Goal: Task Accomplishment & Management: Complete application form

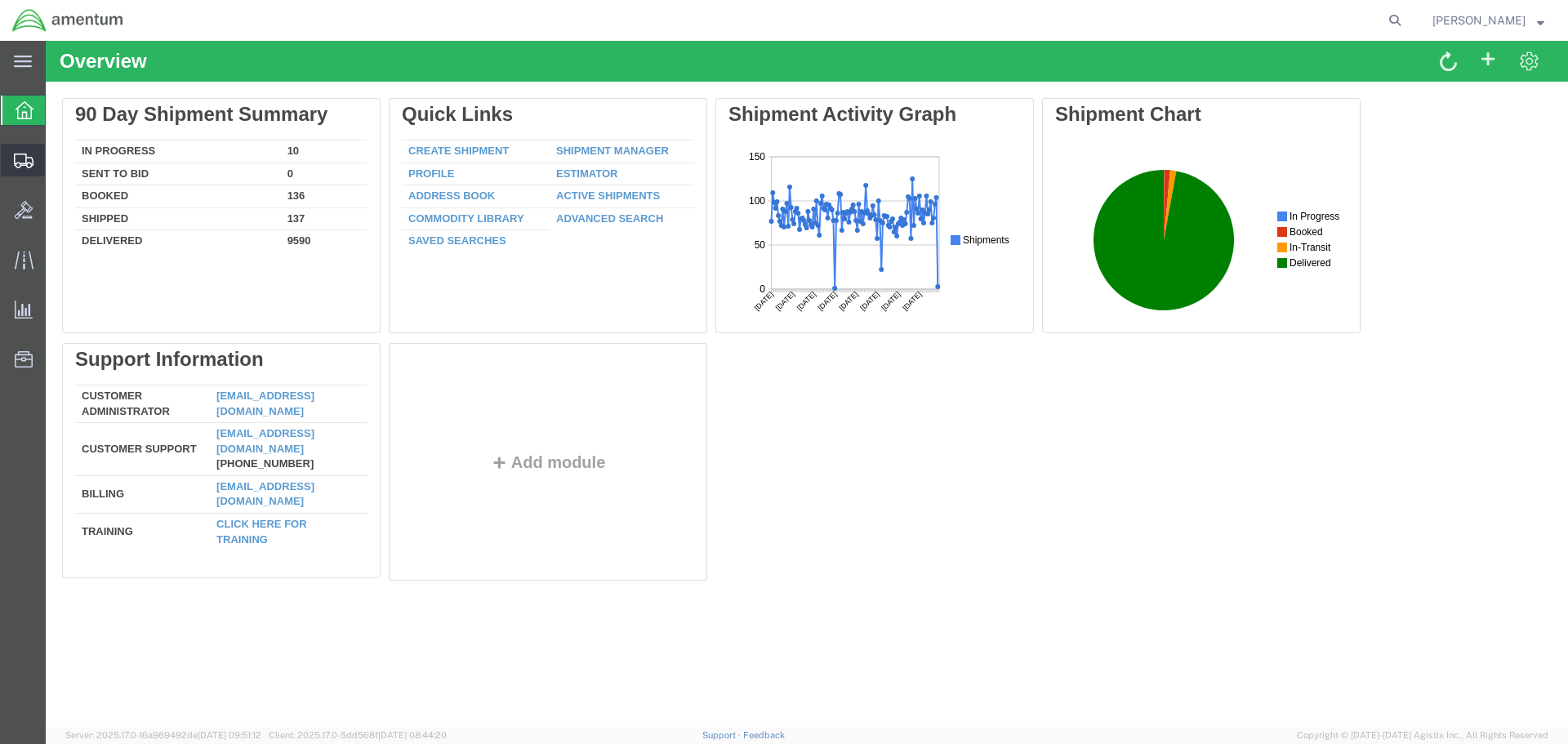
click at [0, 0] on span "Create Shipment" at bounding box center [0, 0] width 0 height 0
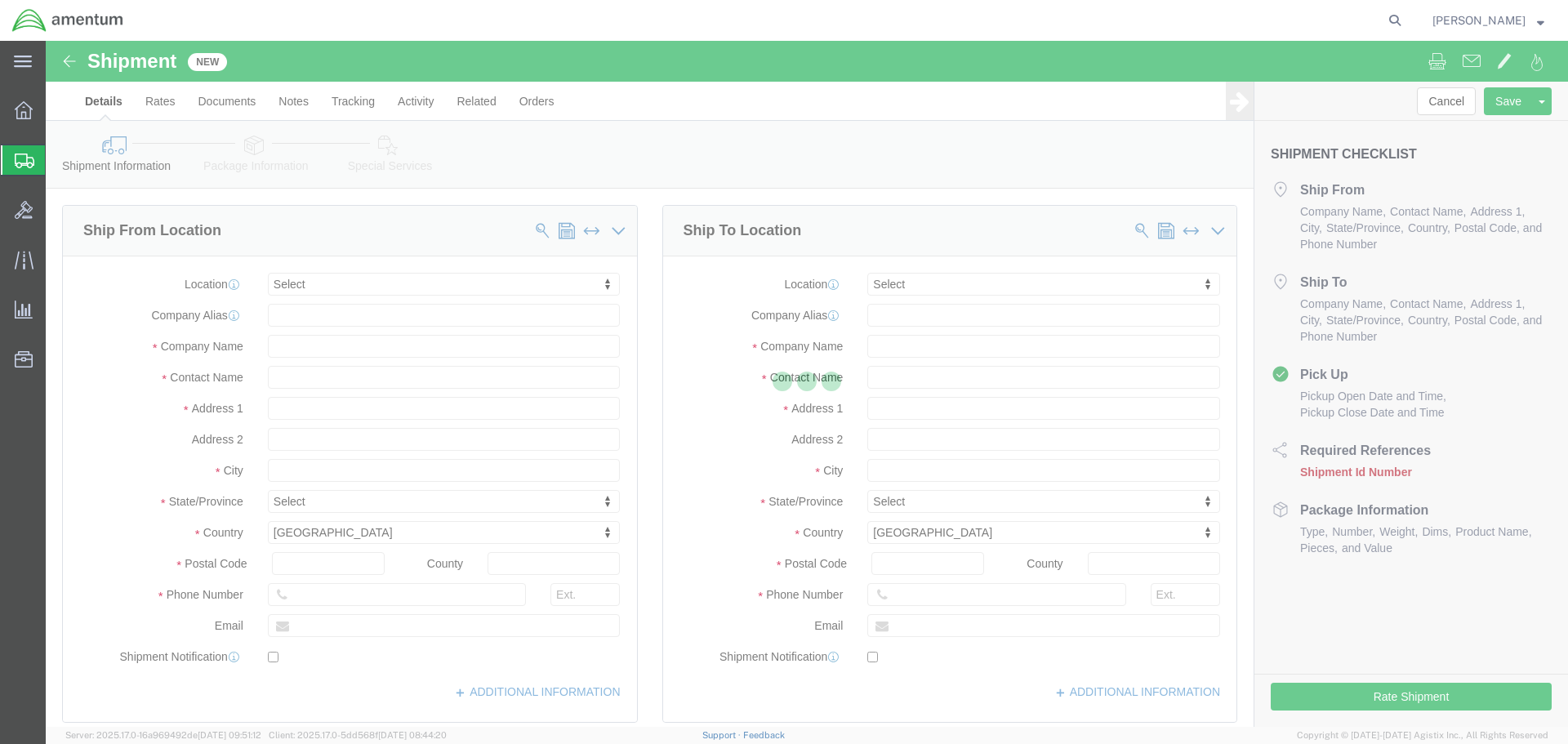
select select
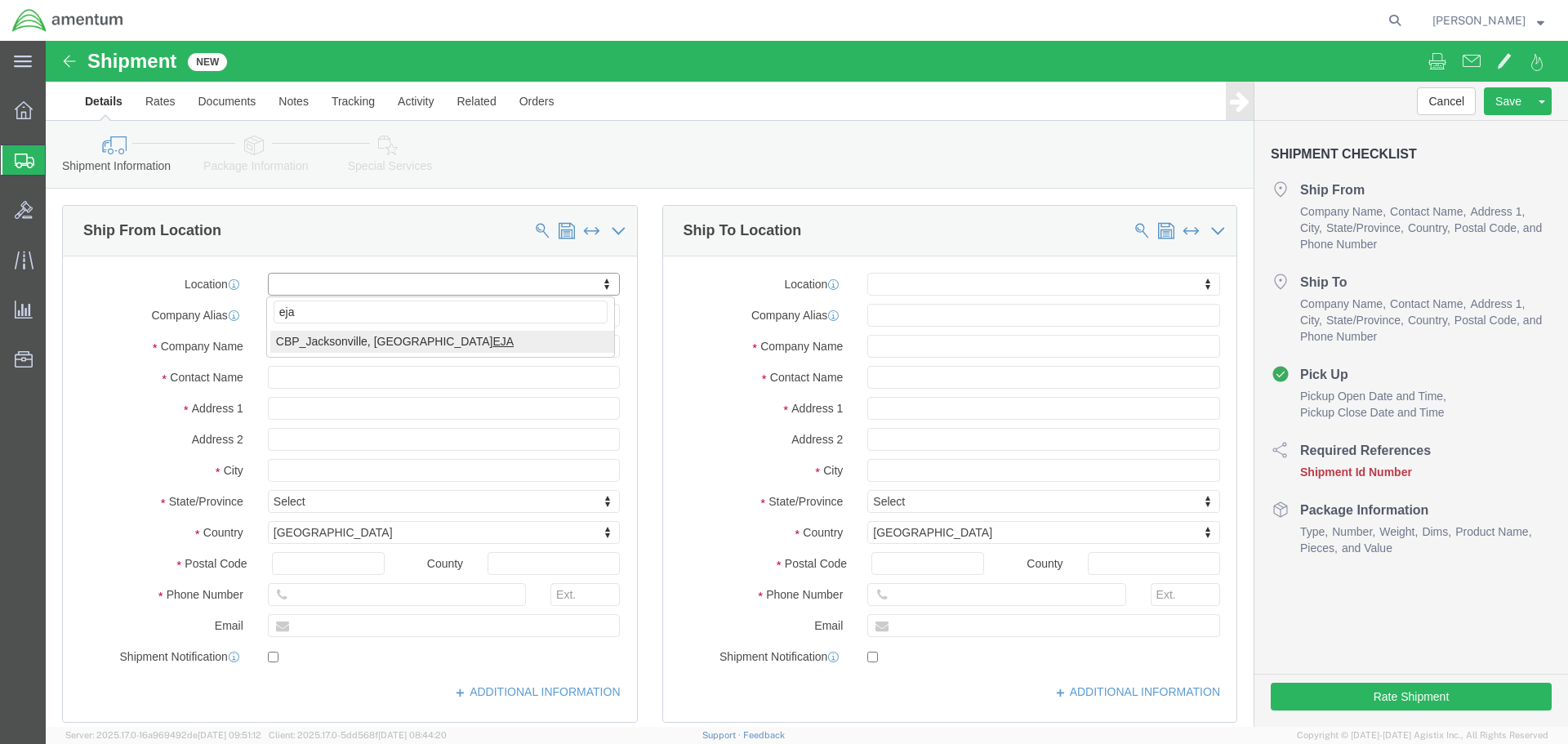
type input "eja"
select select "49930"
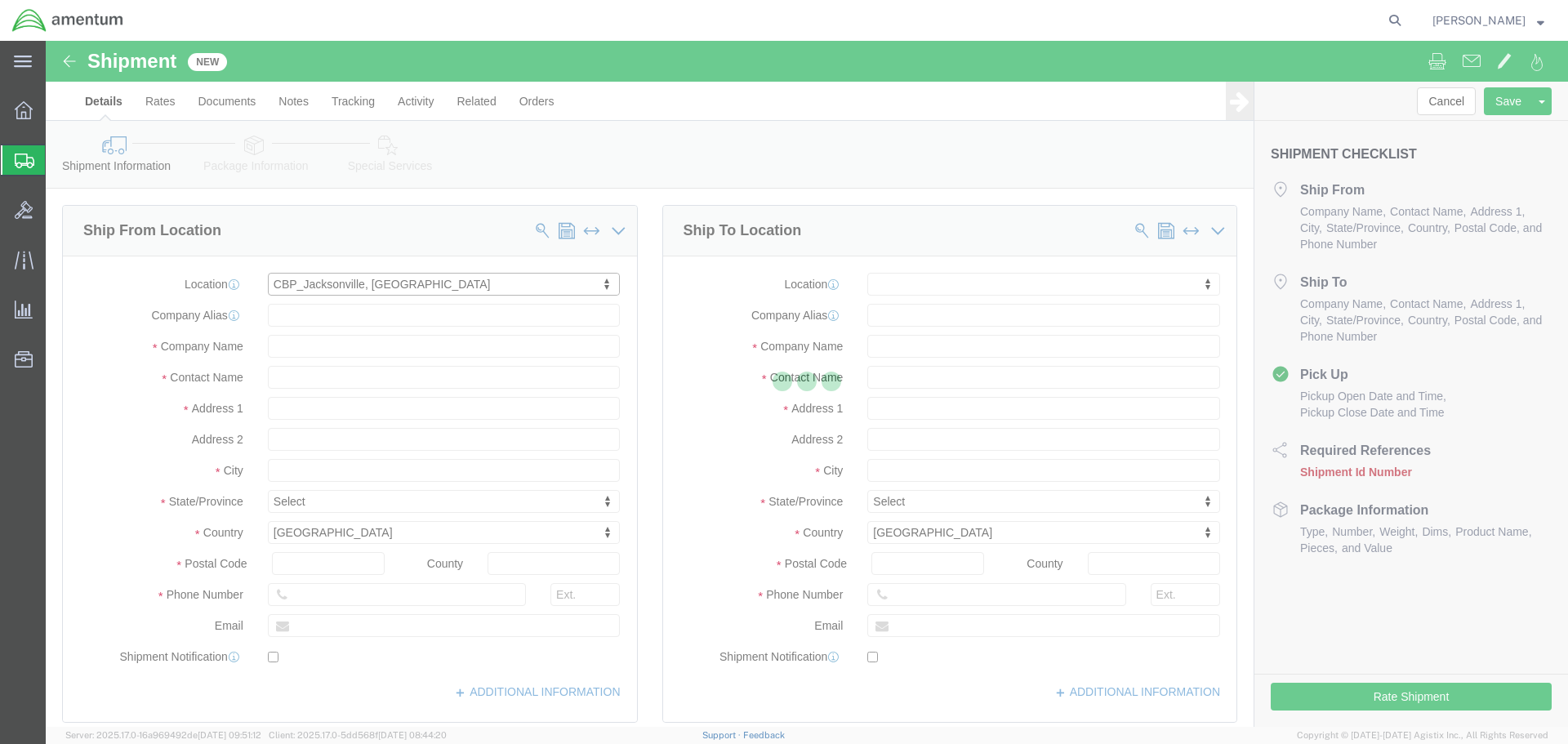
type input "Hangar 1002, [GEOGRAPHIC_DATA]"
type input "32212"
type input "[PHONE_NUMBER]"
type input "Amentum Services, Inc."
type input "[GEOGRAPHIC_DATA]"
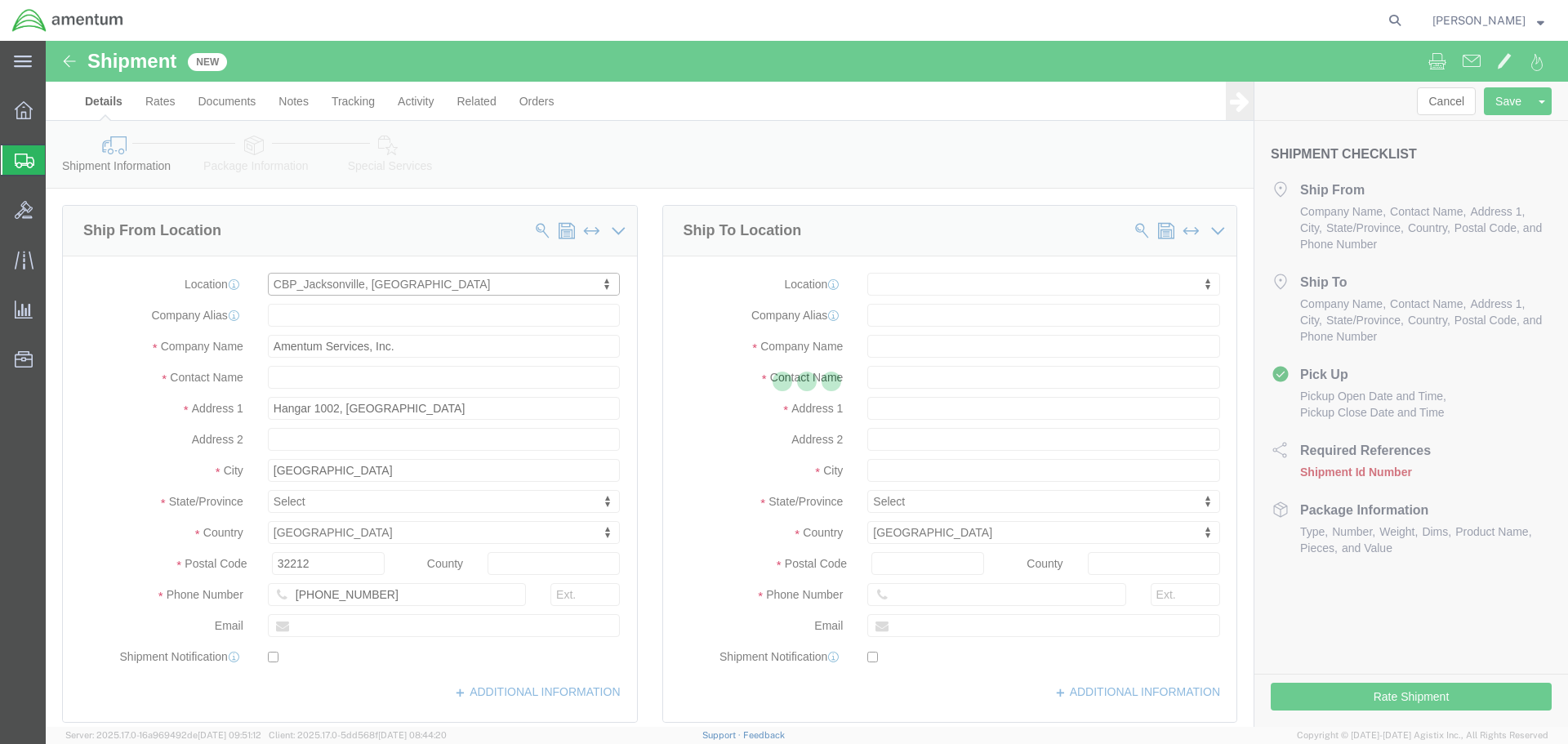
select select "FL"
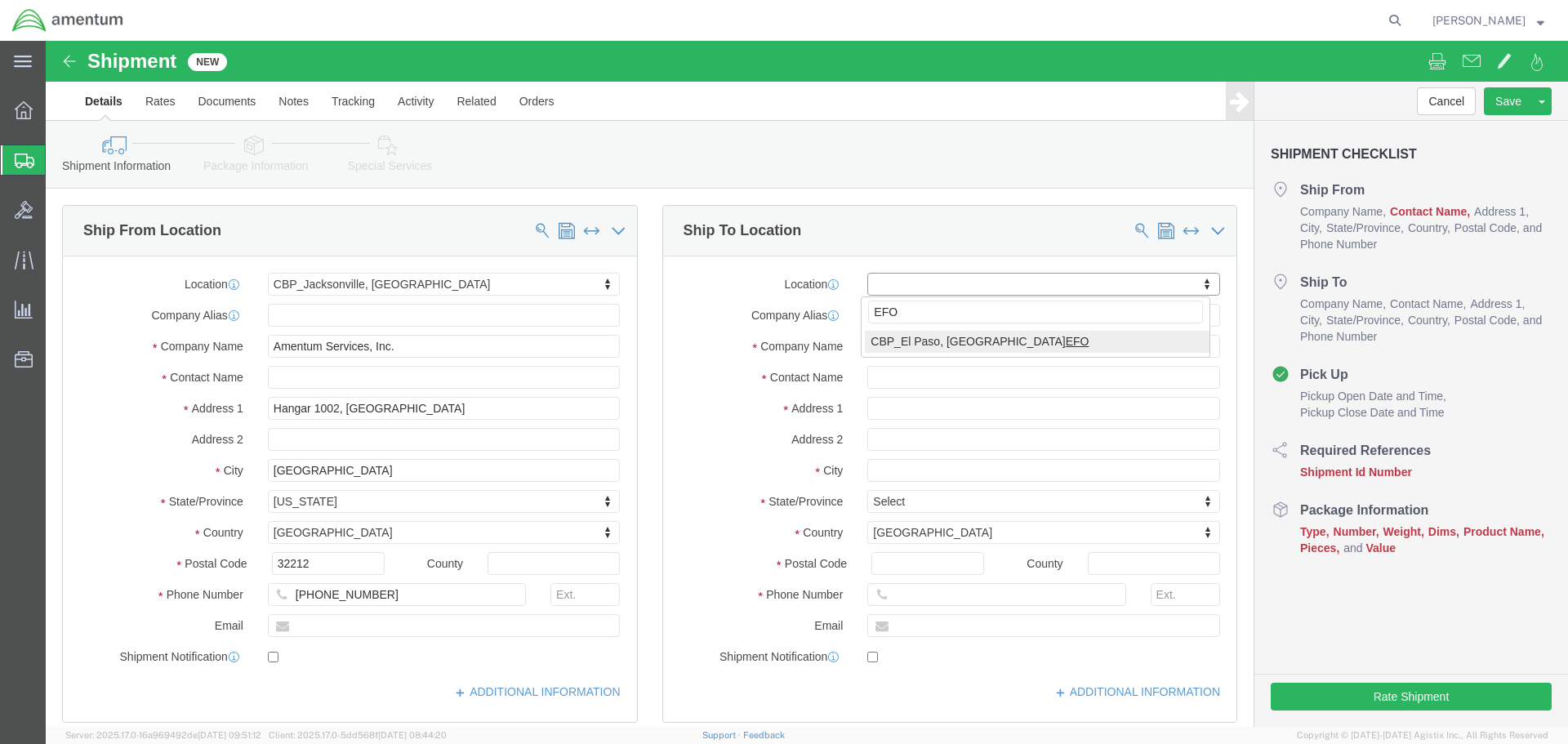
type input "EFO"
select select "49831"
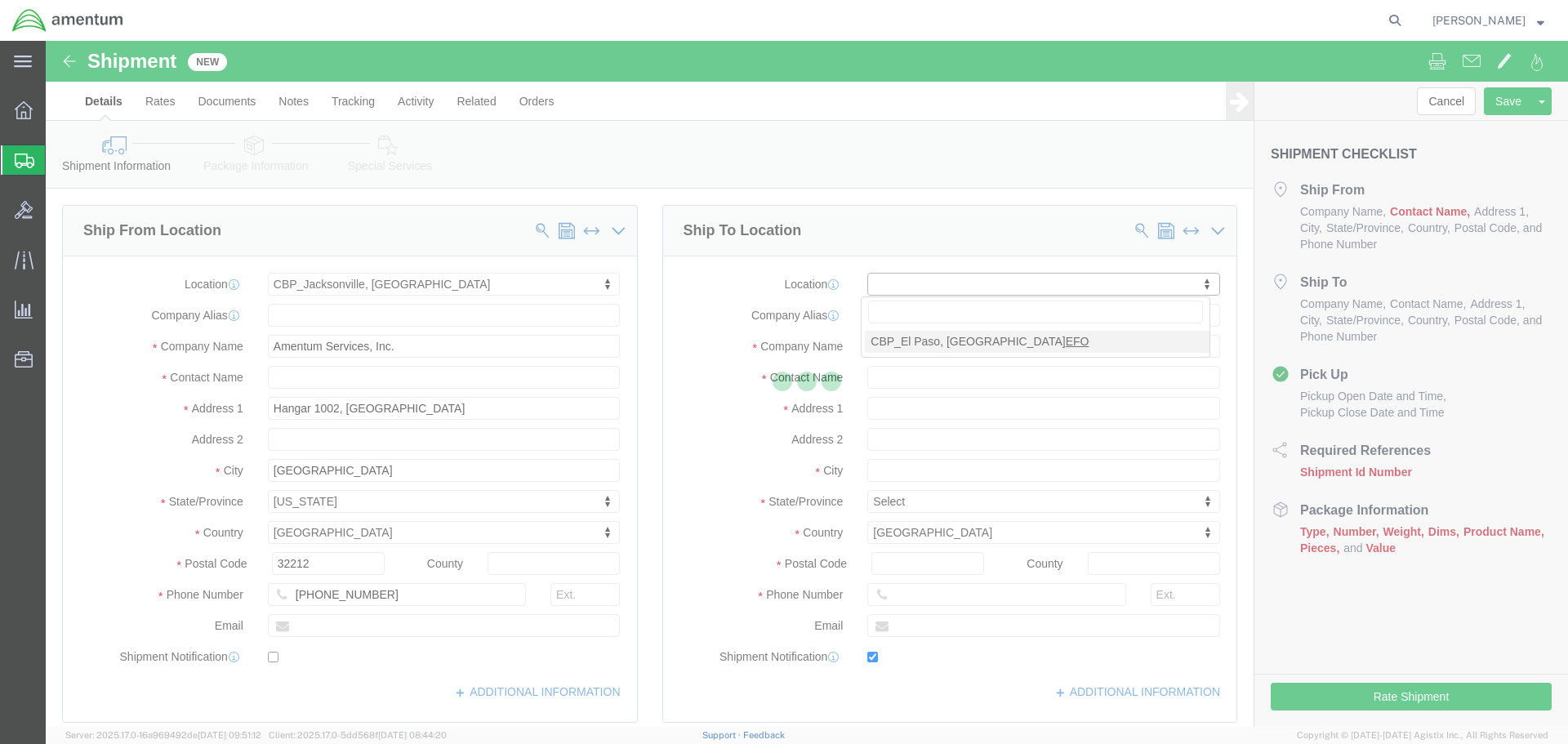
type input "[STREET_ADDRESS][PERSON_NAME]"
type input "79906"
type input "[PHONE_NUMBER]"
type input "[PERSON_NAME][EMAIL_ADDRESS][PERSON_NAME][DOMAIN_NAME]"
checkbox input "true"
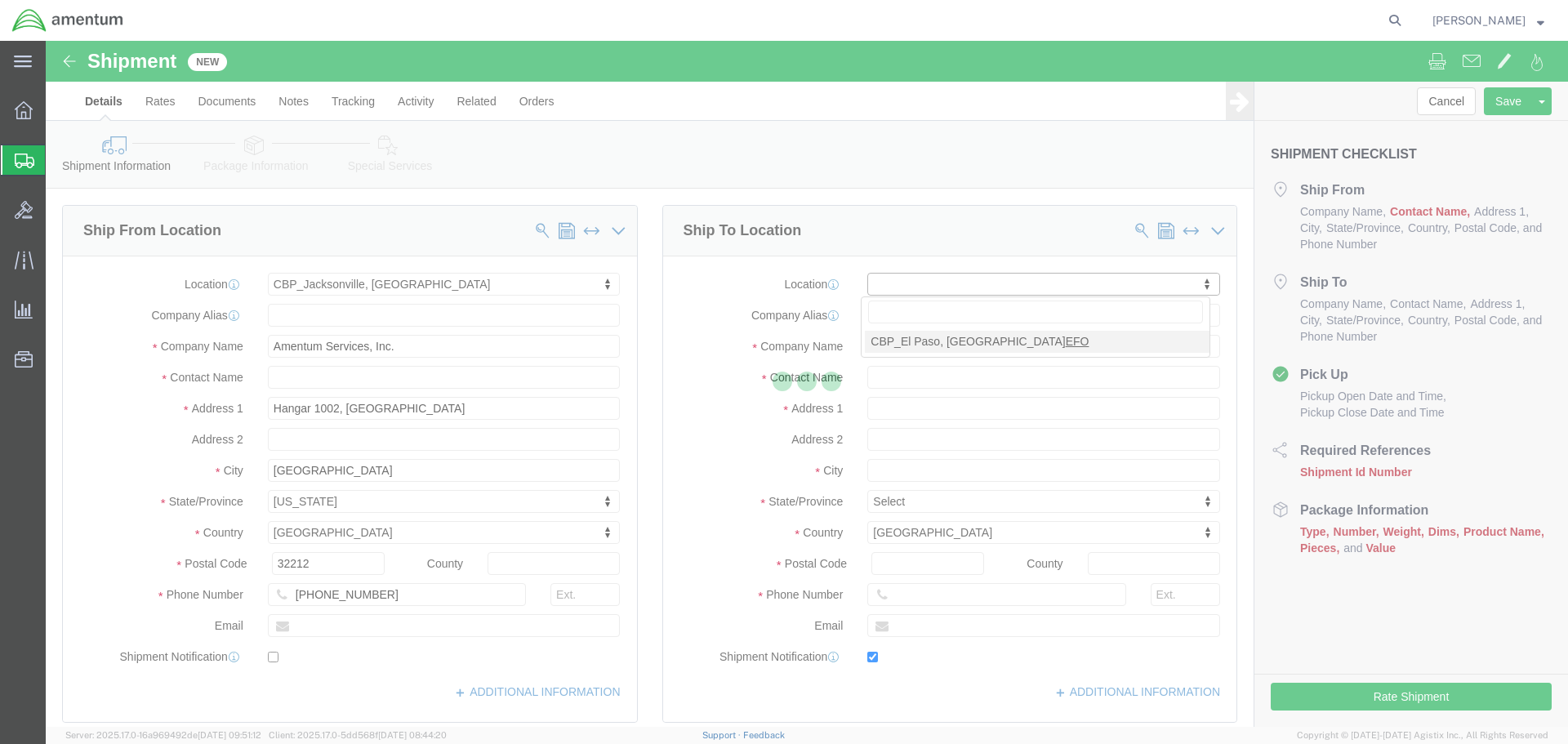
type input "Amentum Services, Inc"
type input "[PERSON_NAME]"
type input "[GEOGRAPHIC_DATA]"
select select "[GEOGRAPHIC_DATA]"
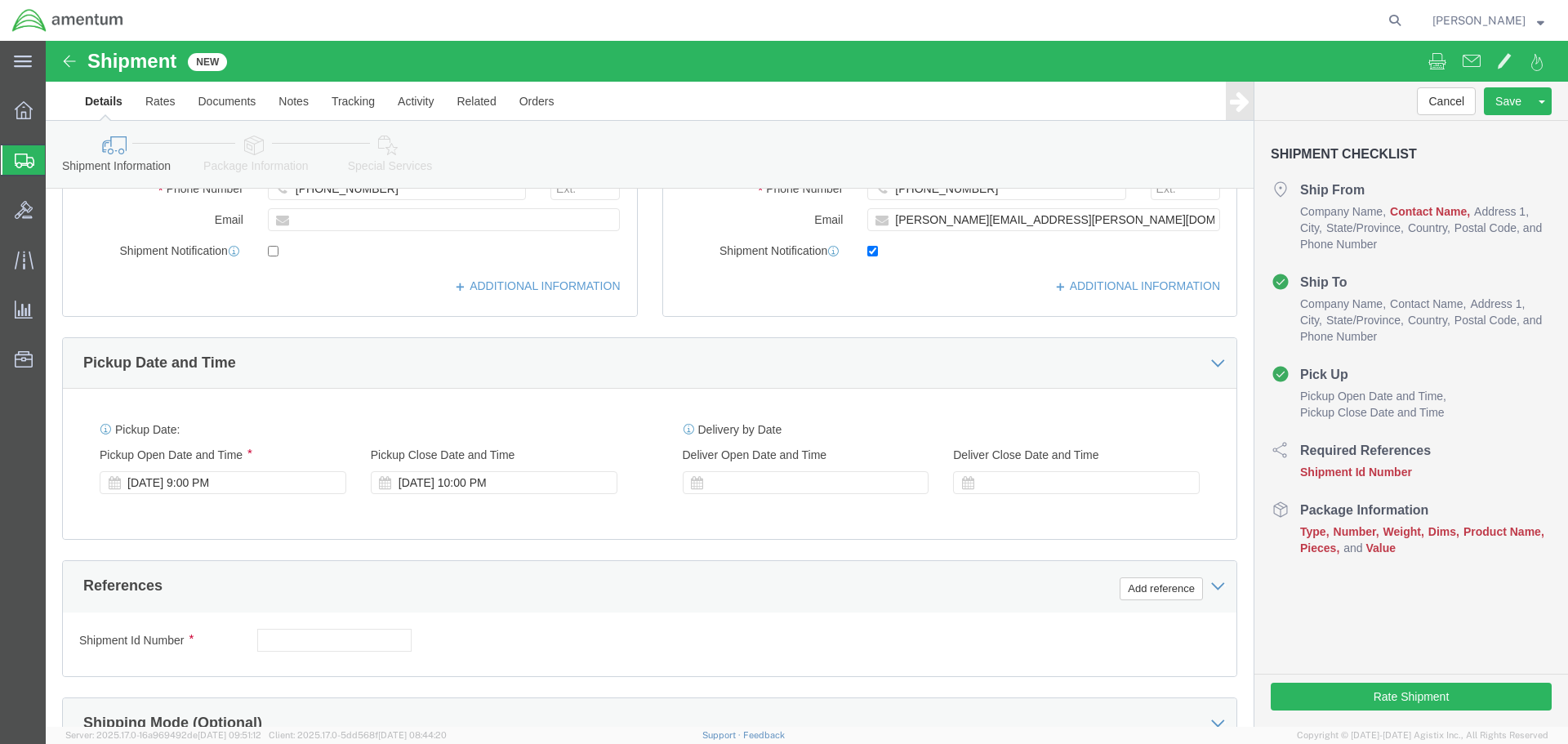
scroll to position [408, 0]
click div "[DATE] 9:00 PM"
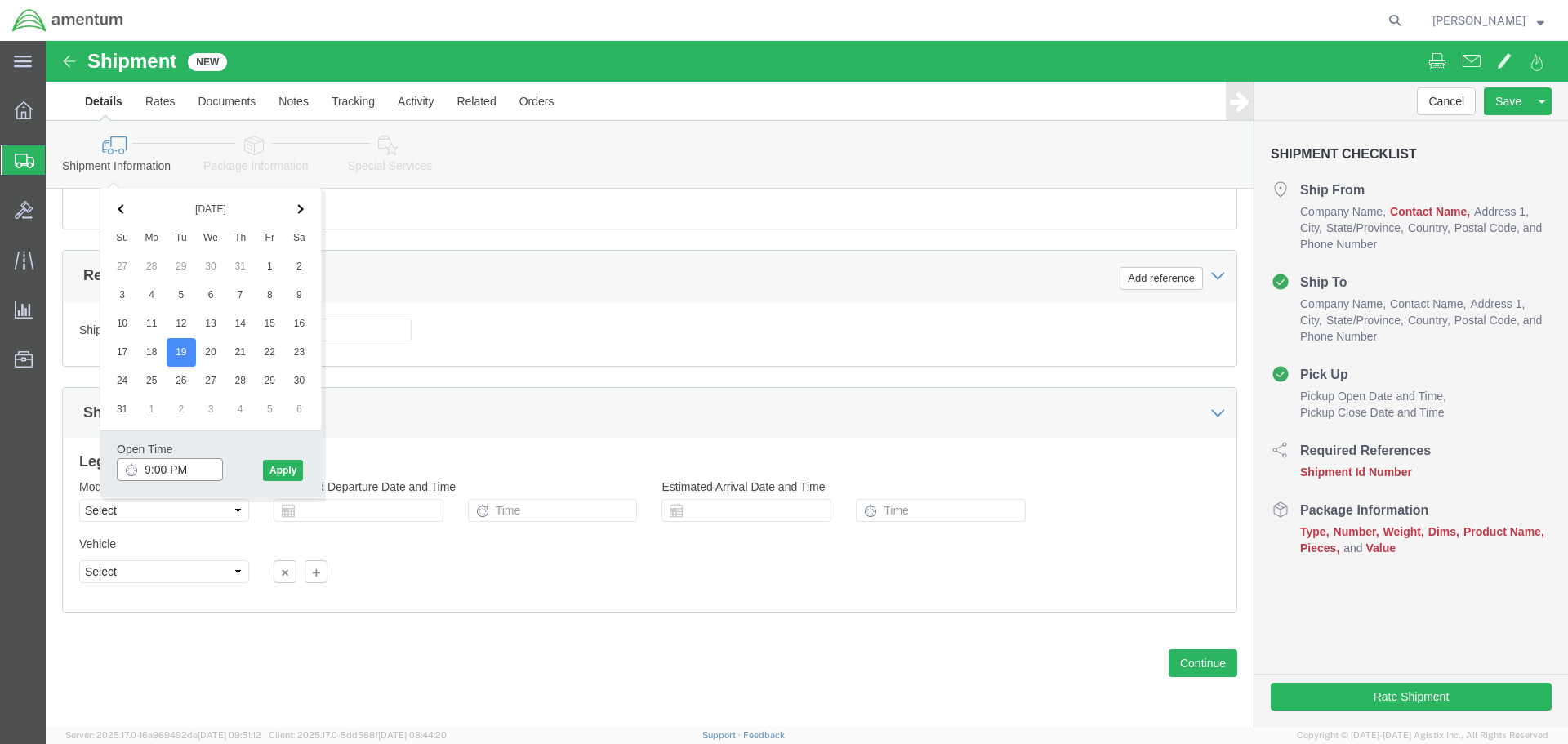
click input "9:00 PM"
type input "8:00 AM"
click button "Apply"
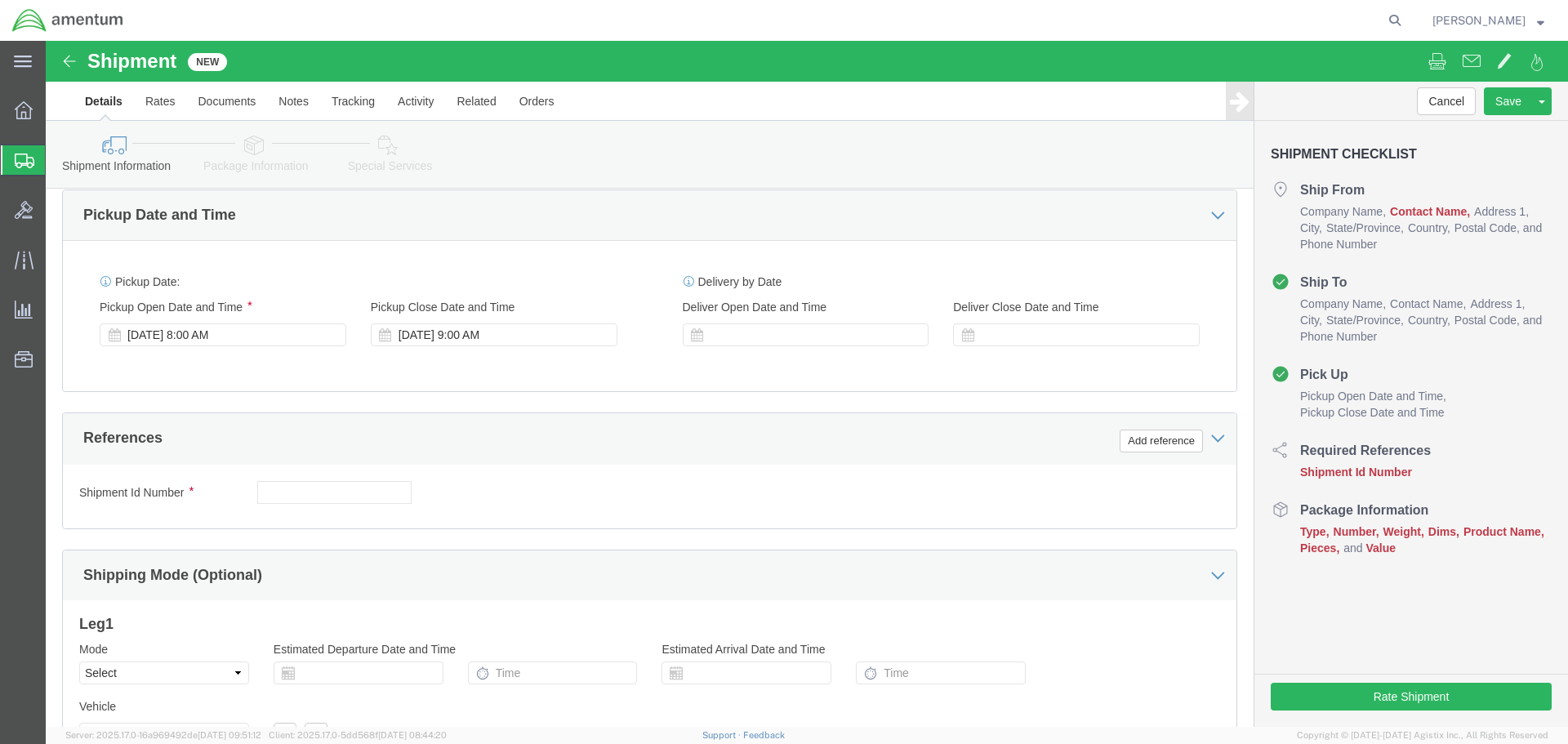
scroll to position [553, 0]
click div "[DATE] 9:00 AM"
type input "3:00 PM"
click button "Apply"
click button "Add reference"
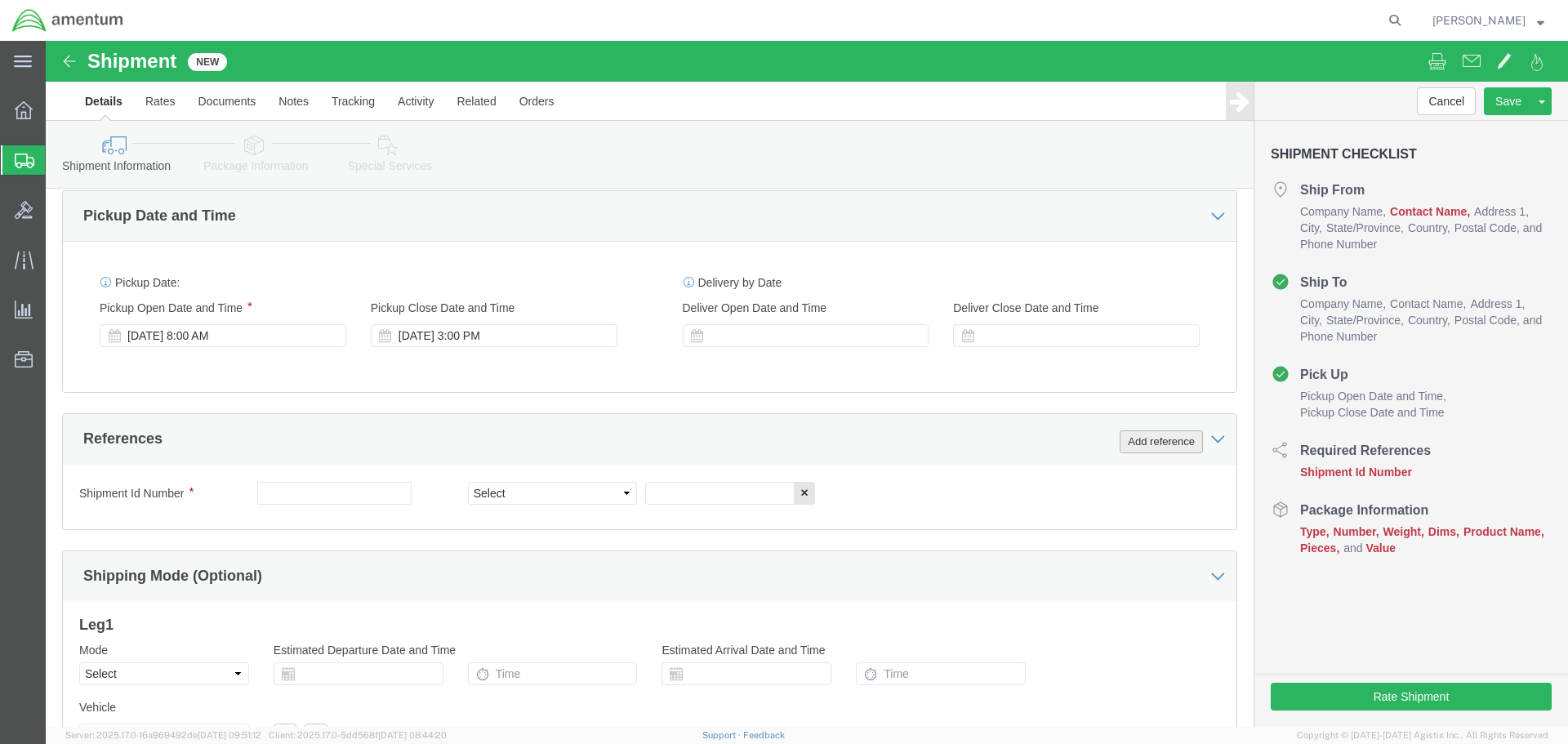
click button "Add reference"
click input "text"
paste input "6118.03.03.2219.000.EJA.0000"
type input "6118.03.03.2219.000.EJA.0000"
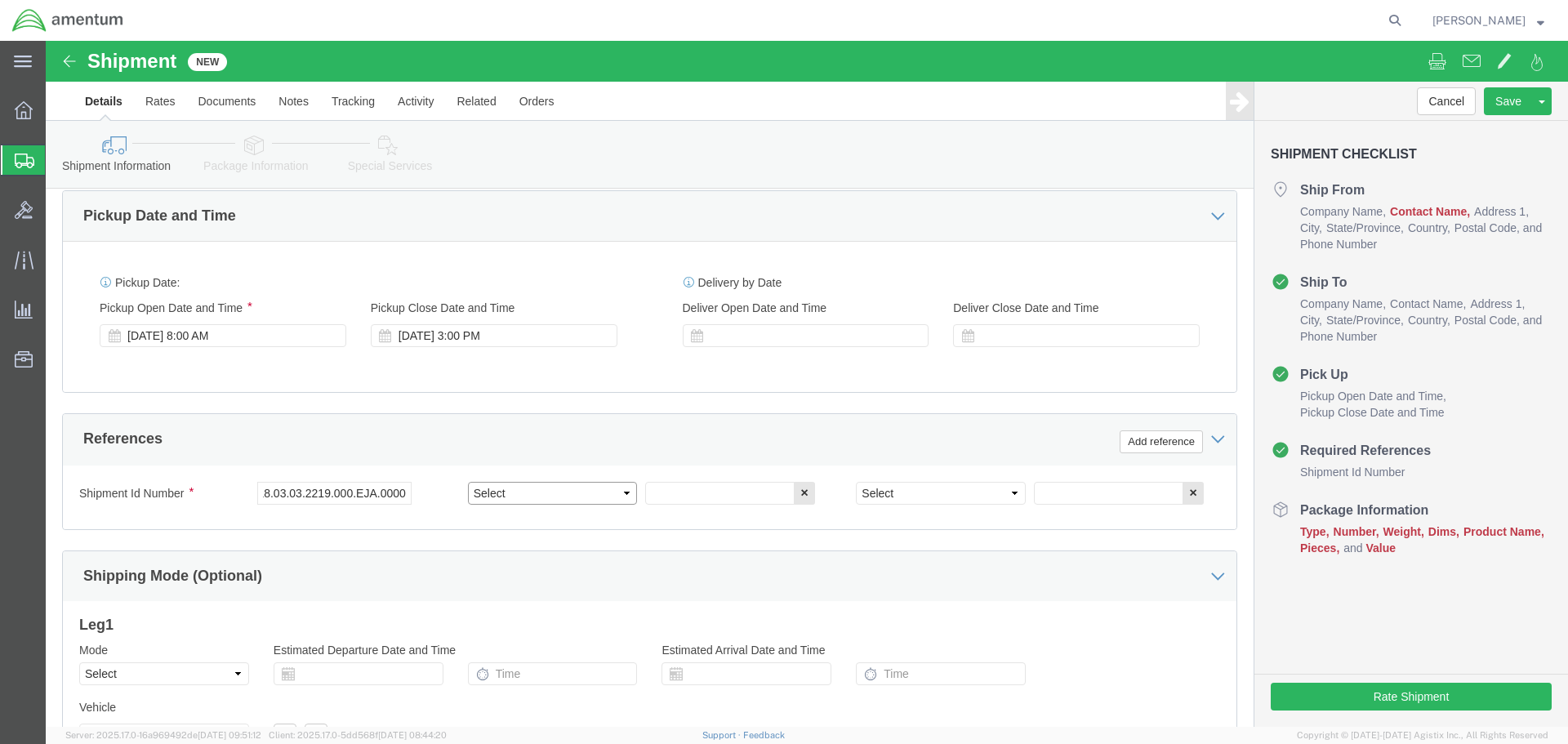
click select "Select Account Type Activity ID Airline Appointment Number ASN Batch Request # …"
select select "CUSTREF"
click select "Select Account Type Activity ID Airline Appointment Number ASN Batch Request # …"
click input "text"
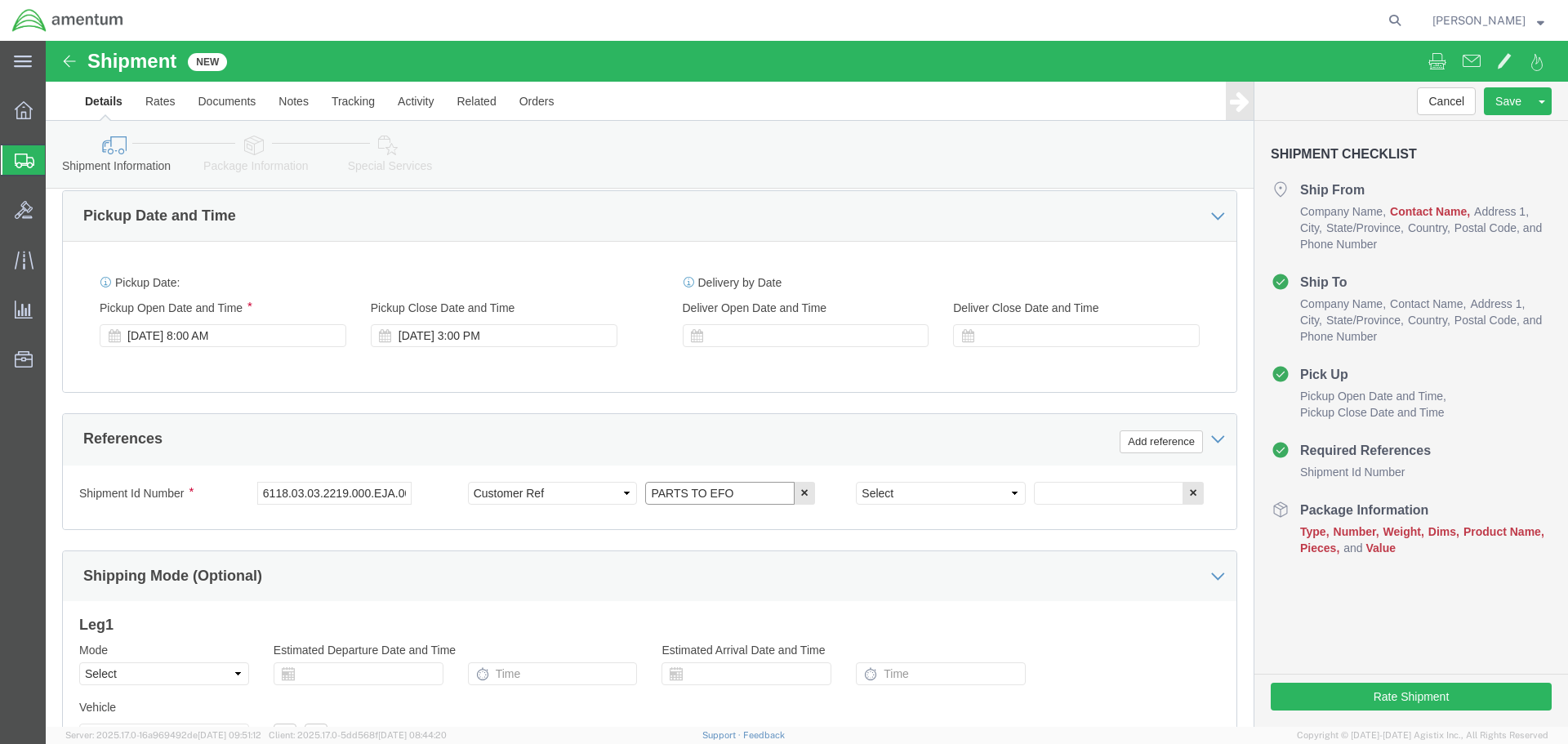
type input "PARTS TO EFO"
click select "Select Account Type Activity ID Airline Appointment Number ASN Batch Request # …"
select select "DEPT"
click select "Select Account Type Activity ID Airline Appointment Number ASN Batch Request # …"
click input "text"
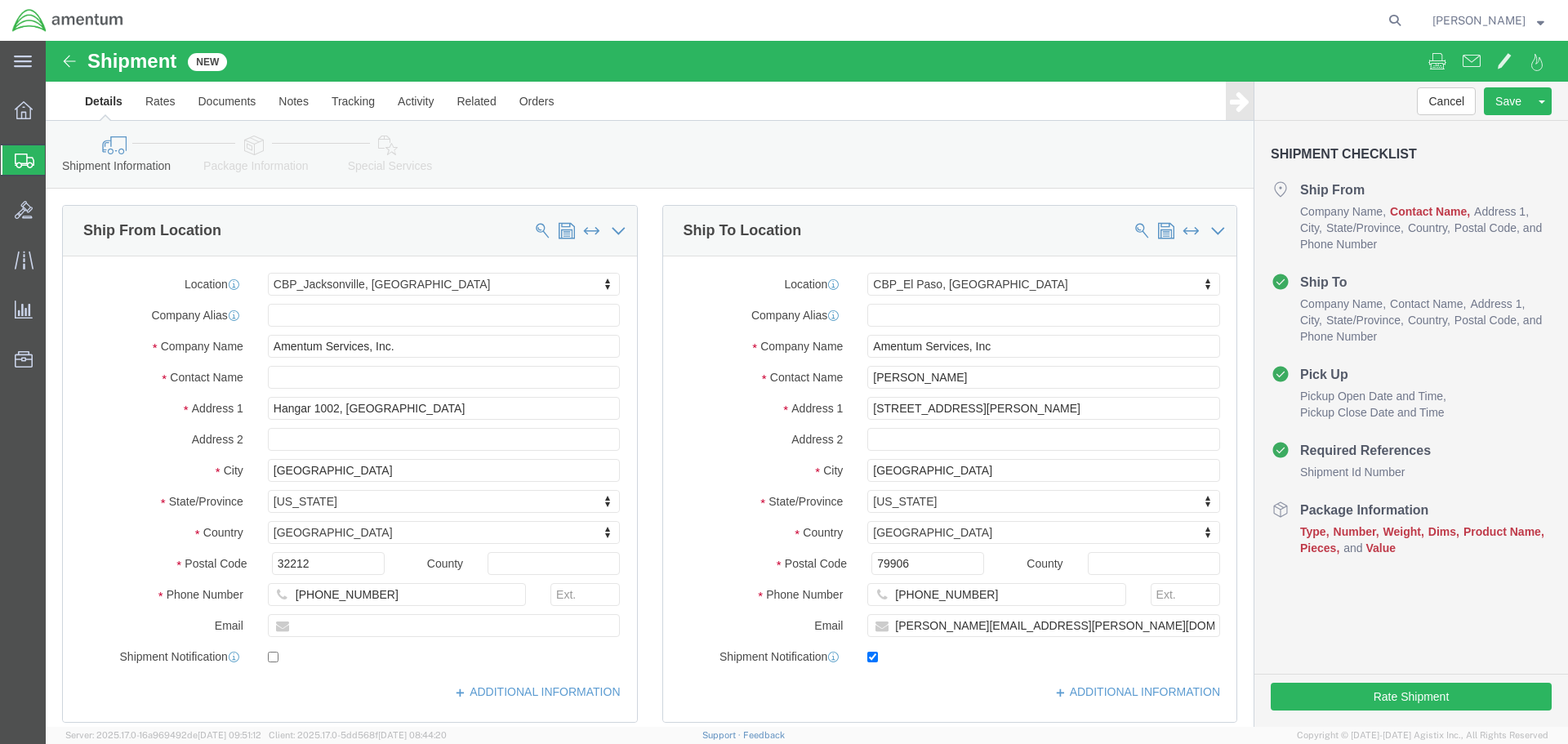
type input "CBP"
click input "text"
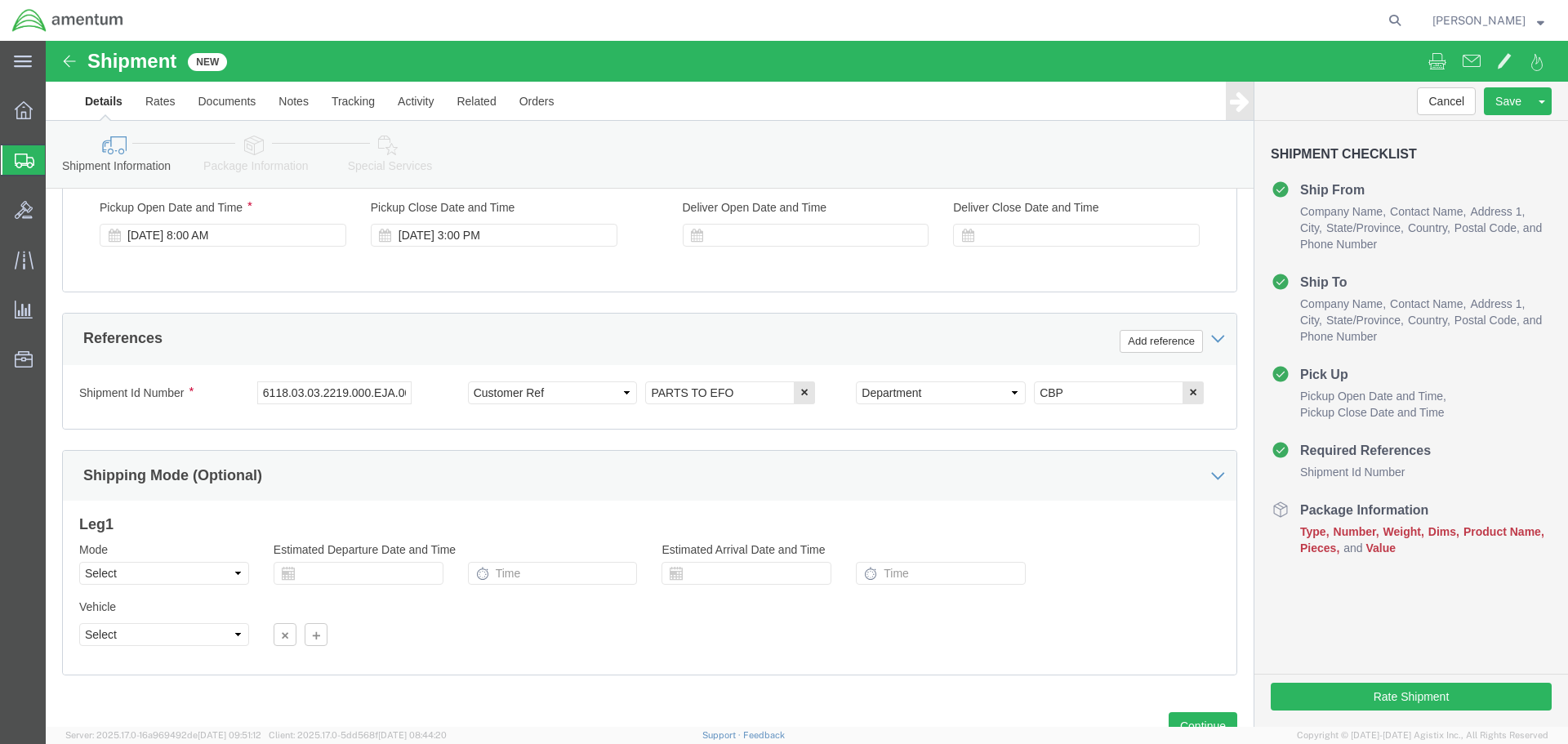
scroll to position [717, 0]
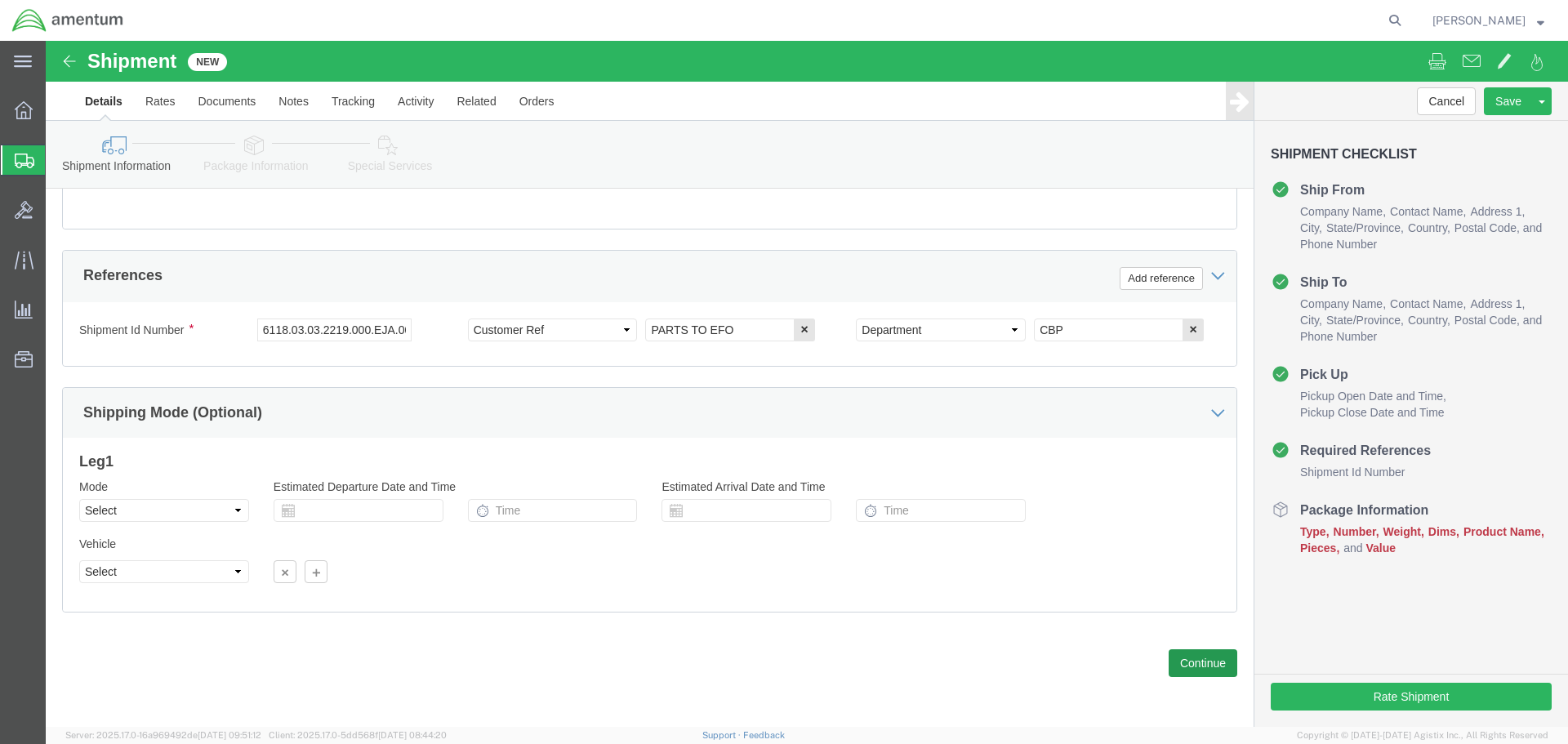
type input "[PERSON_NAME]"
click button "Continue"
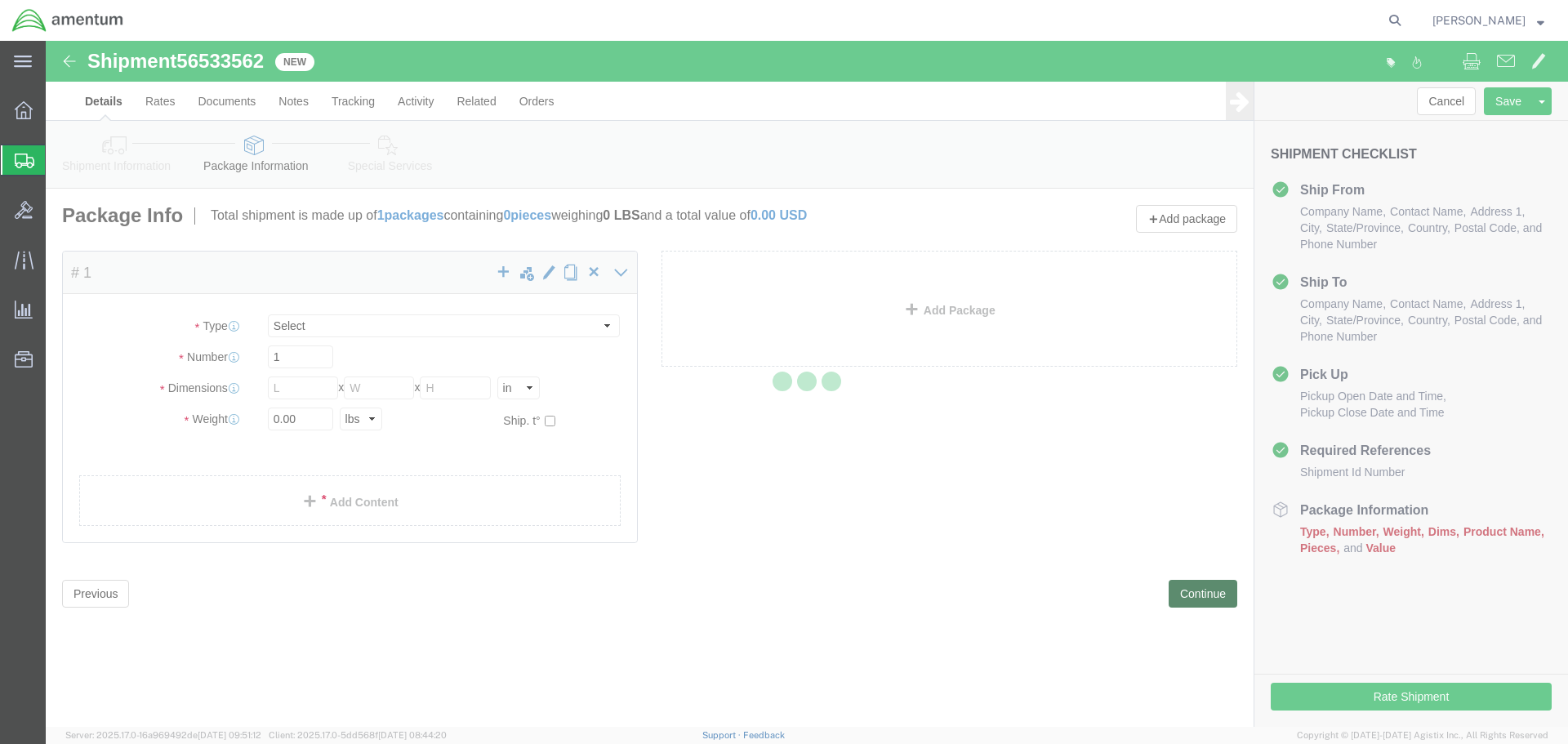
select select "CBOX"
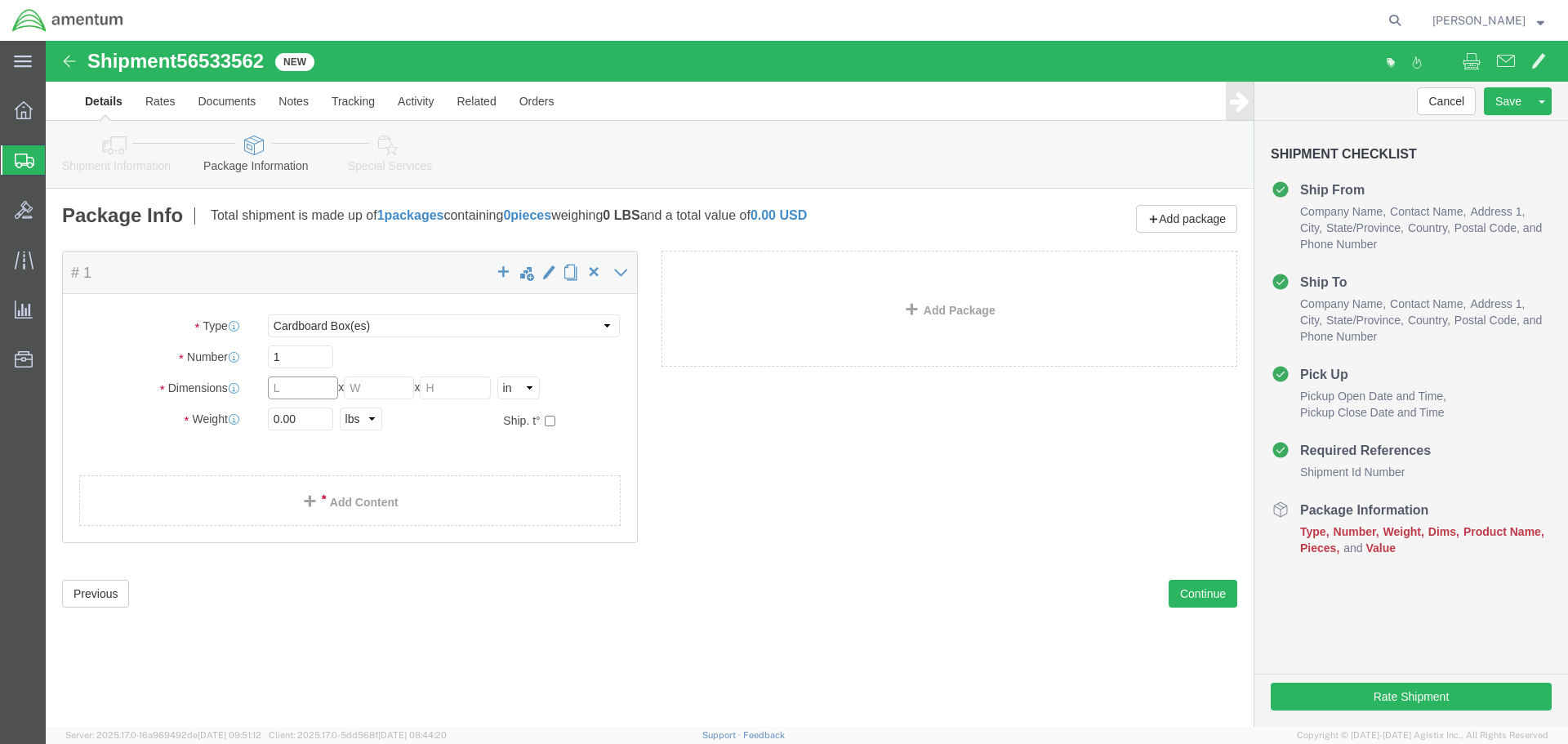
click input "text"
type input "24"
type input "18"
type input "4"
click input "0.00"
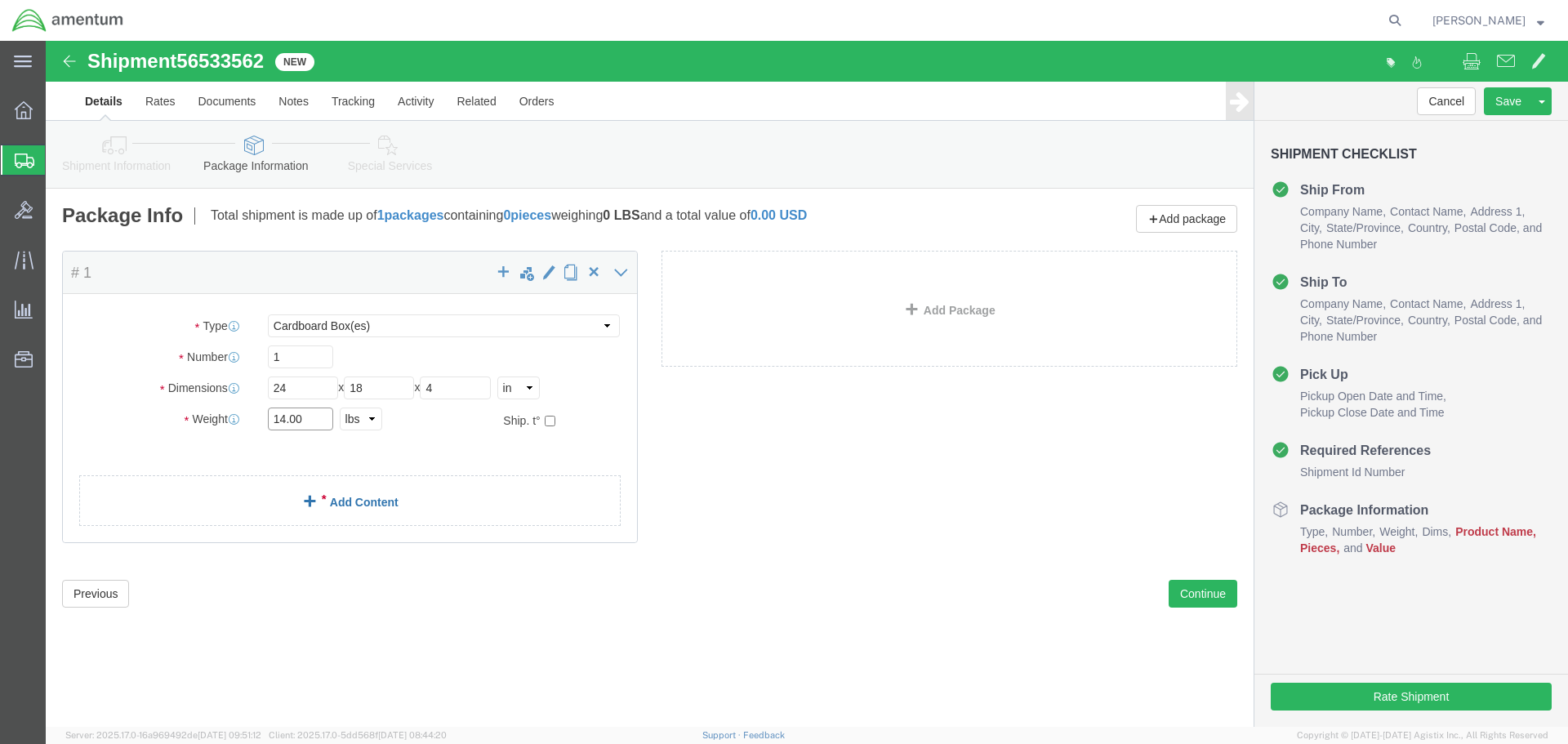
type input "14.00"
click link "Add Content"
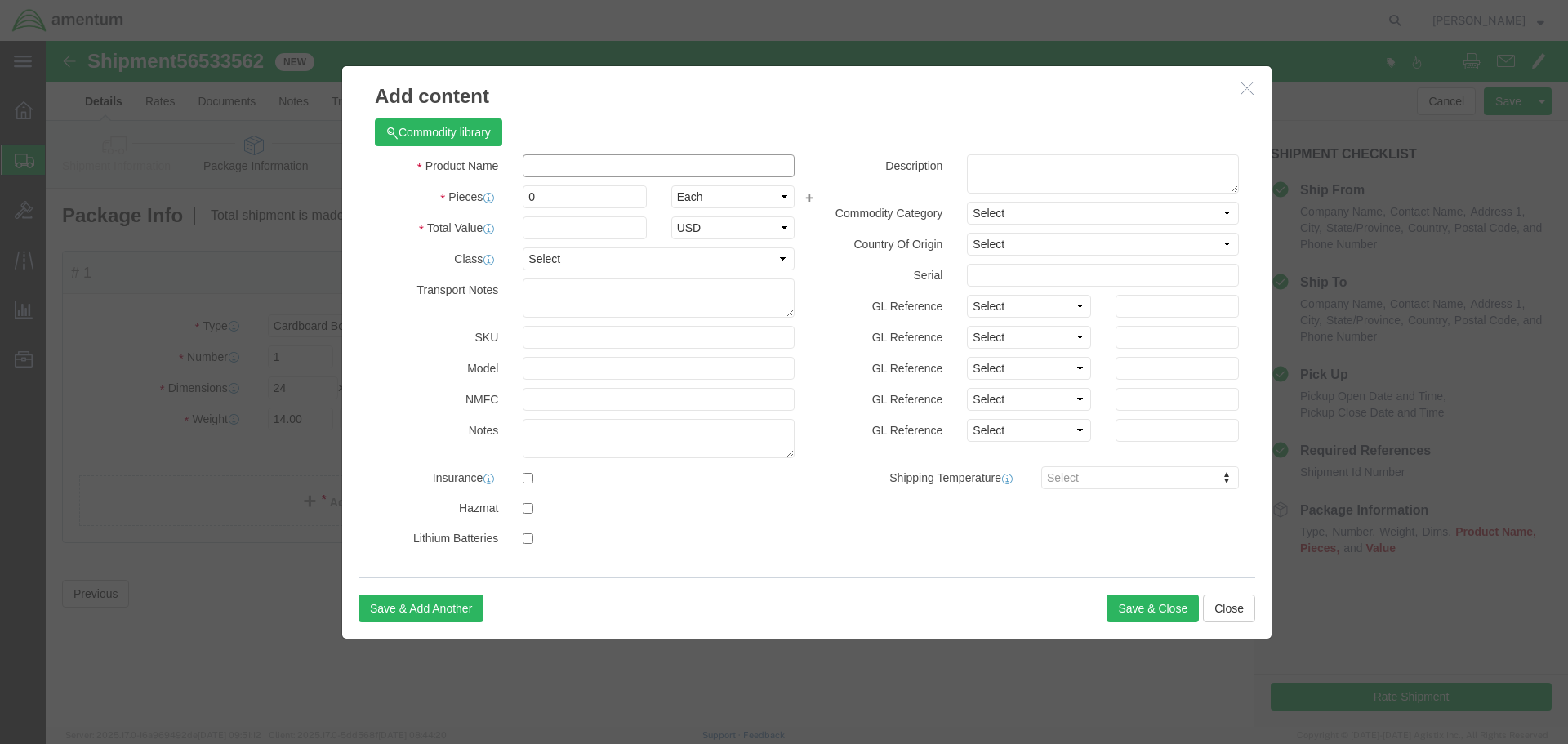
click input "text"
type input "FLAT SCREEN AND CARD"
drag, startPoint x: 511, startPoint y: 154, endPoint x: 460, endPoint y: 158, distance: 51.2
click div "Pieces 0 Select Bag Barrels 100Board Feet Bottle Box Blister Pack Carats Can Ca…"
type input "2"
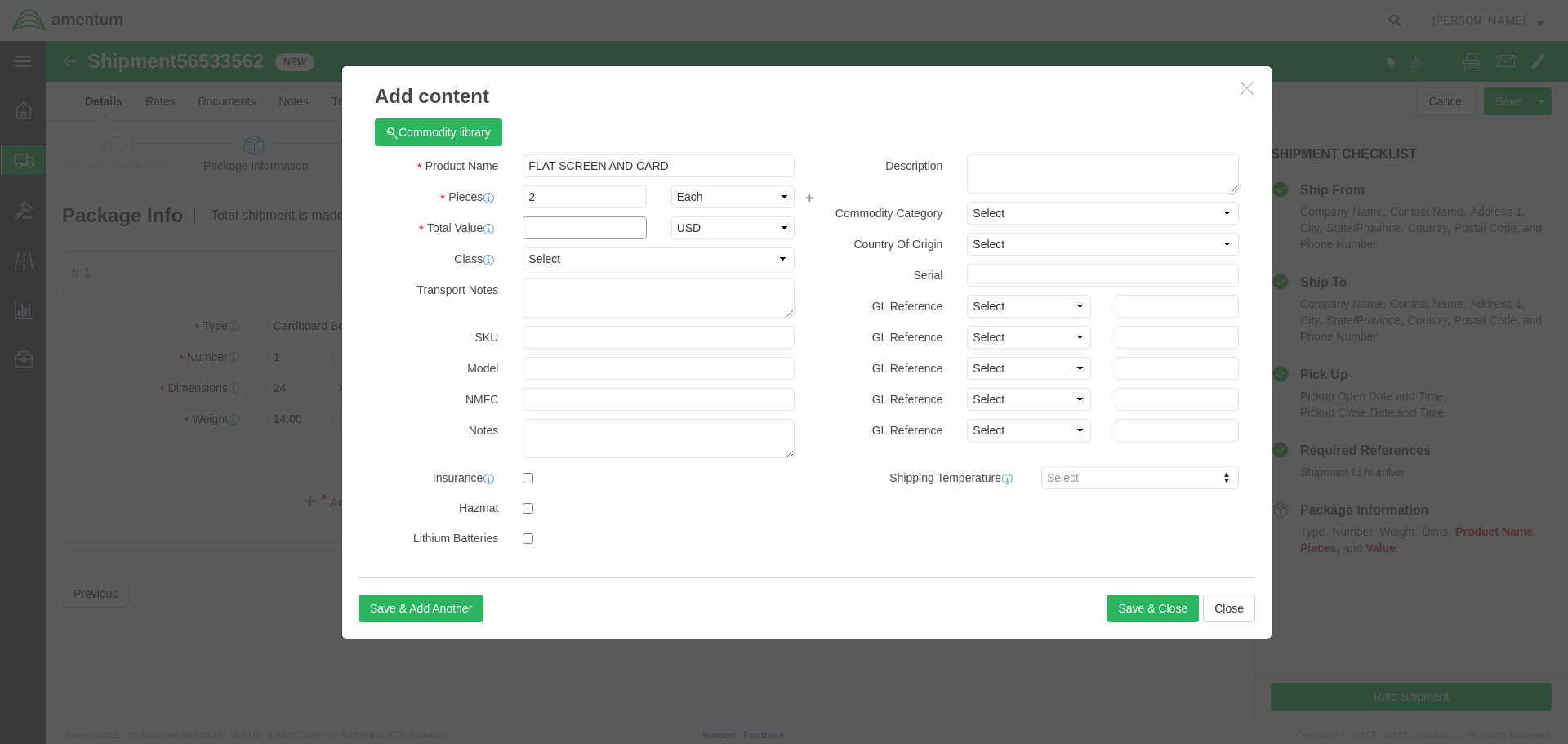
click input "text"
type input "20000.00"
click button "Save & Close"
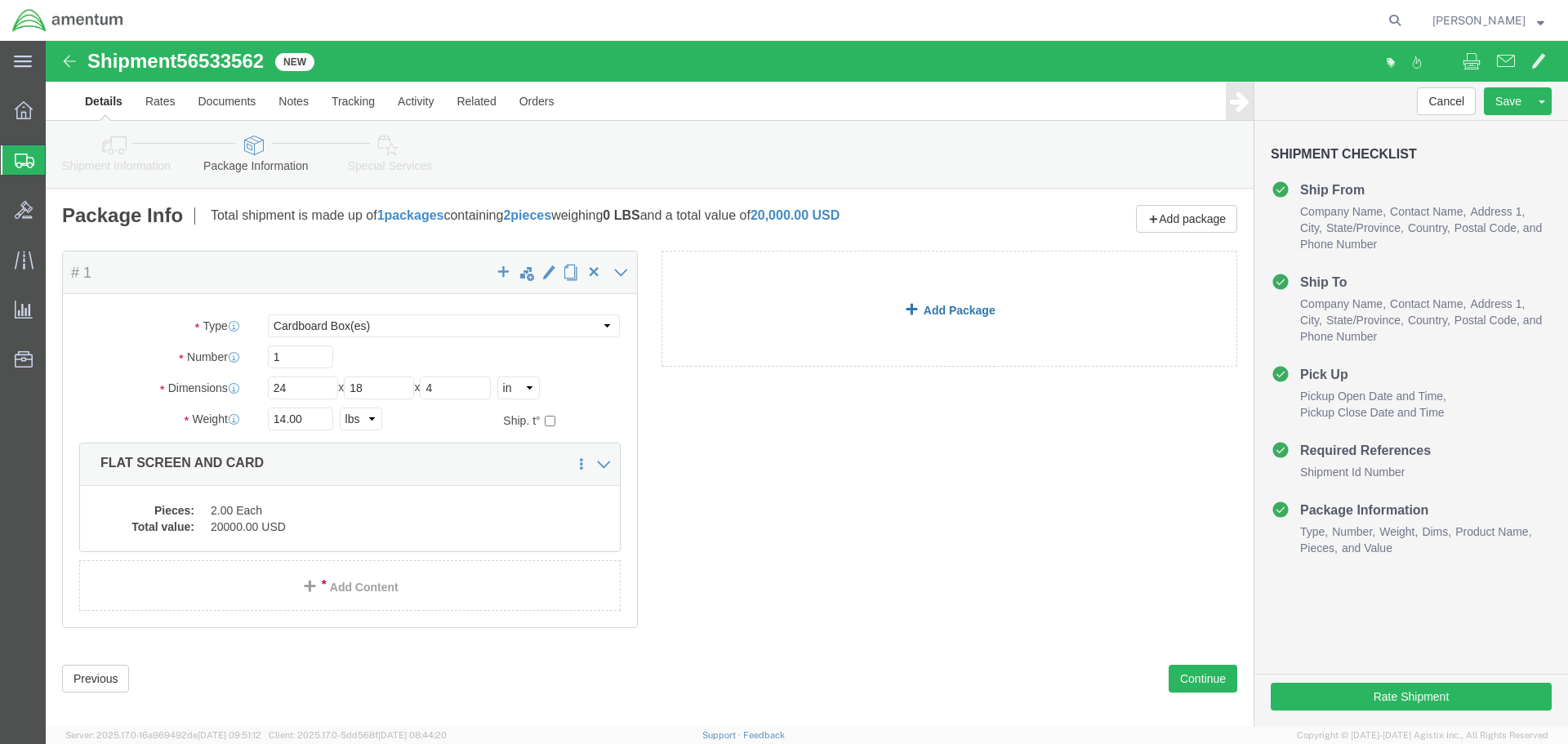
click link "Add Package"
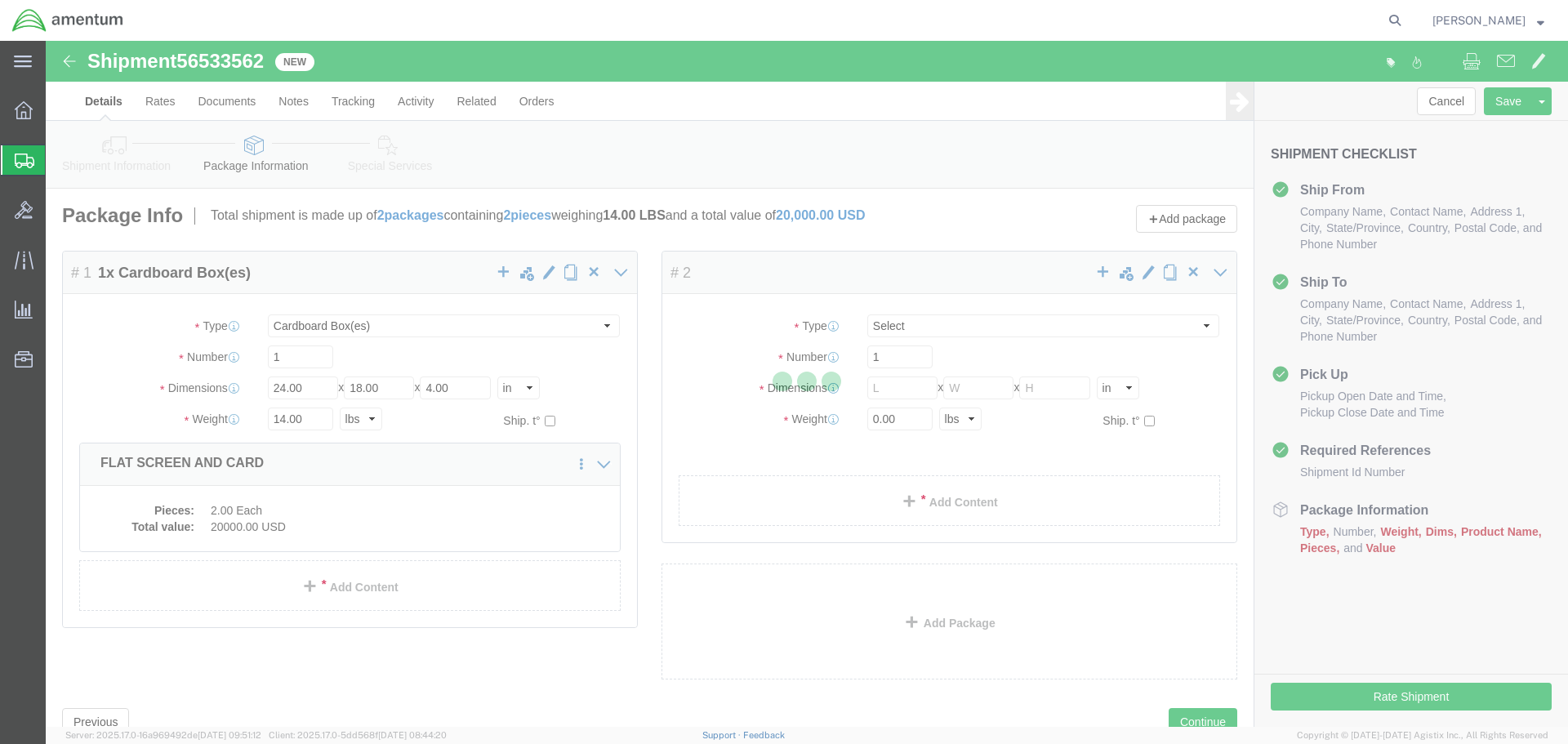
select select "CBOX"
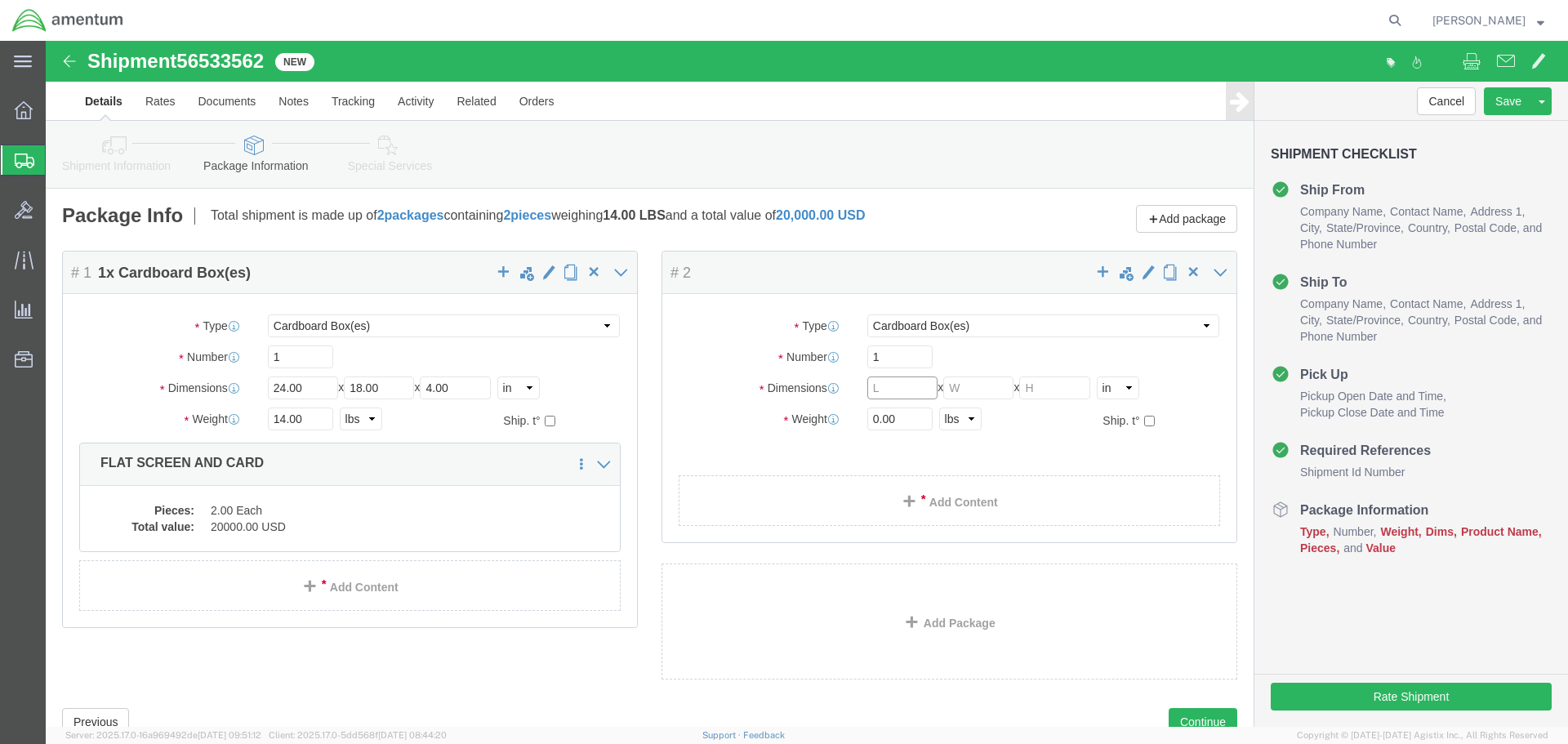
click input "text"
type input "22"
type input "14"
click input "0.00"
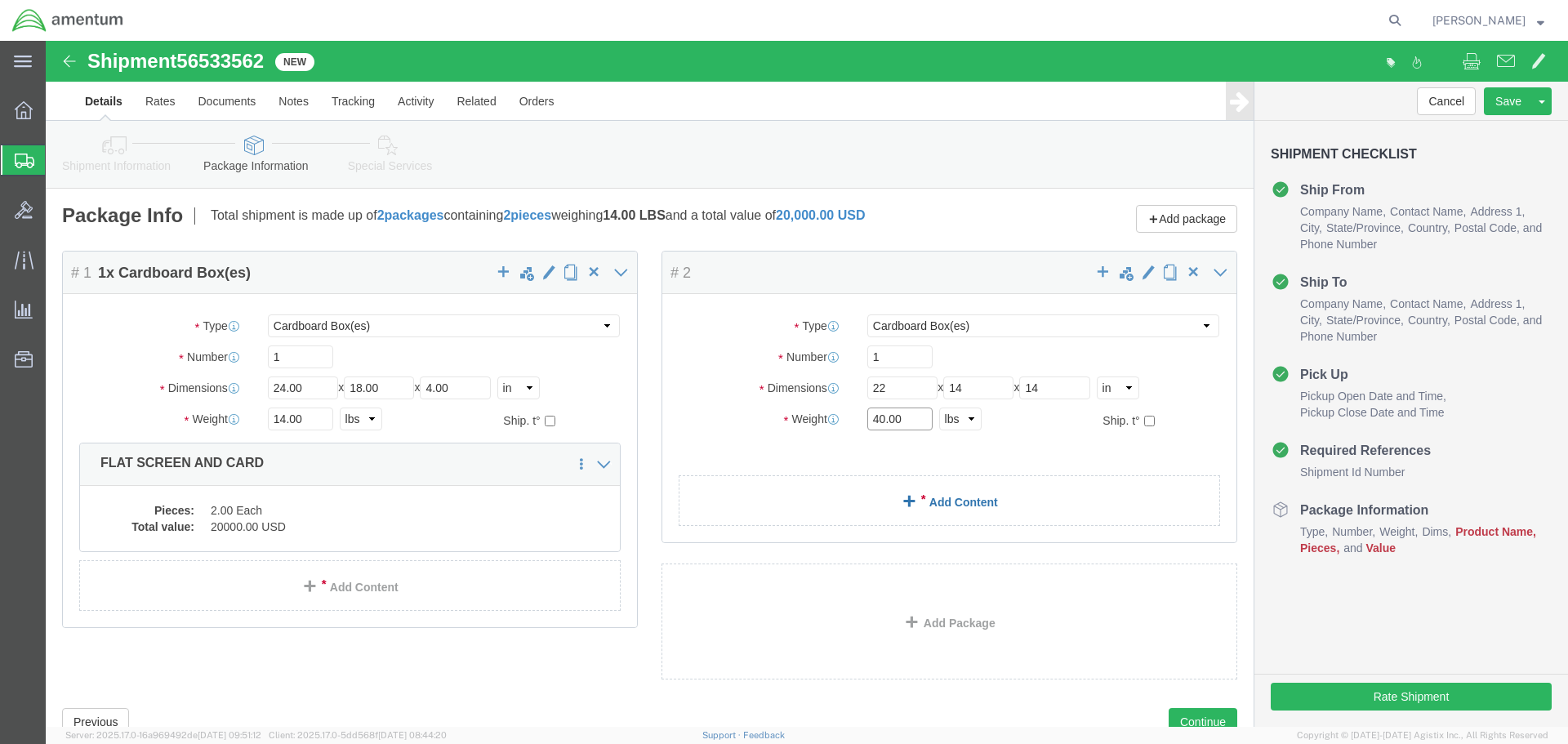
type input "40.00"
click link "Add Content"
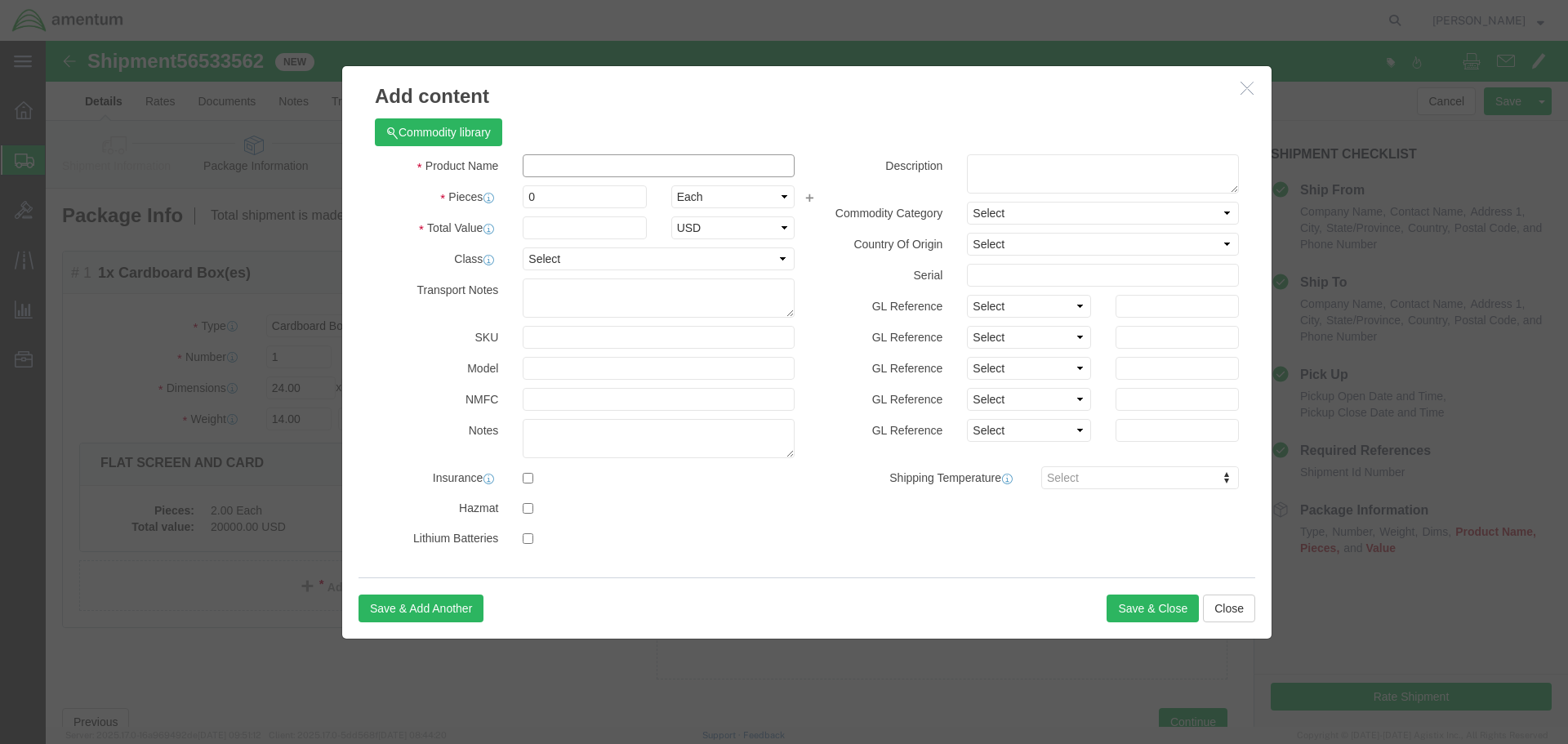
click input "text"
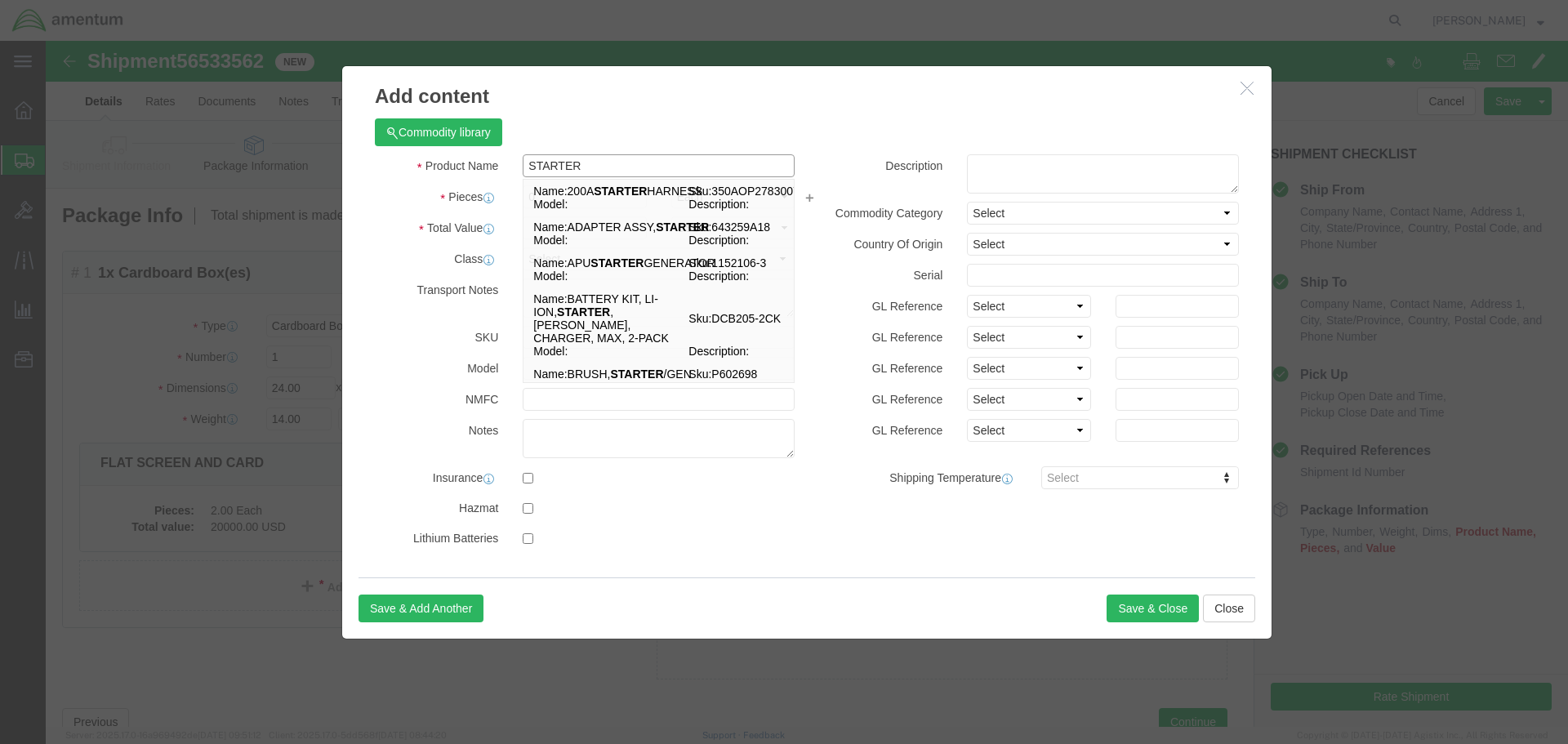
type input "STARTER"
click div "Commodity library"
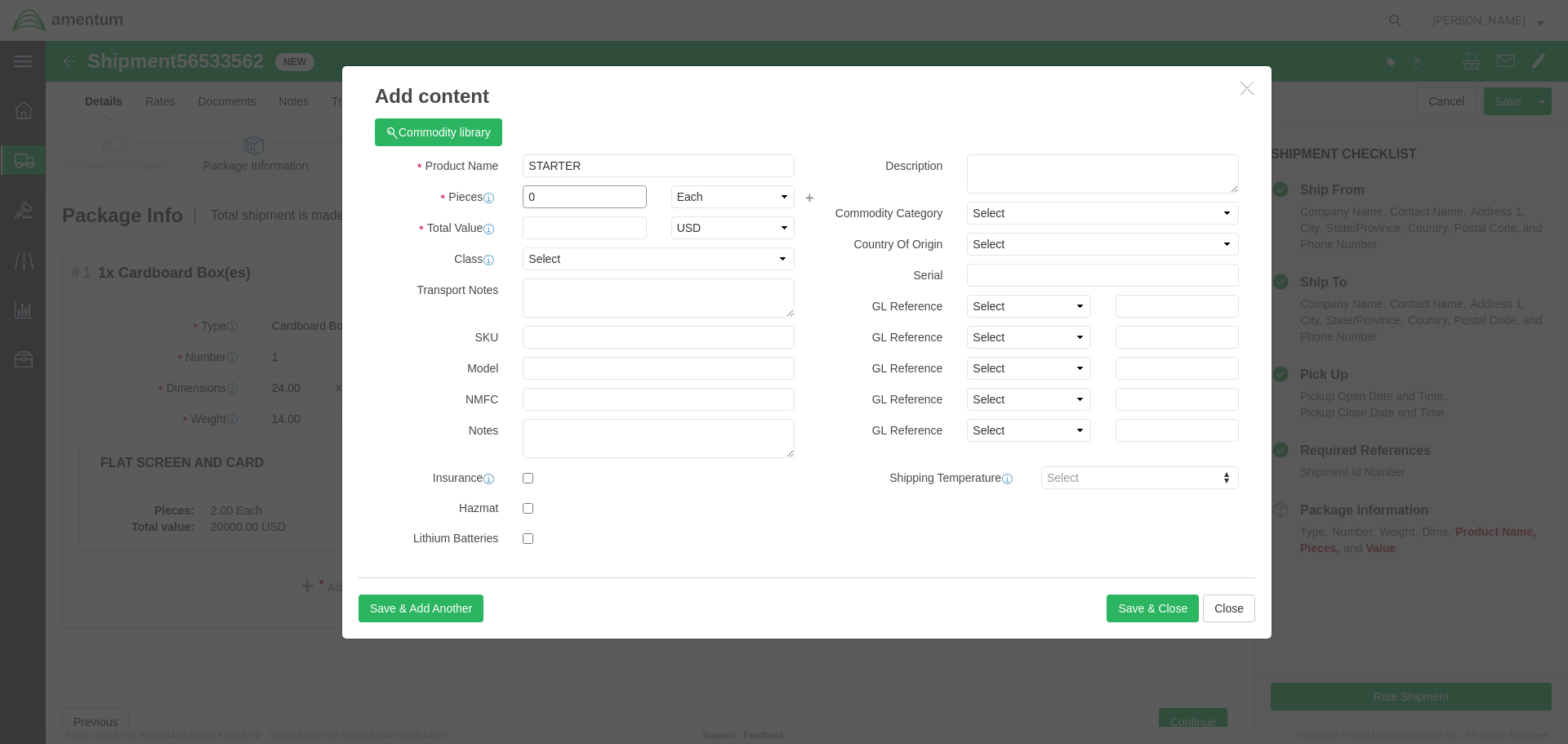
drag, startPoint x: 504, startPoint y: 153, endPoint x: 435, endPoint y: 162, distance: 69.6
click div "Pieces 0 Select Bag Barrels 100Board Feet Bottle Box Blister Pack Carats Can Ca…"
type input "1"
click input "text"
type input "10000.00"
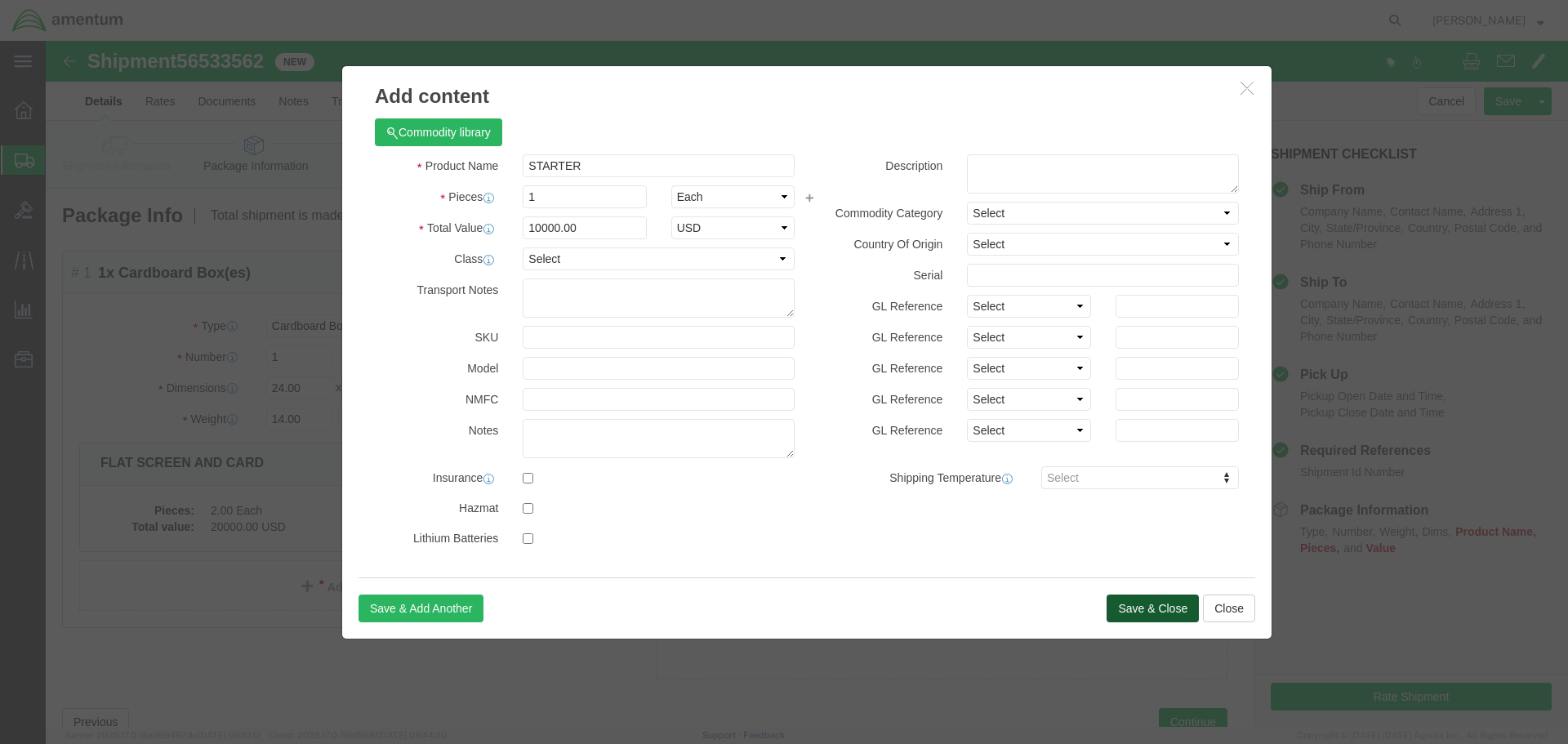
click button "Save & Close"
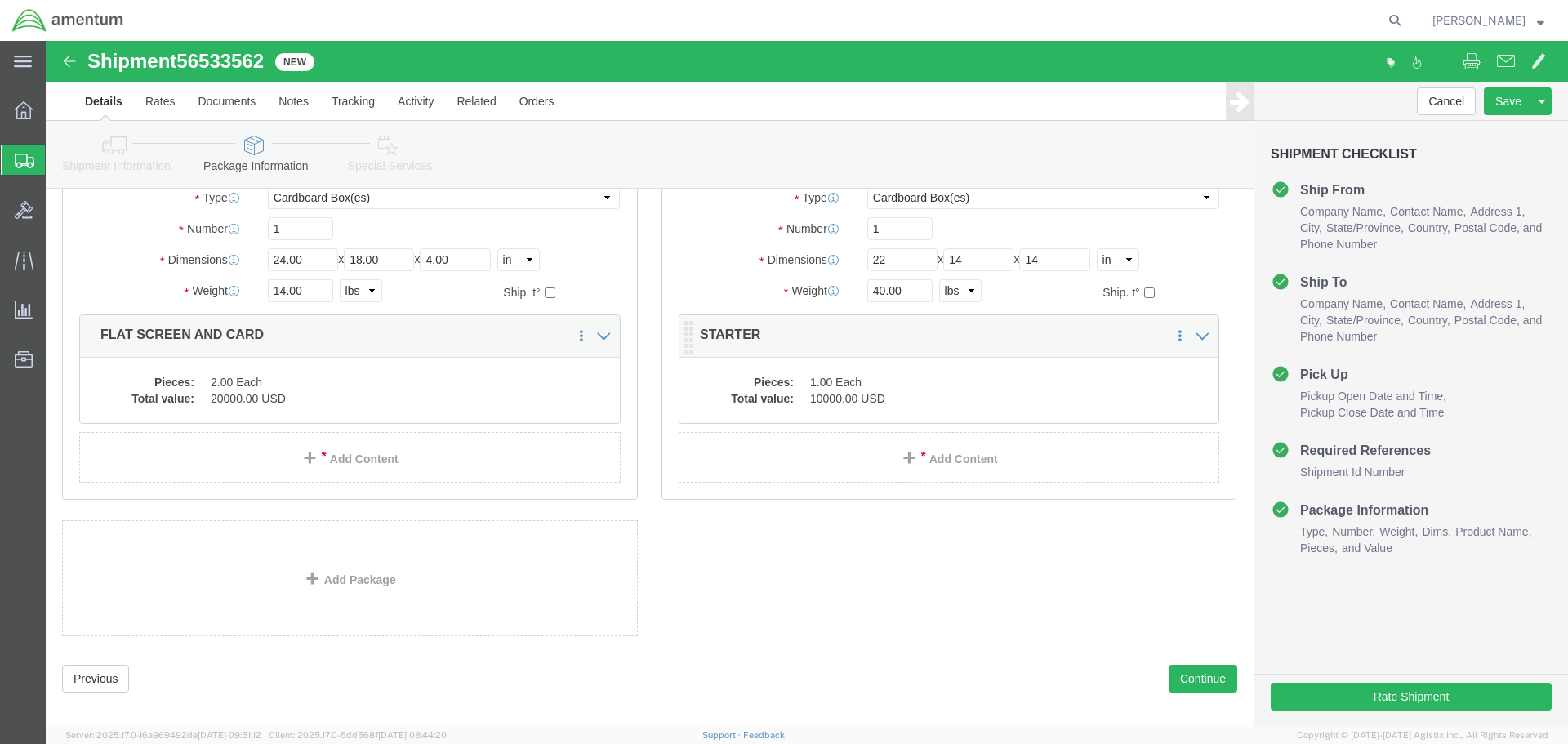
scroll to position [144, 0]
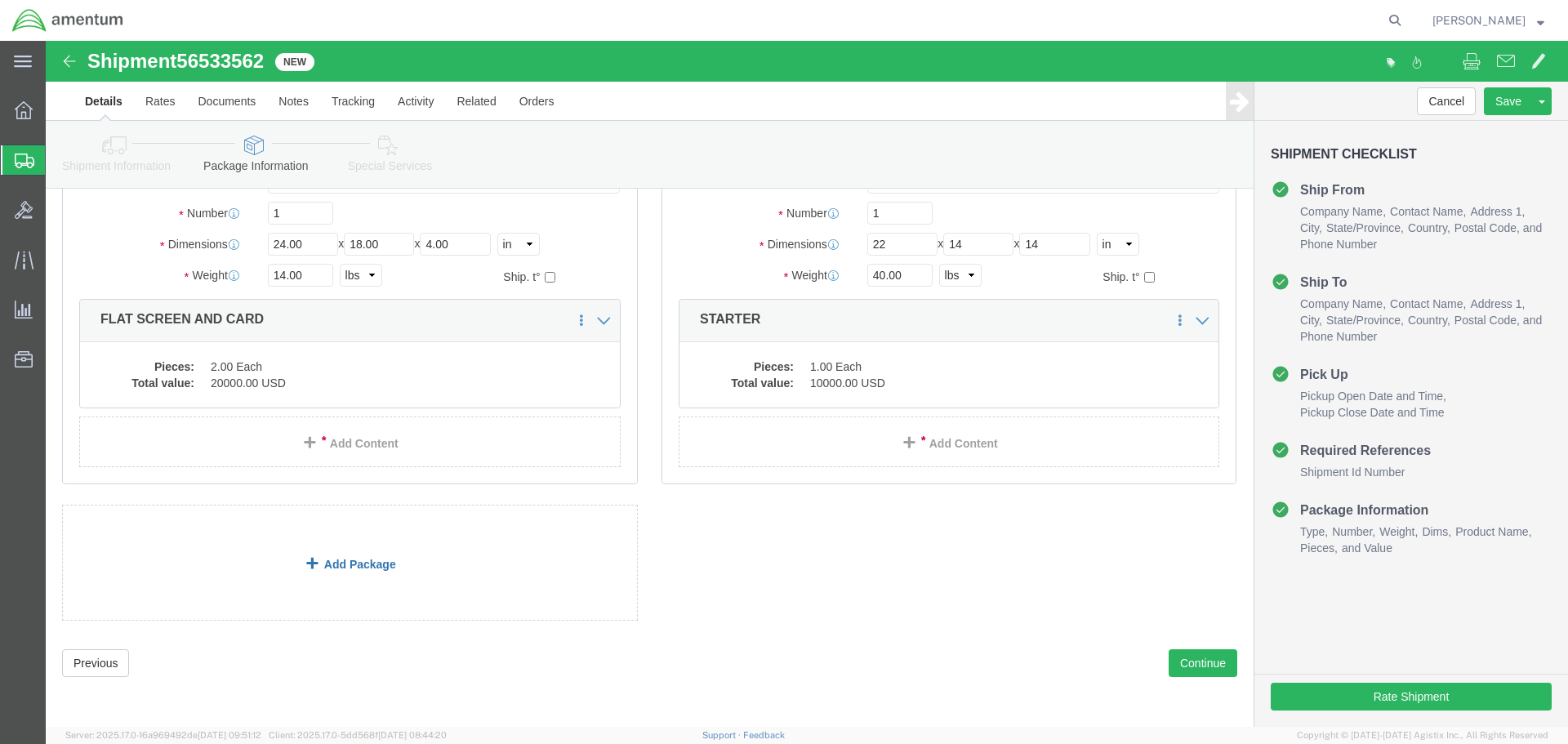
click link "Add Package"
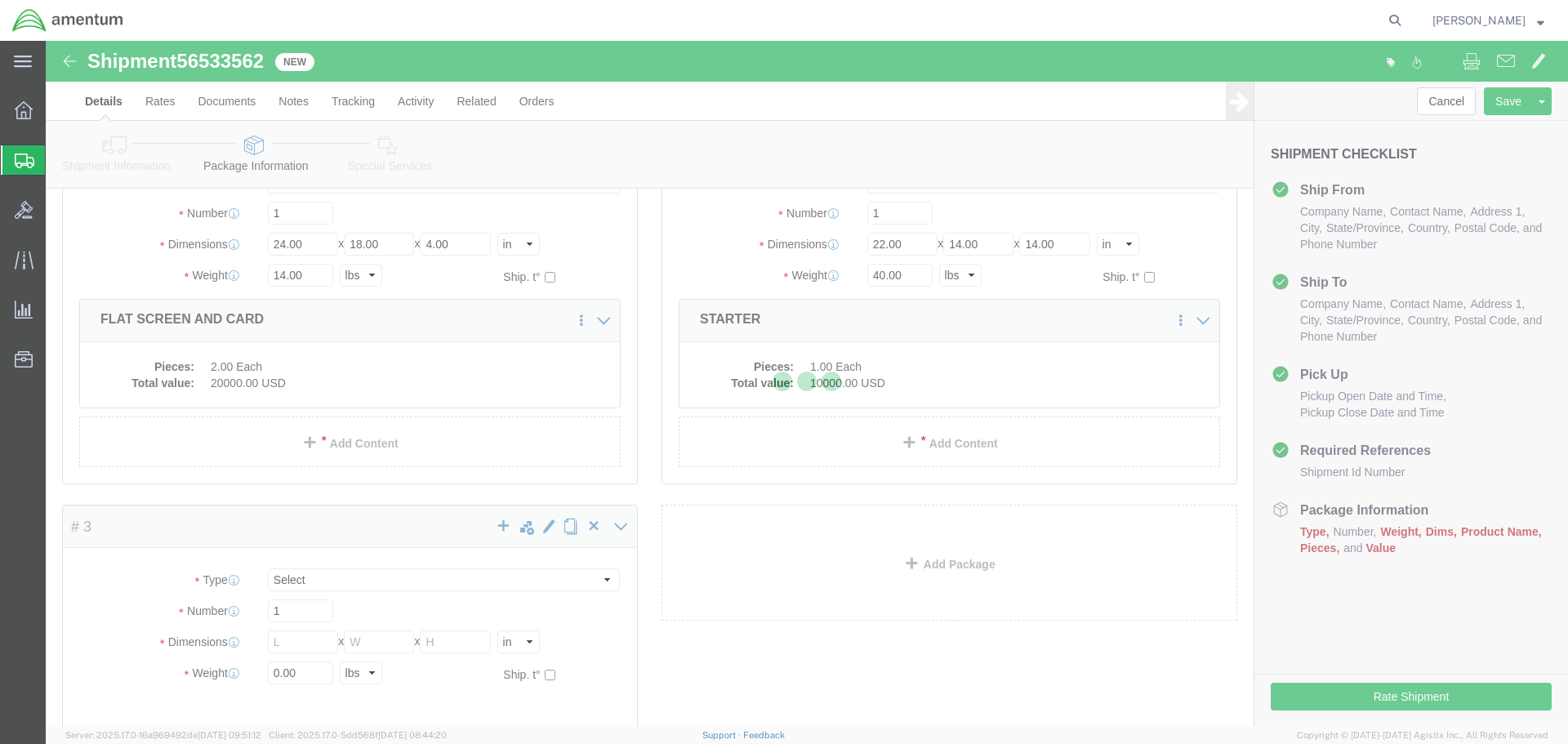
scroll to position [0, 0]
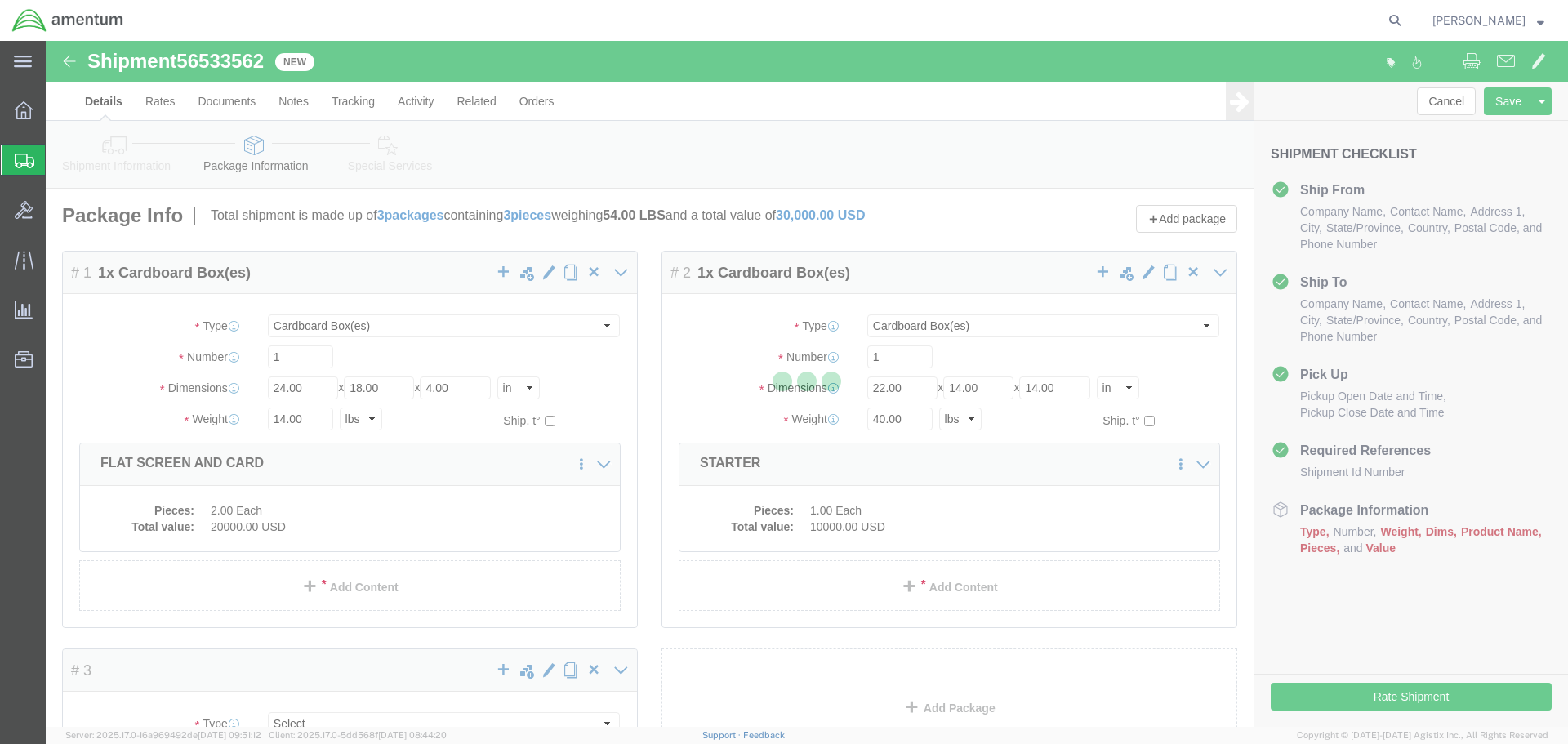
select select "CBOX"
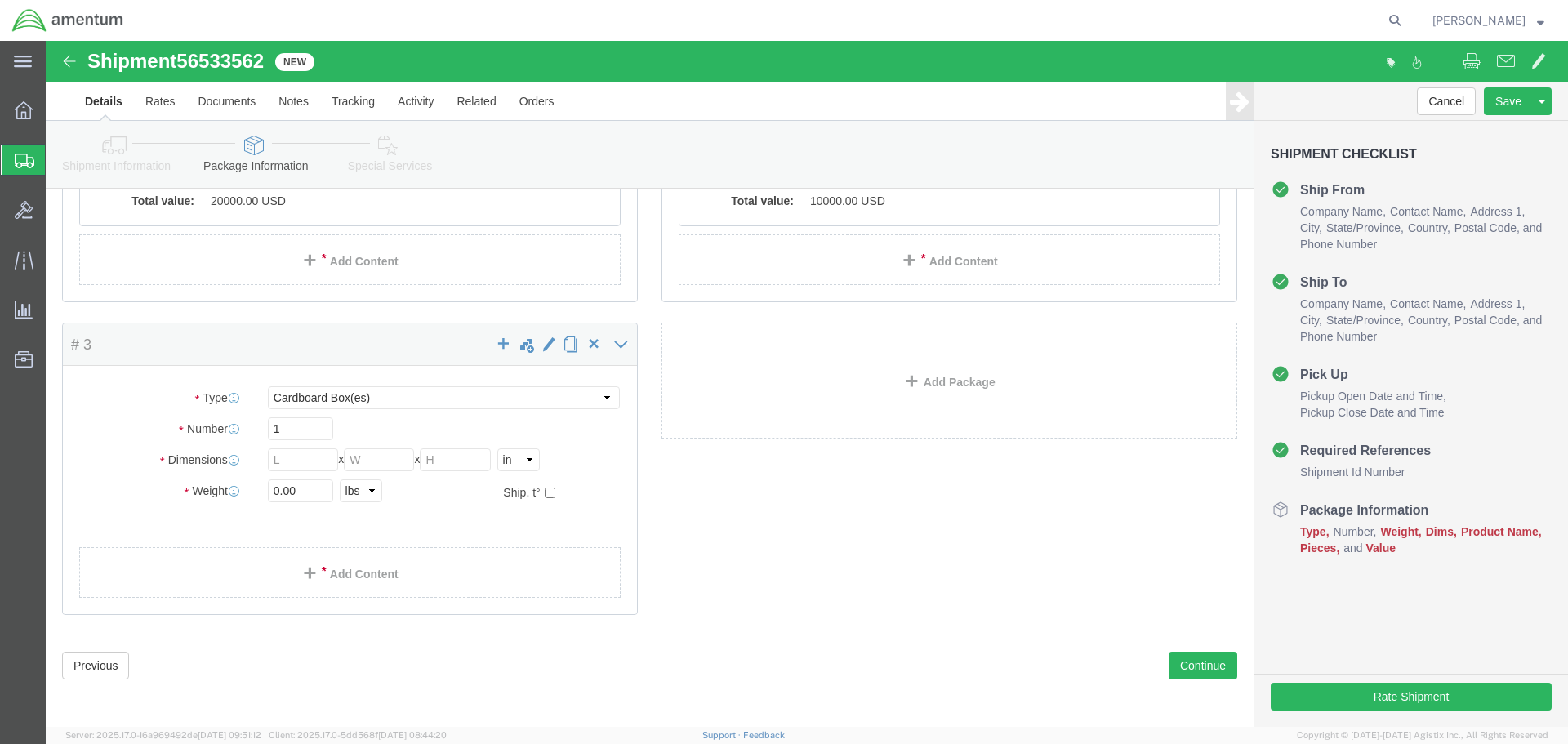
scroll to position [327, 0]
click input "text"
type input "14"
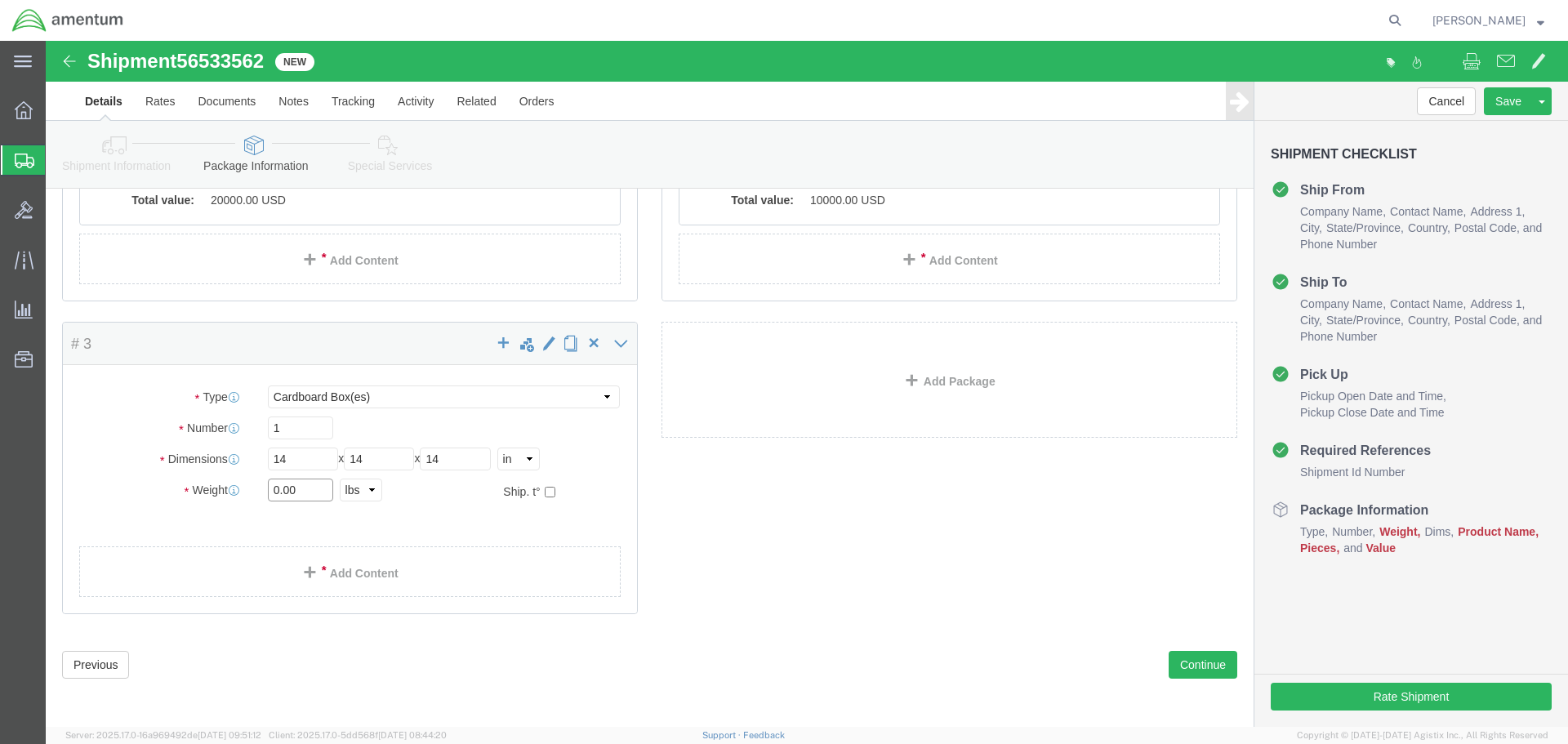
click input "0.00"
type input "10.00"
click link "Add Content"
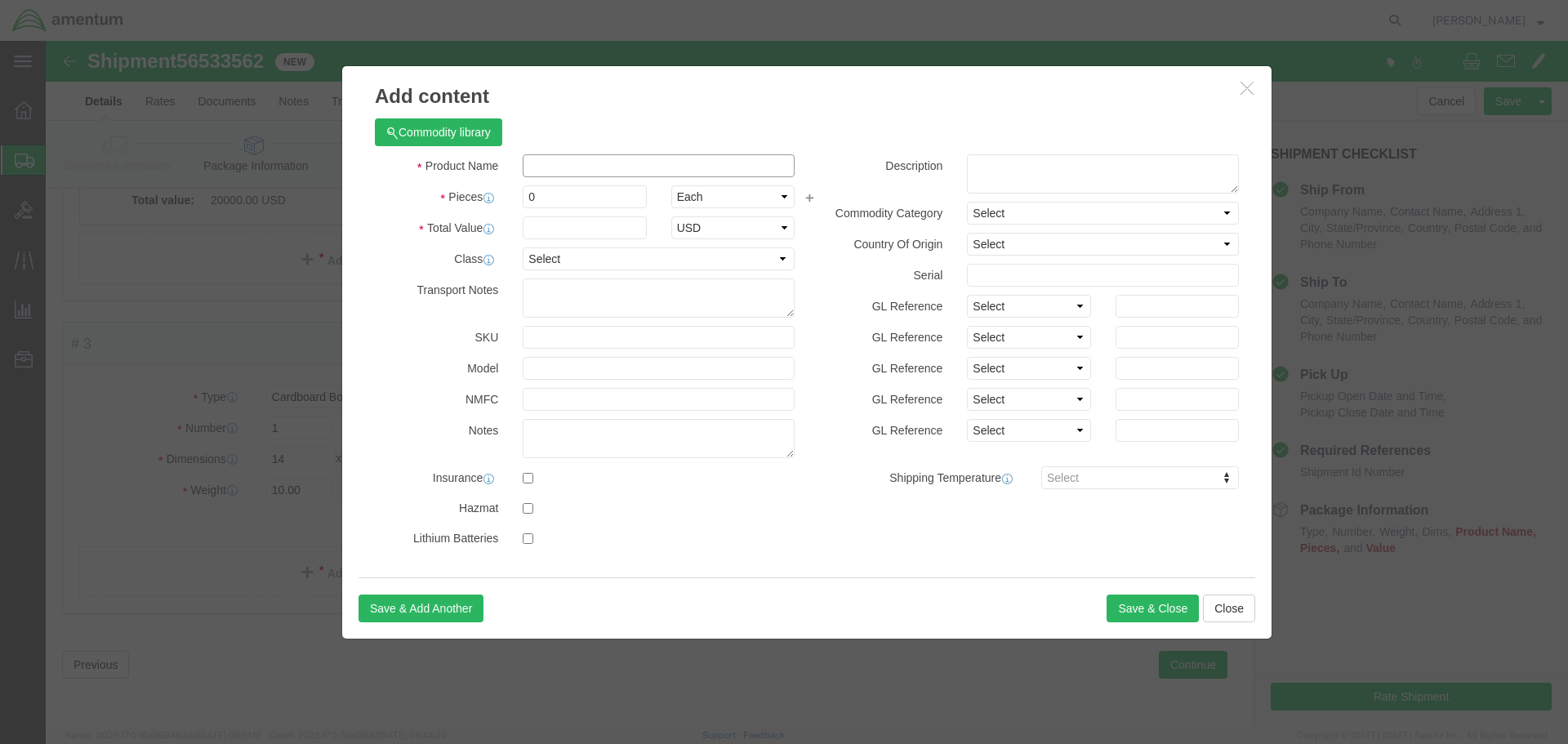
click input "text"
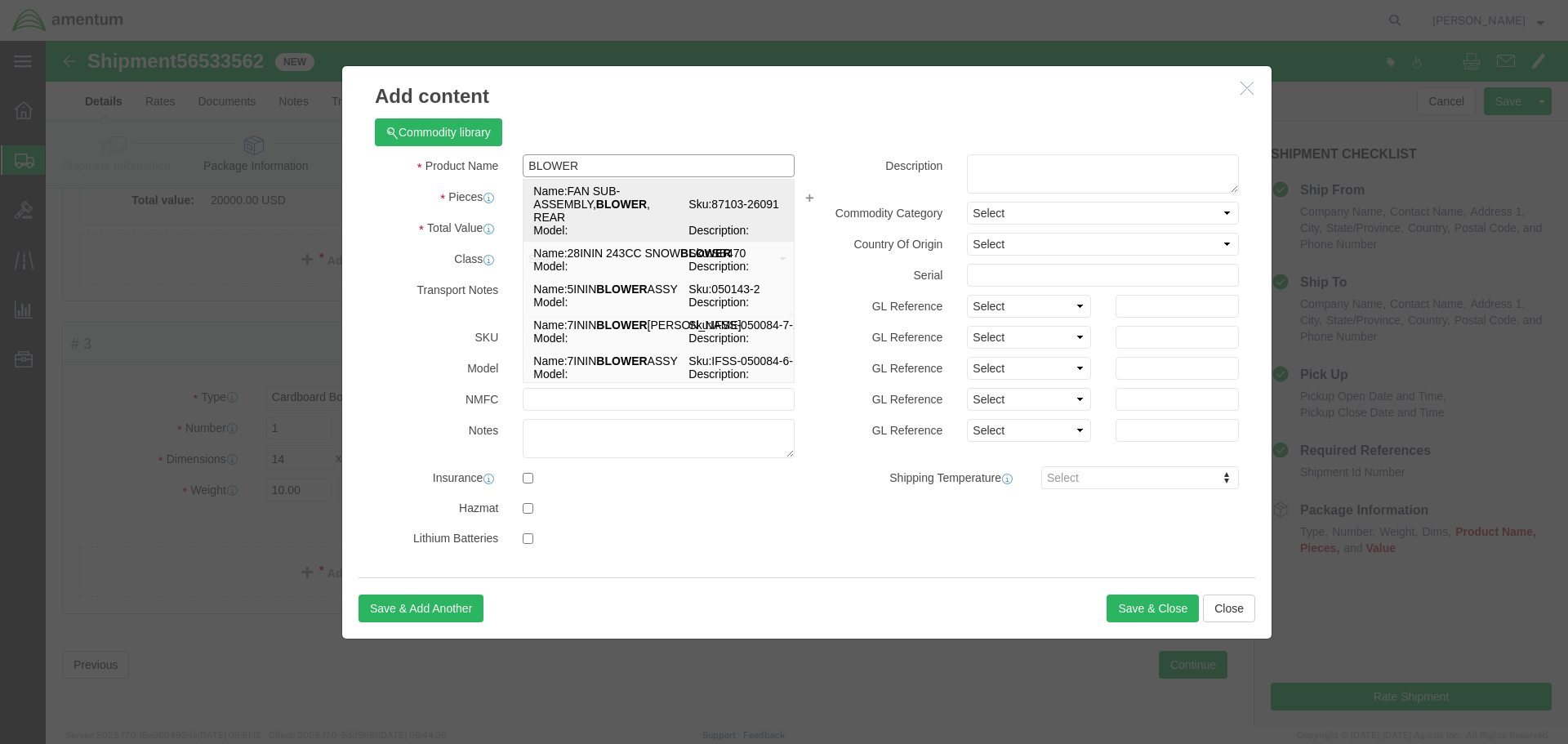
click div "Product Name BLOWER BLOWER Name: FAN SUB-ASSEMBLY, BLOWER , REAR Sku: 87103-260…"
type input "BLOWER"
click h3 "Add content"
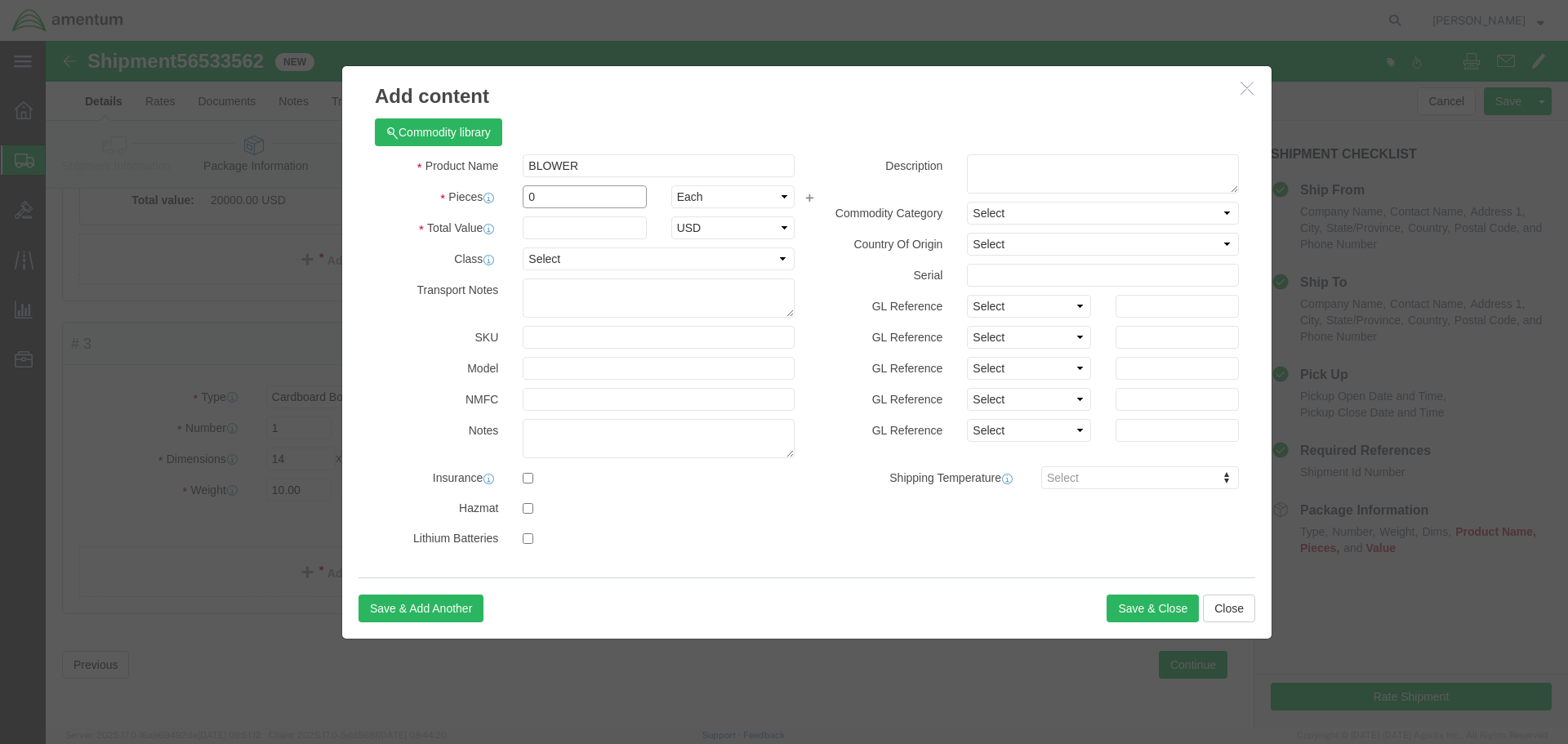
drag, startPoint x: 487, startPoint y: 160, endPoint x: 454, endPoint y: 160, distance: 33.0
click div "Pieces 0 Select Bag Barrels 100Board Feet Bottle Box Blister Pack Carats Can Ca…"
type input "1"
click input "text"
type input "10000.00"
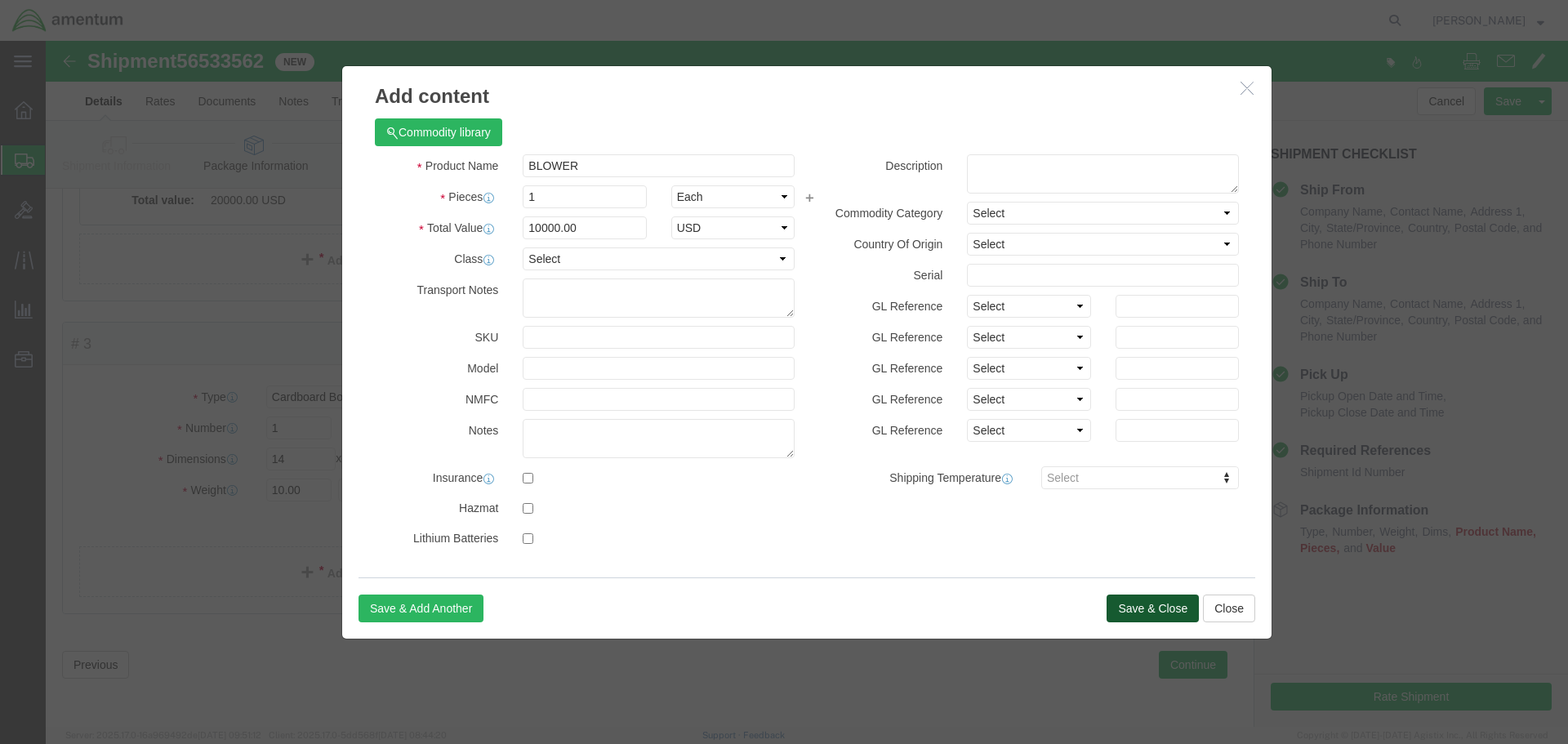
click button "Save & Close"
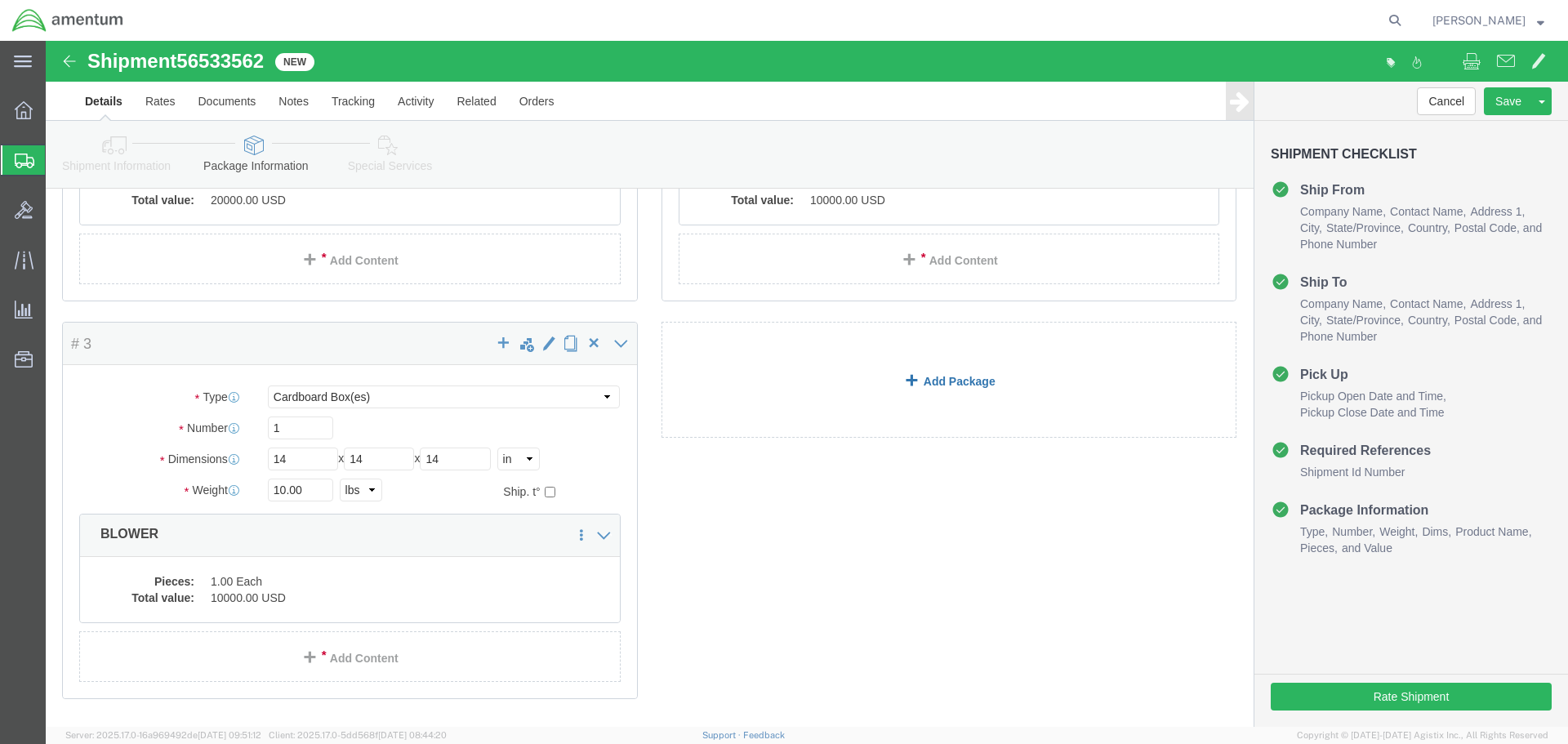
click link "Add Package"
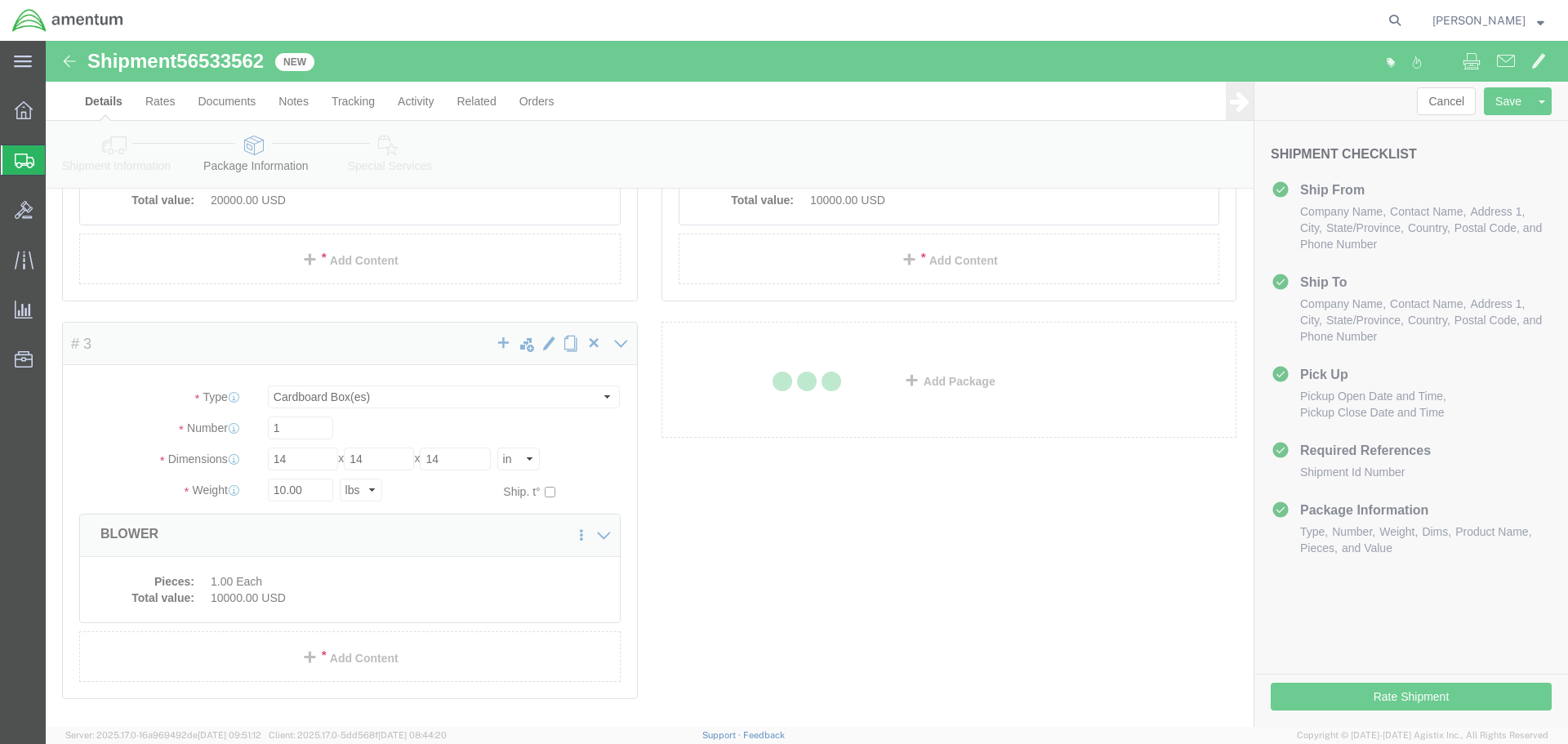
scroll to position [0, 0]
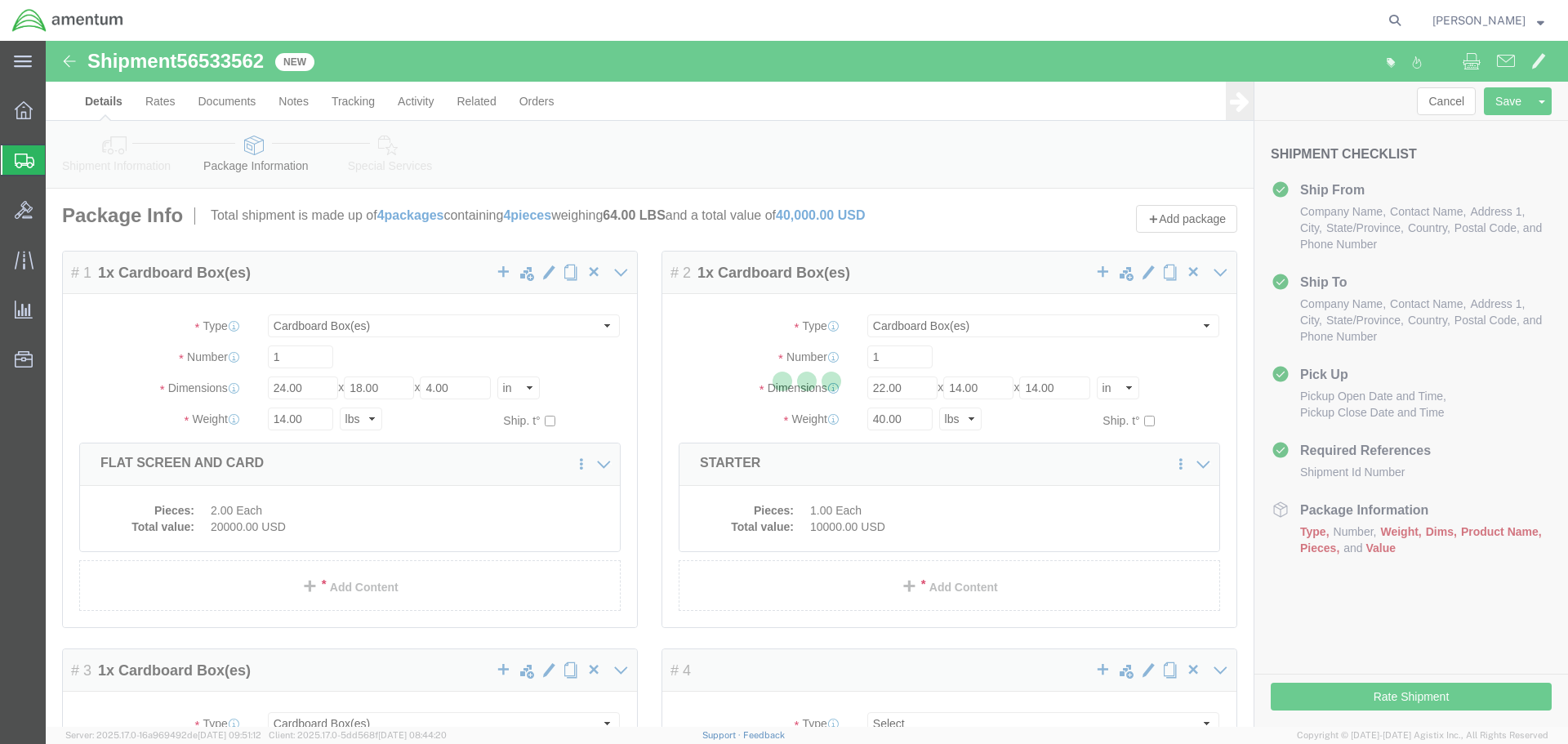
select select "CBOX"
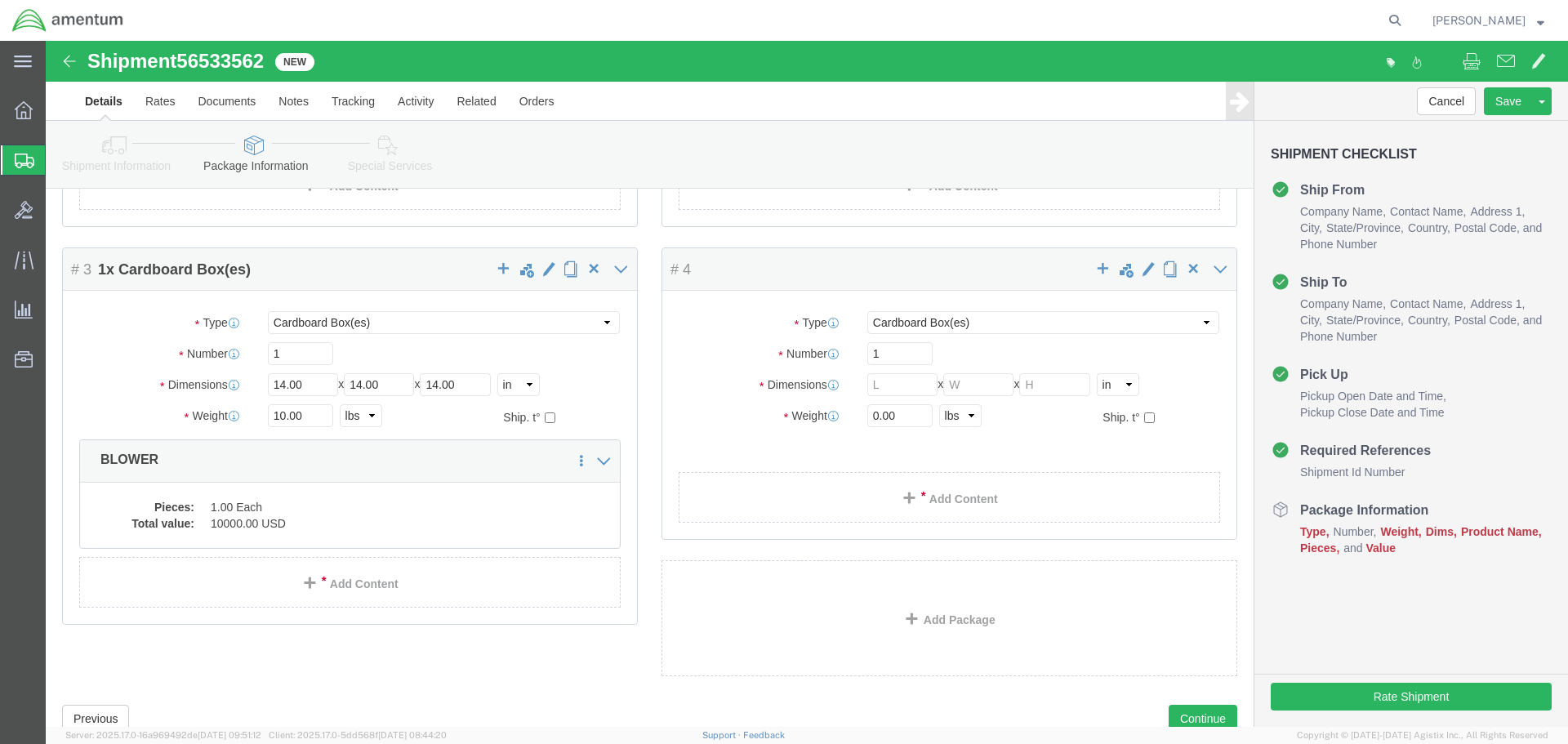
scroll to position [408, 0]
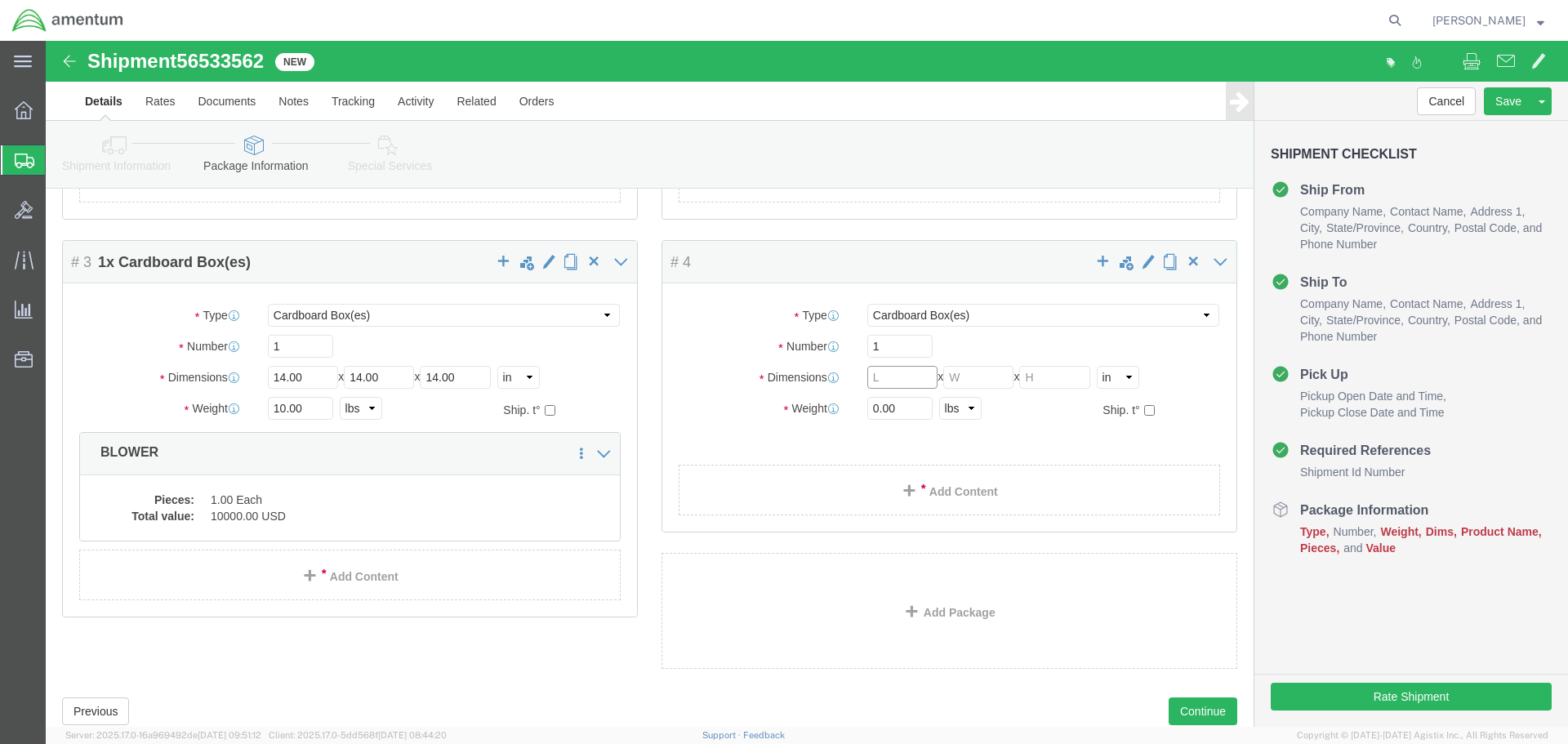
click input "text"
type input "24"
type input "18"
click input "0.00"
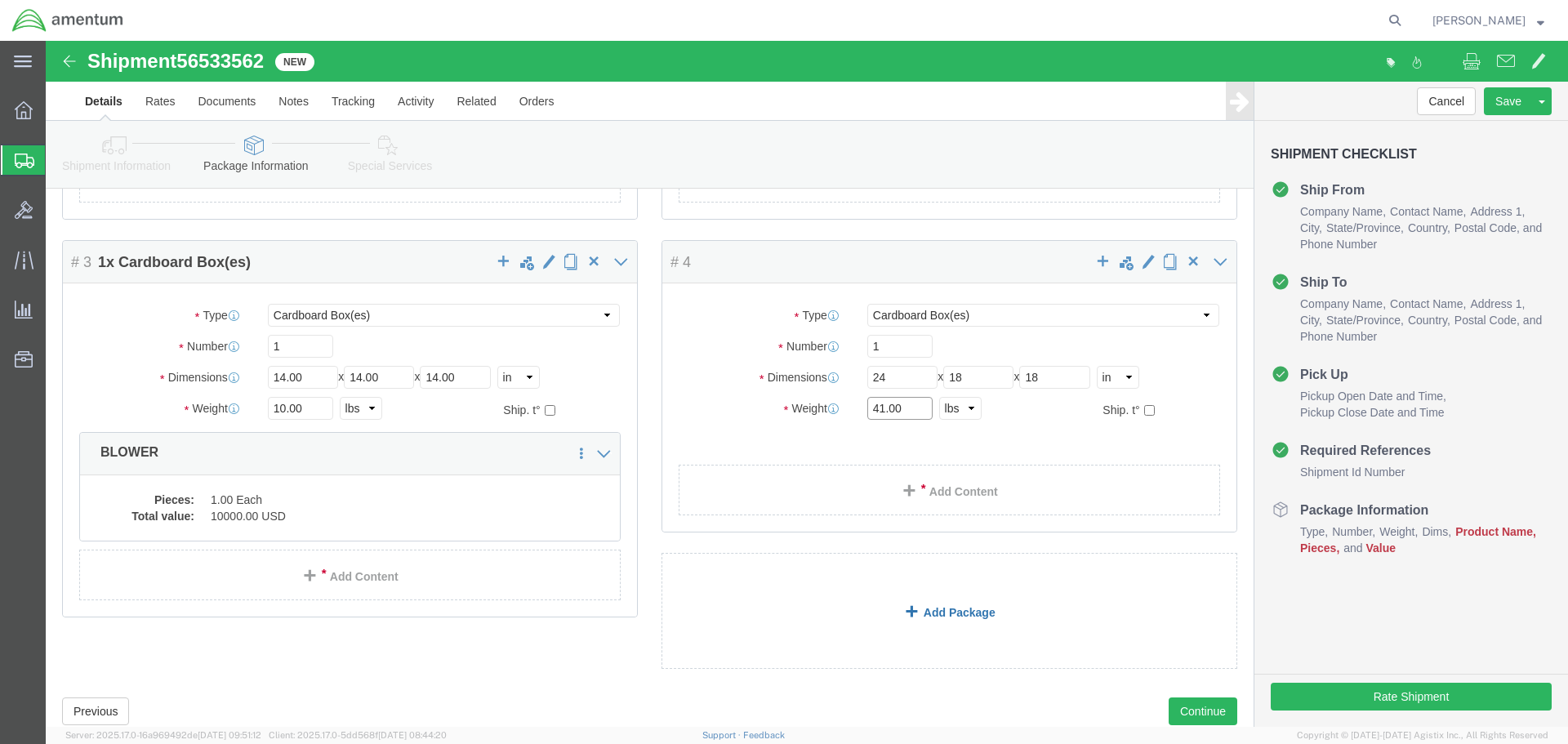
type input "41.00"
click link "Add Package"
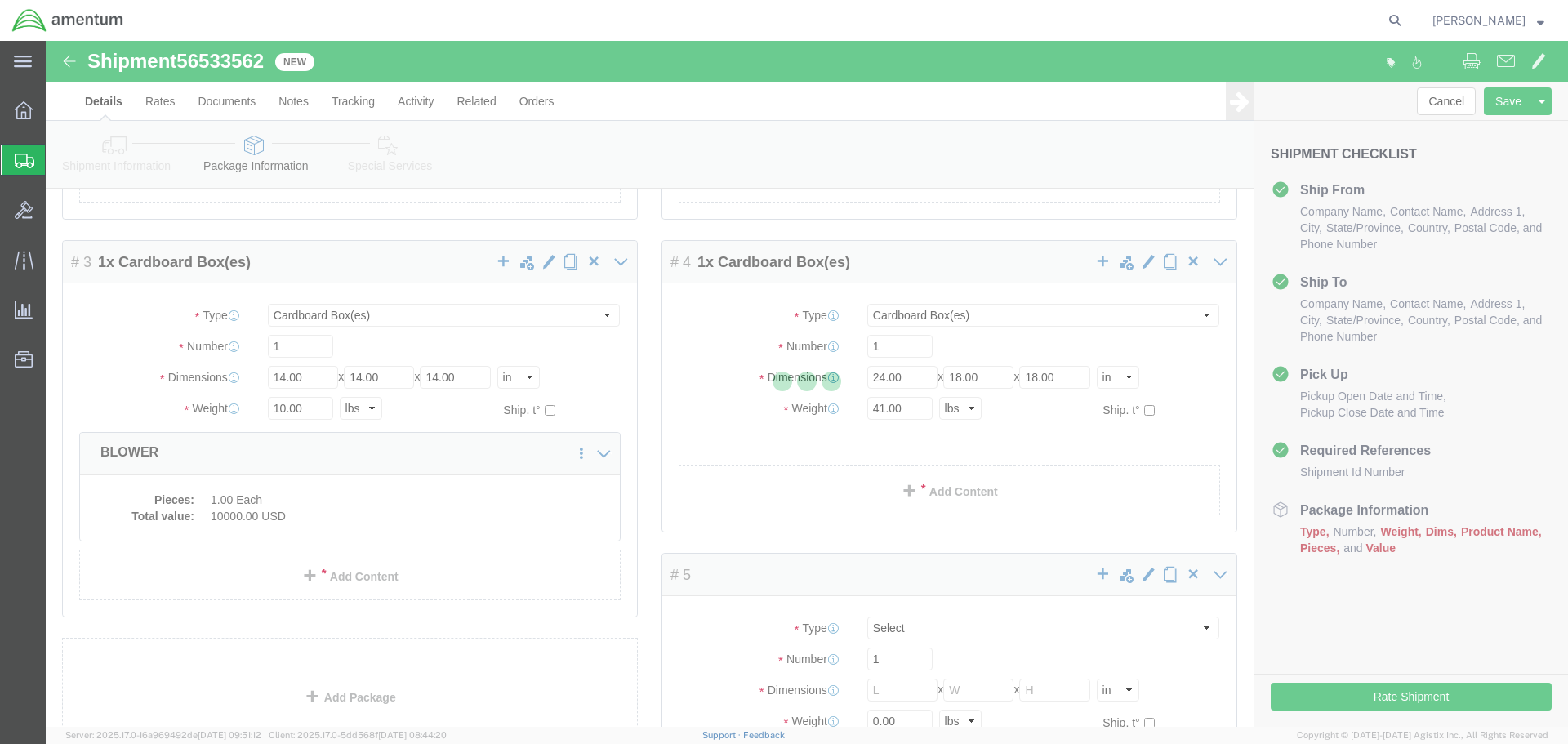
scroll to position [0, 0]
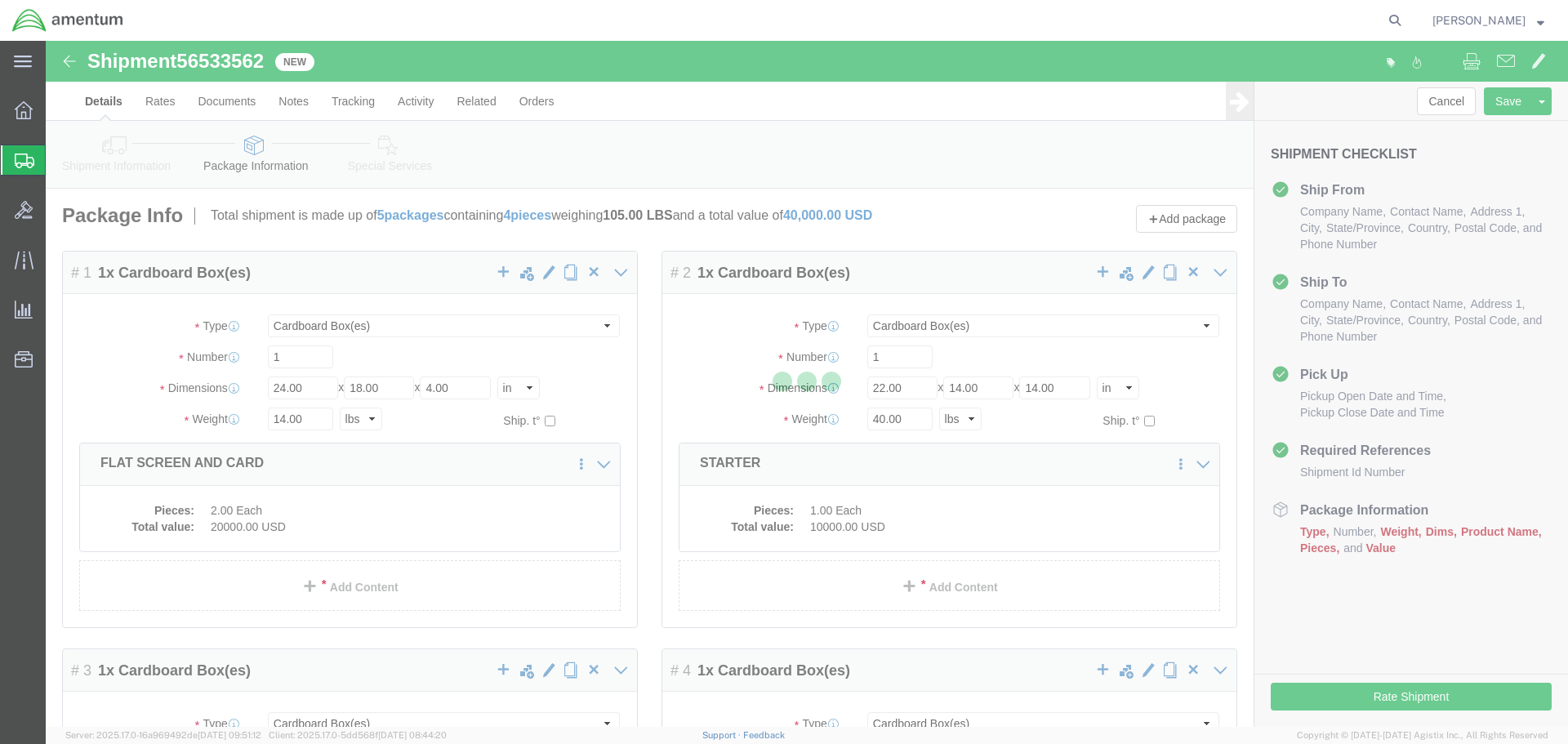
select select "CBOX"
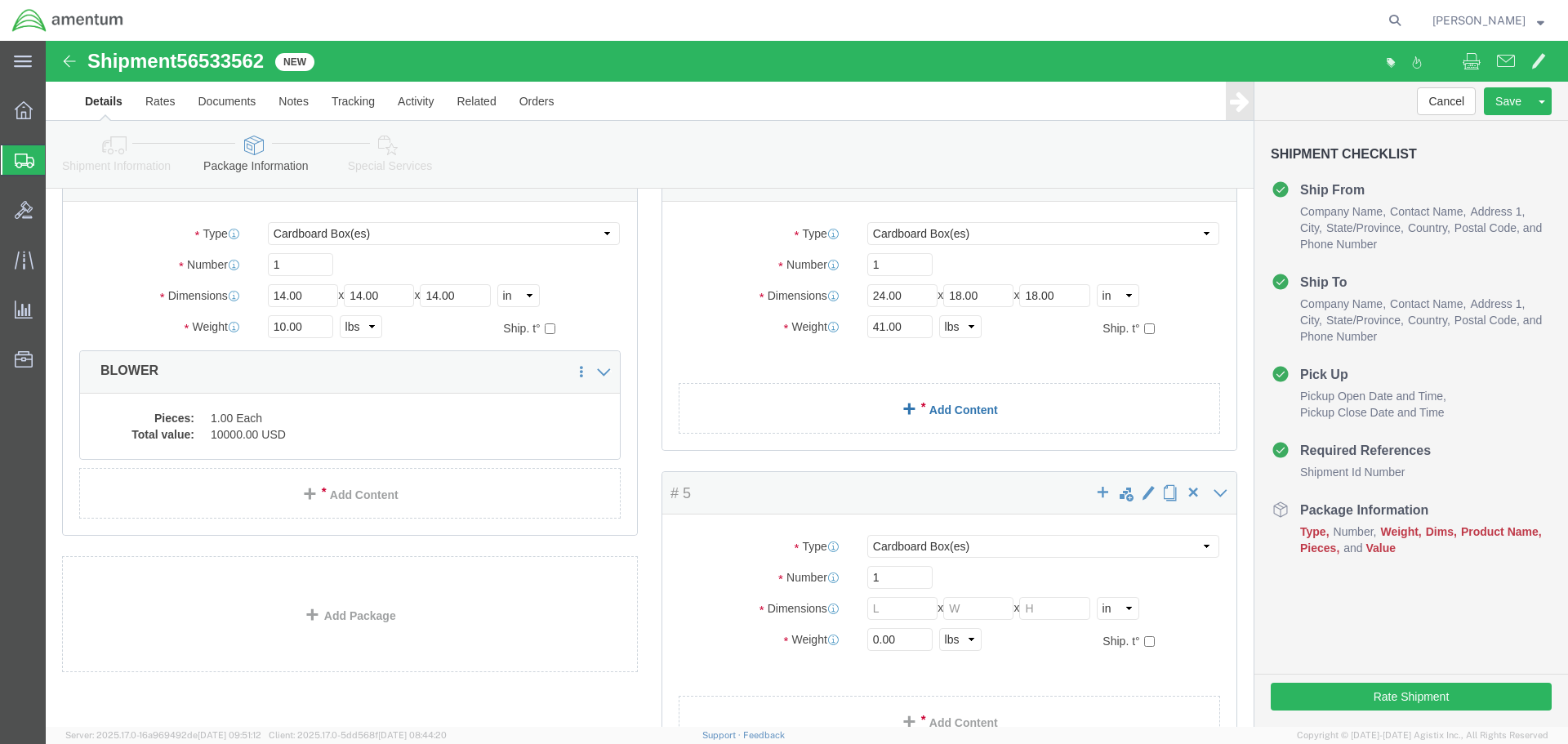
scroll to position [572, 0]
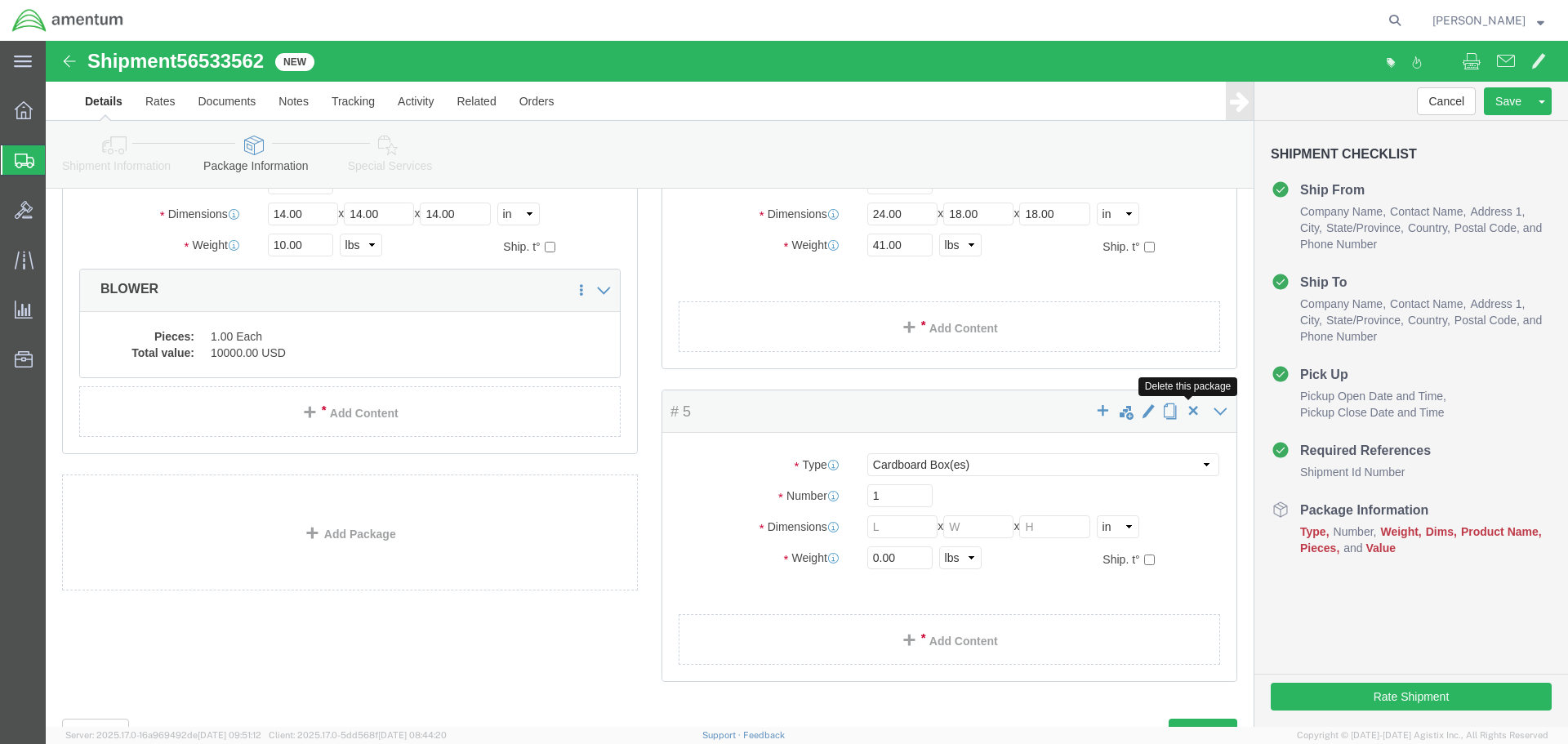
click span "button"
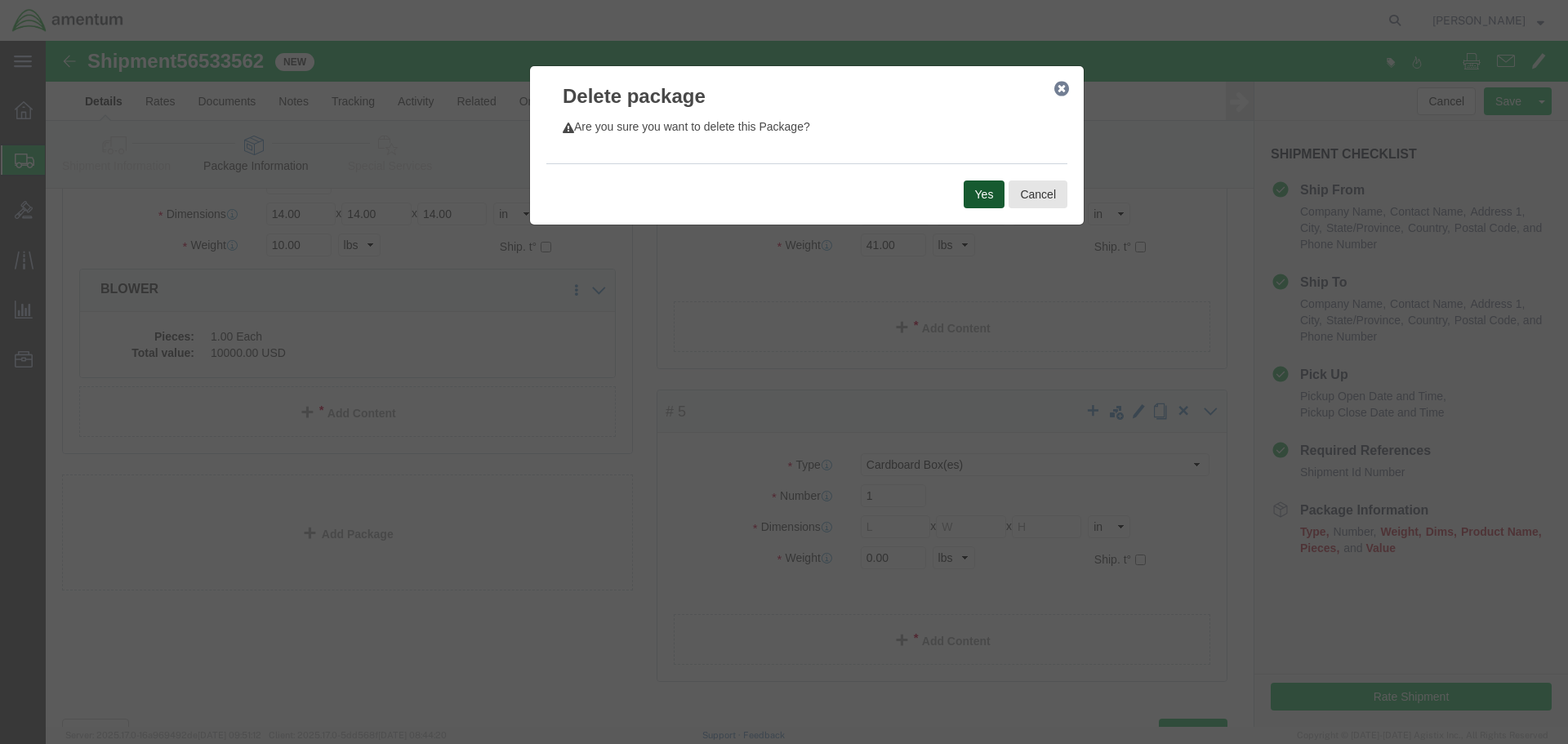
click button "Yes"
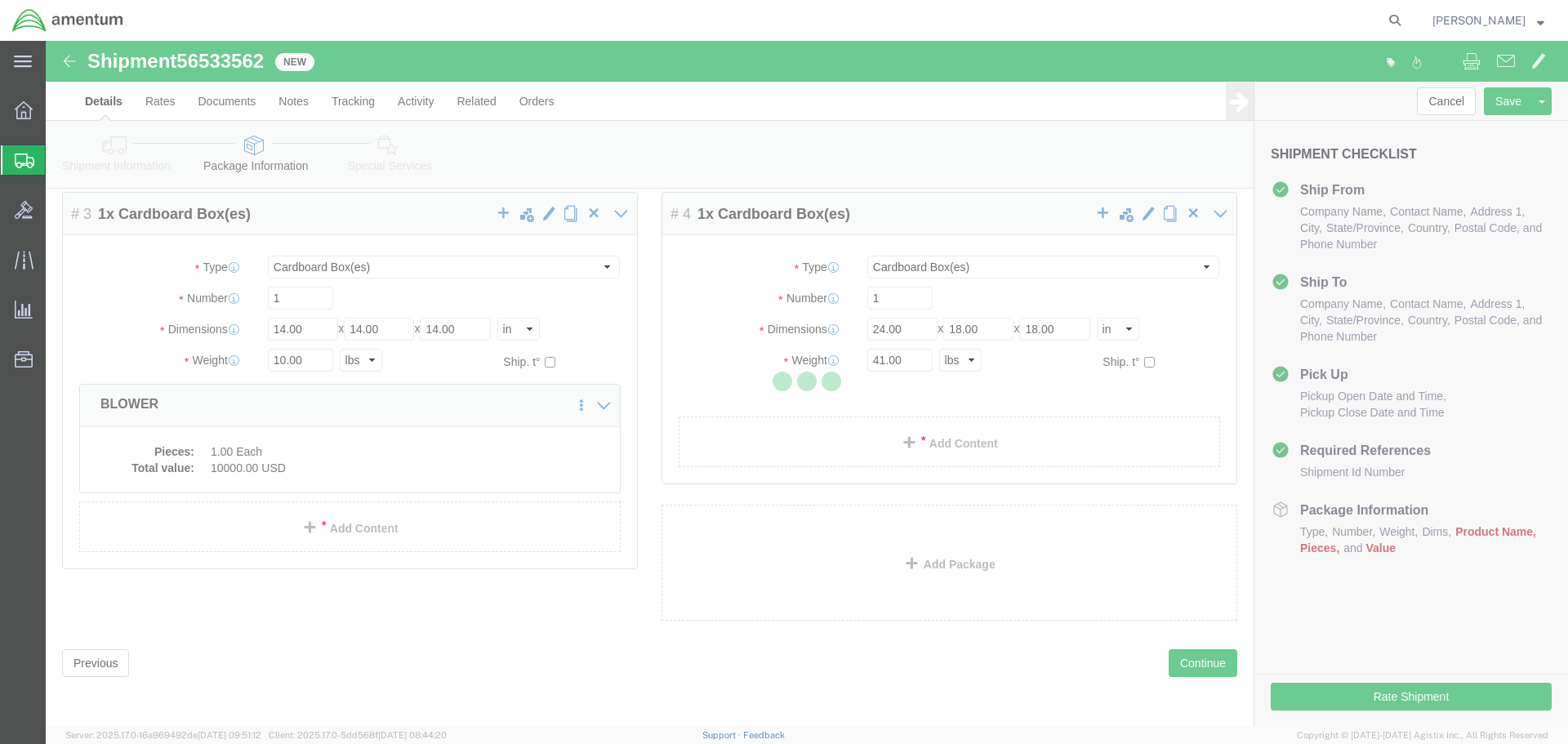
scroll to position [0, 0]
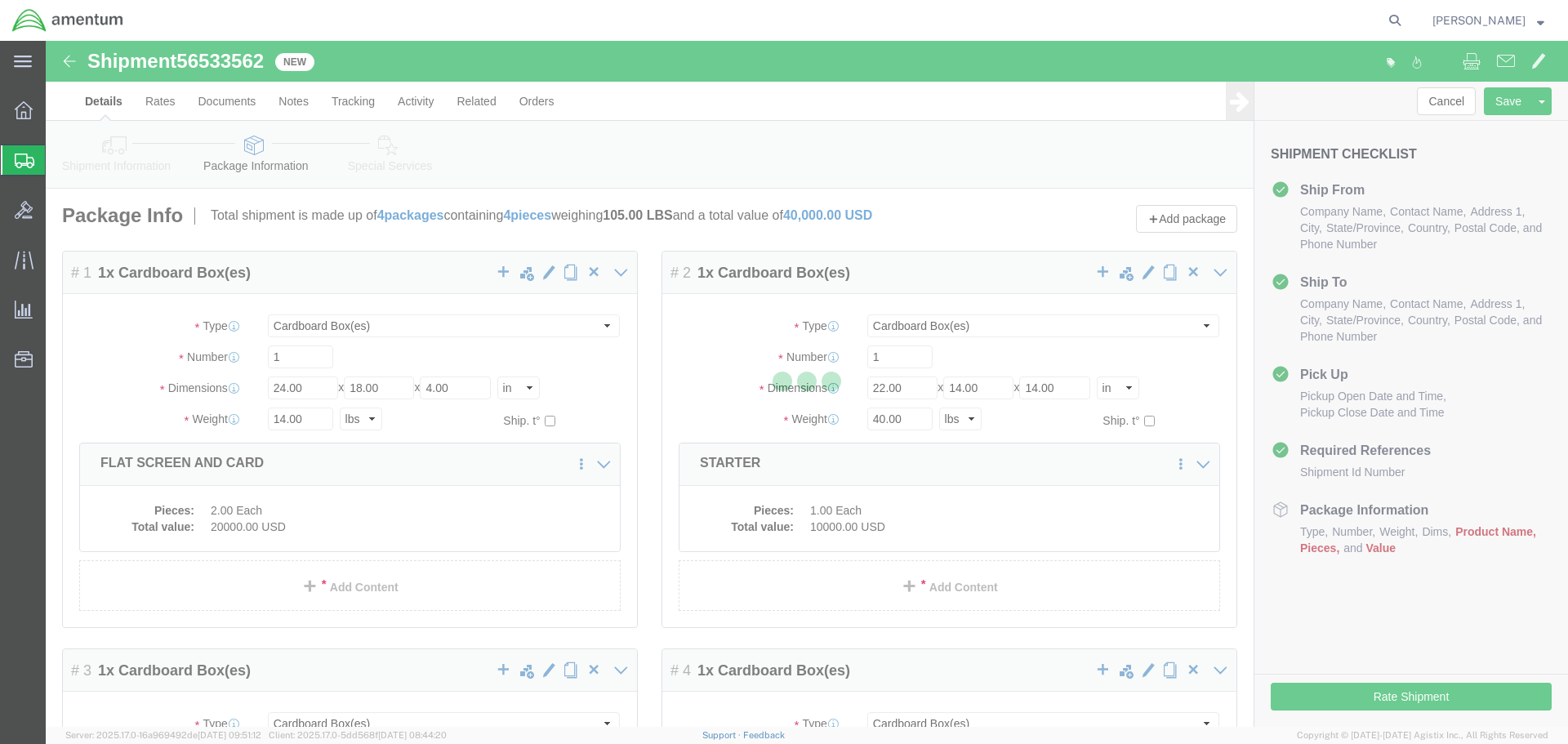
select select "CBOX"
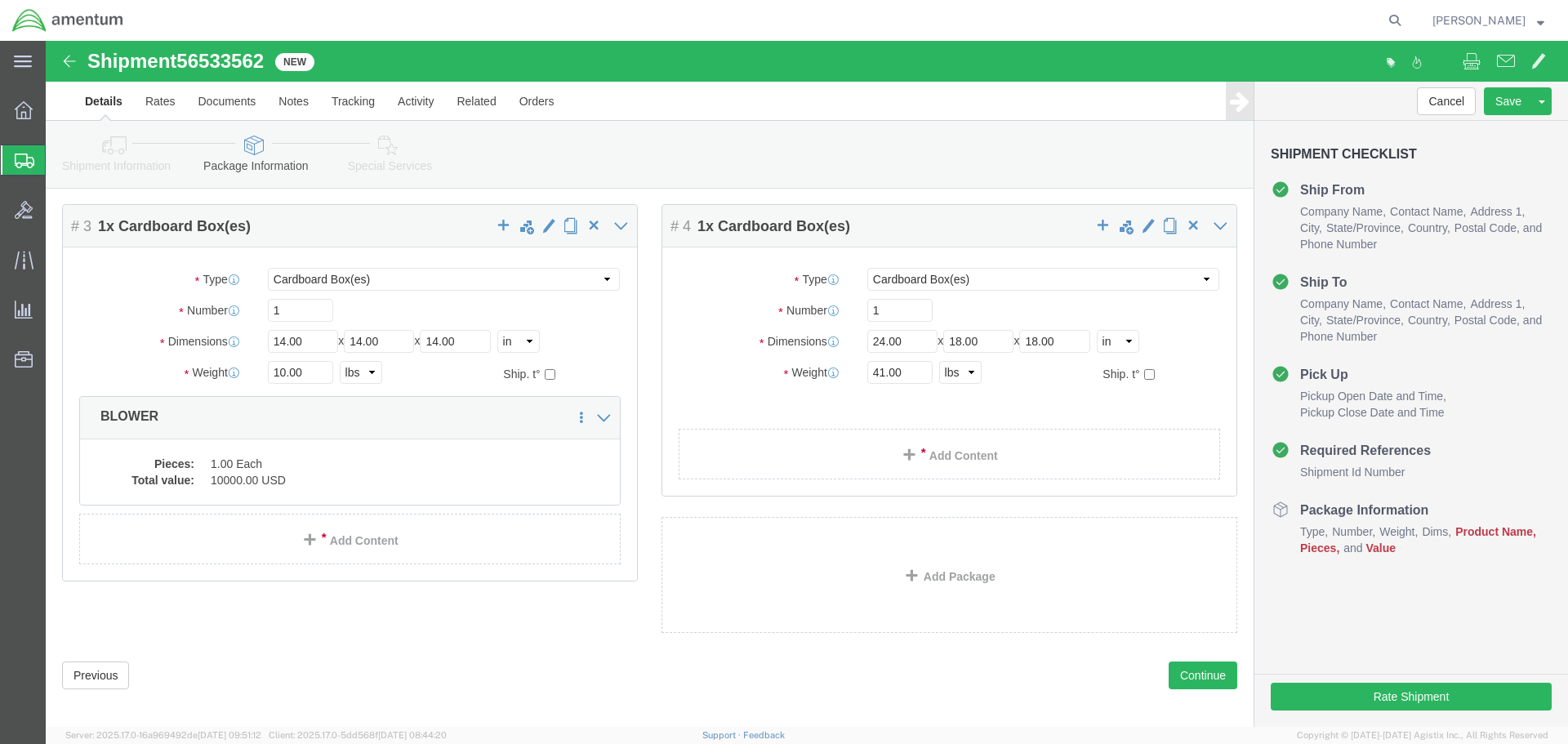
scroll to position [457, 0]
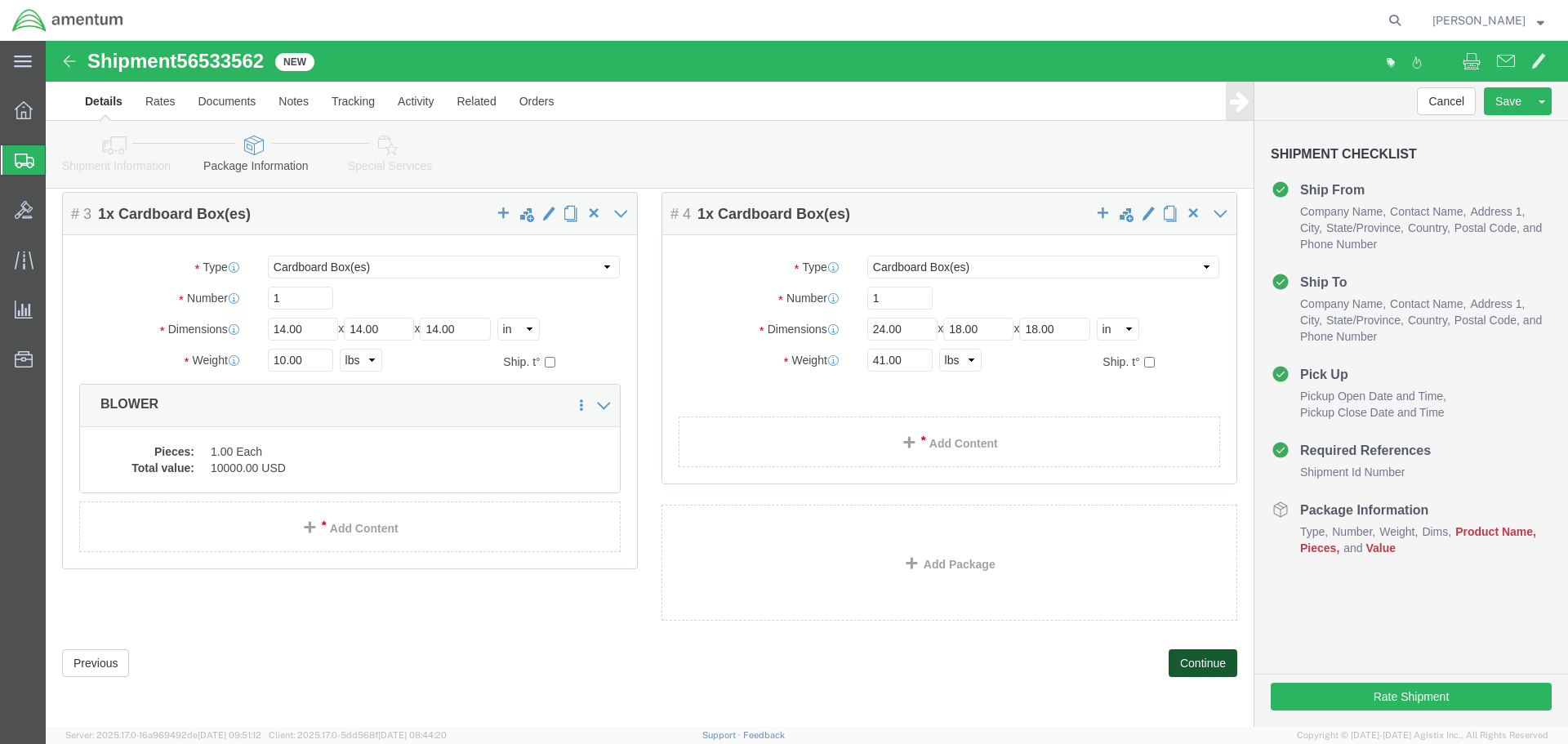
click button "Continue"
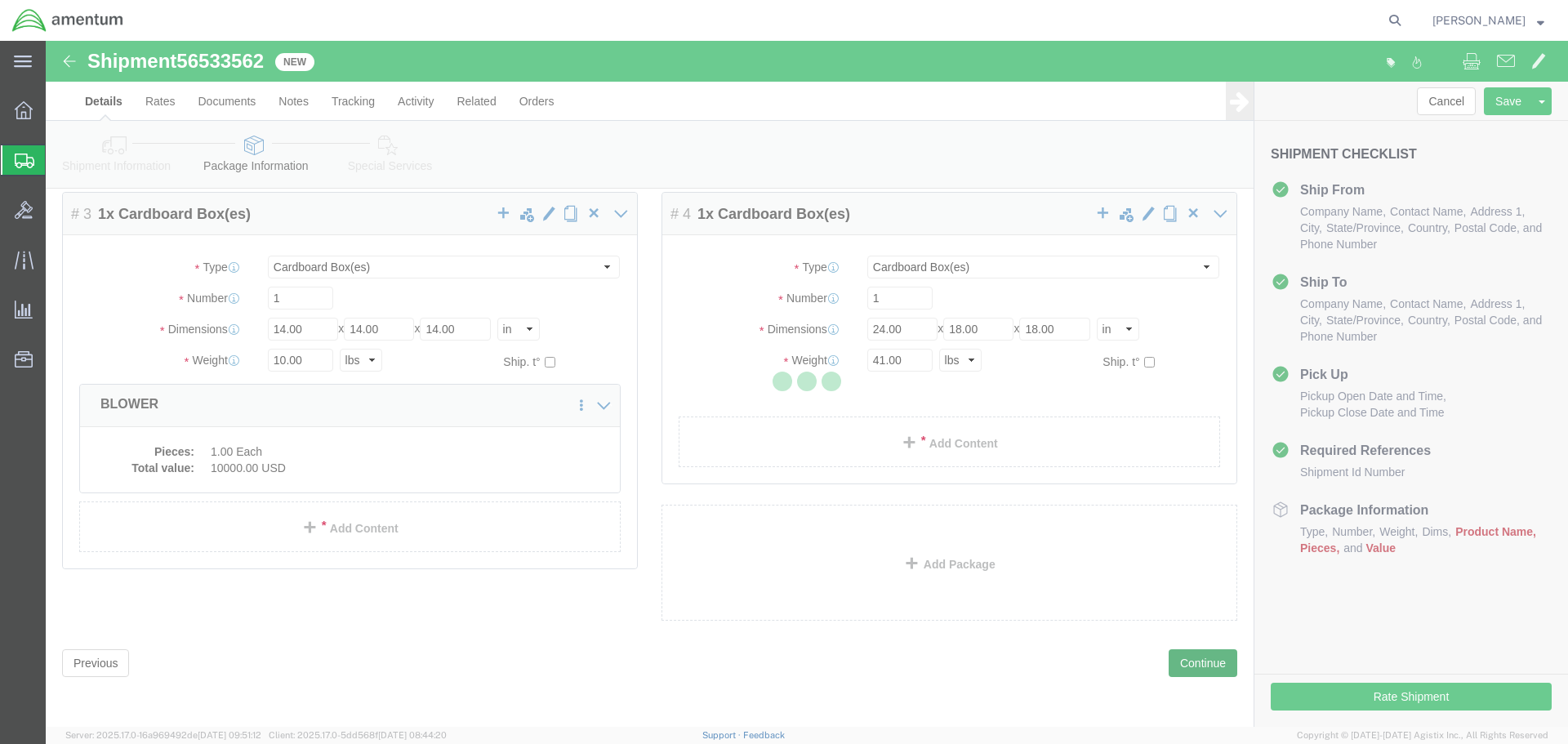
select select
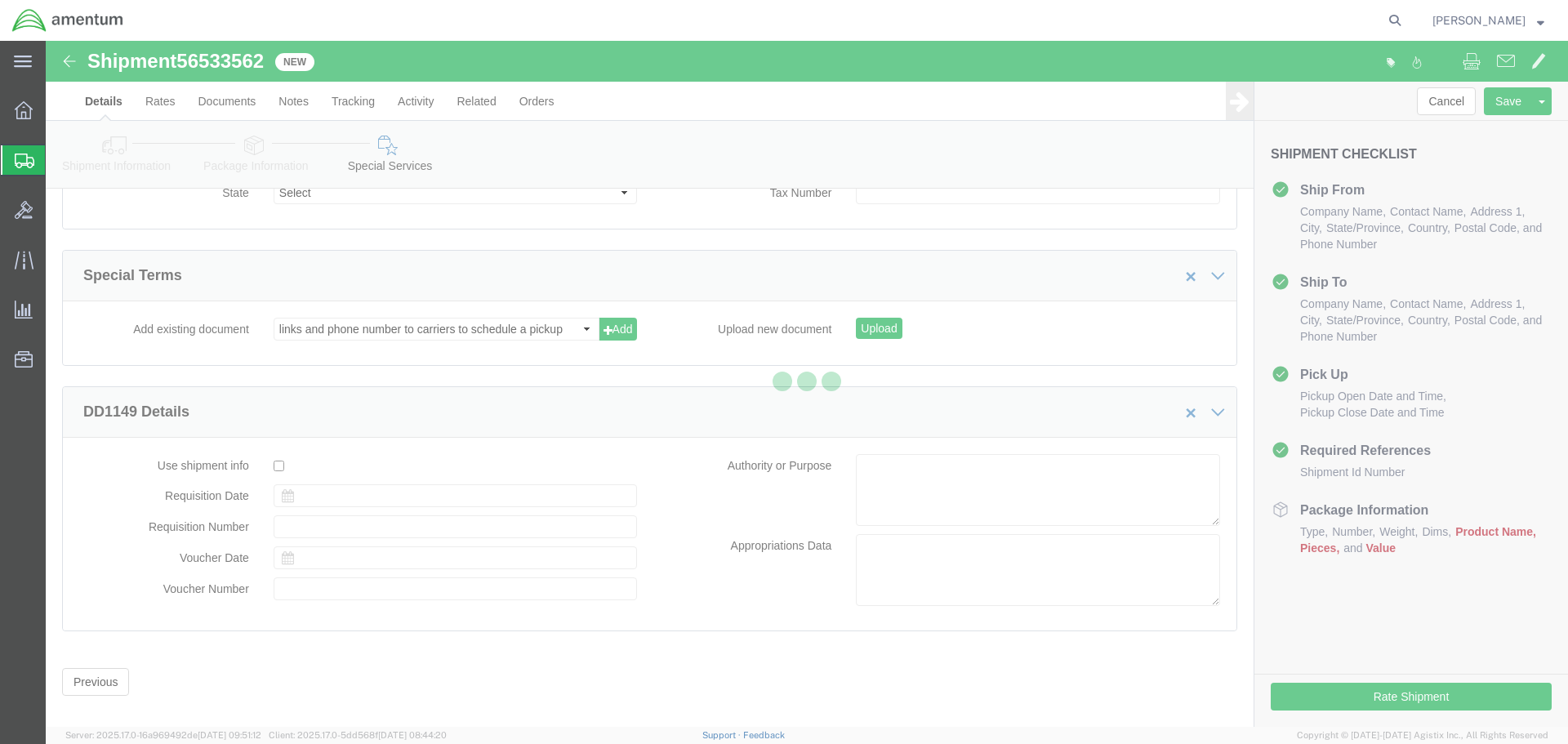
scroll to position [1932, 0]
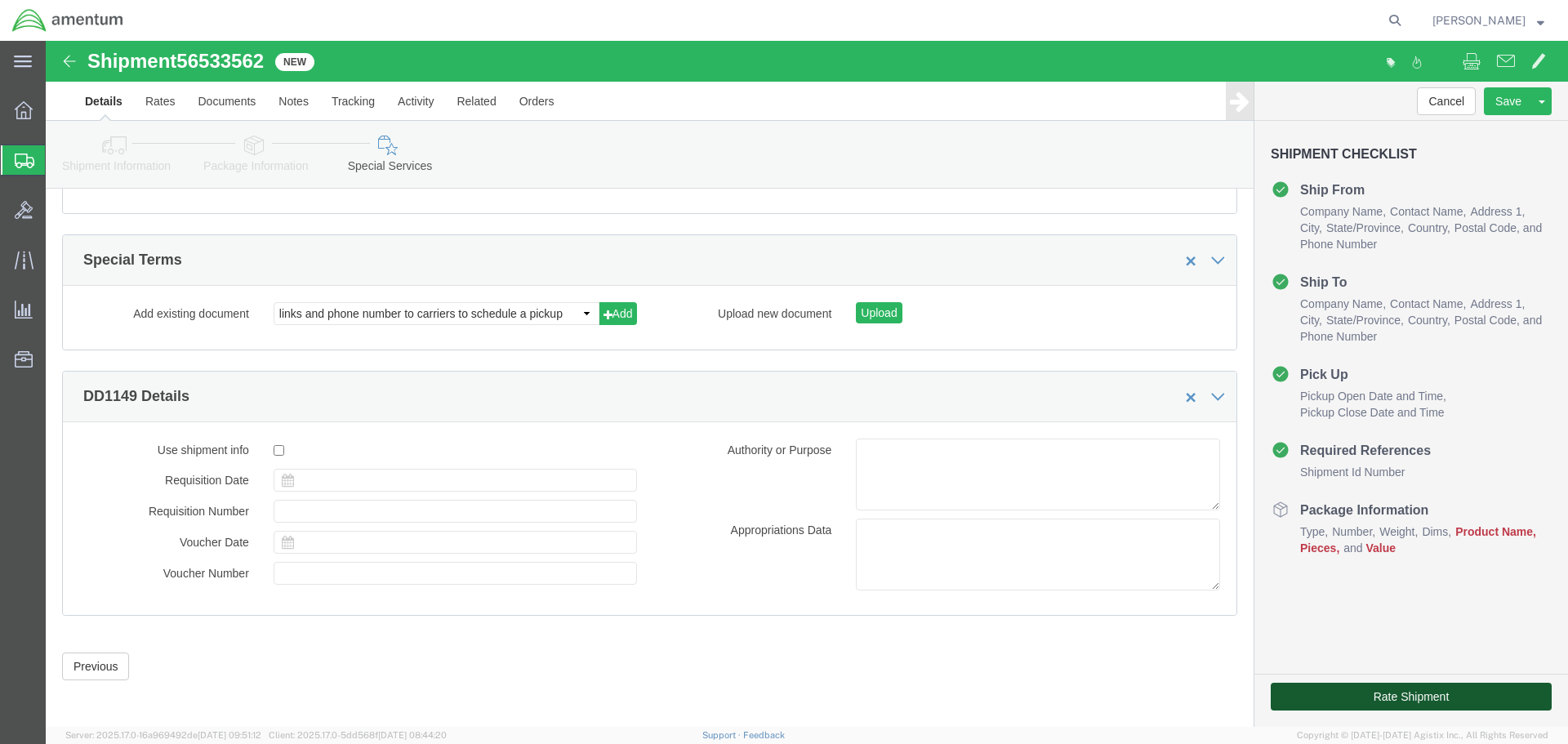
click button "Rate Shipment"
click icon
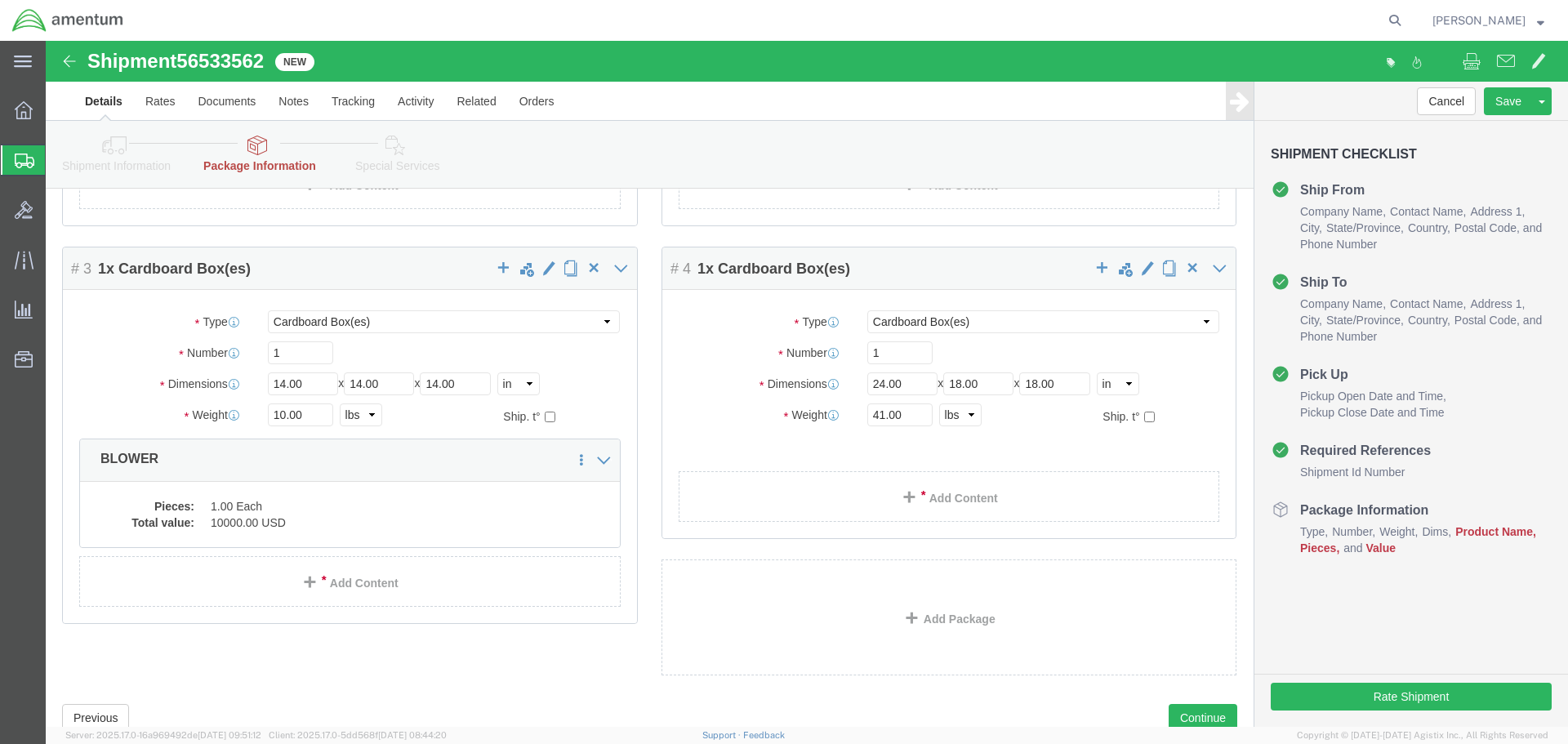
scroll to position [408, 0]
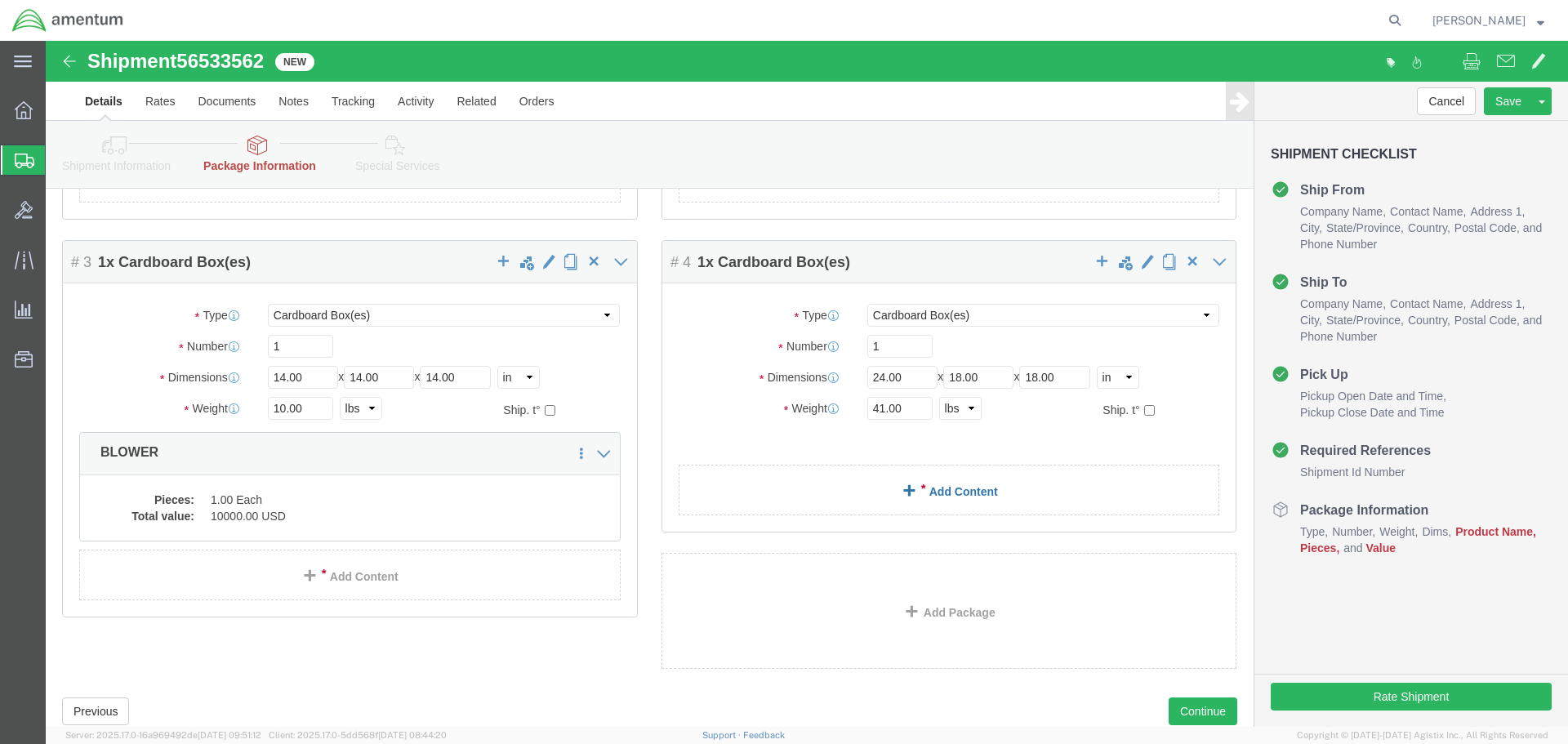
click link "Add Content"
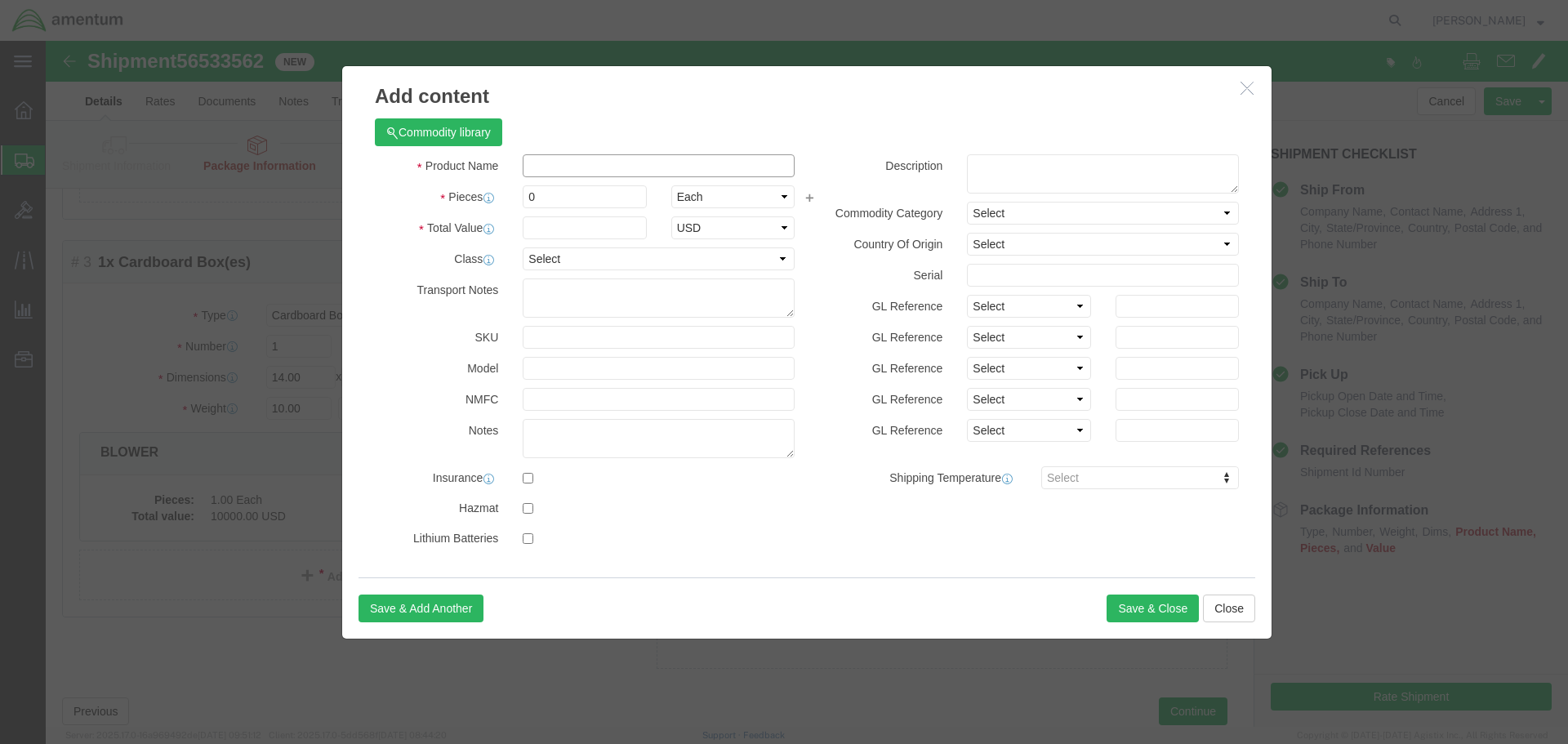
click input "text"
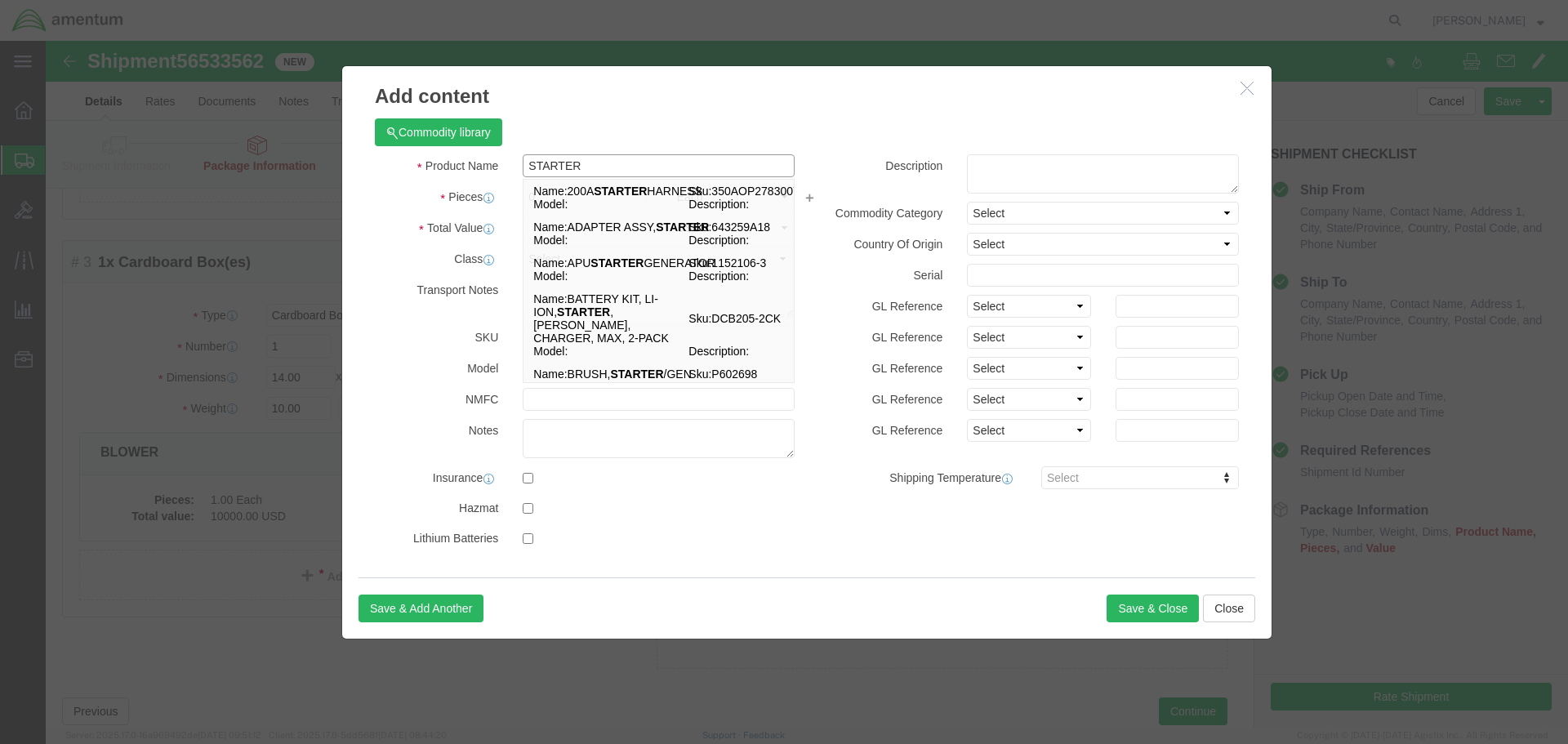
type input "STARTER"
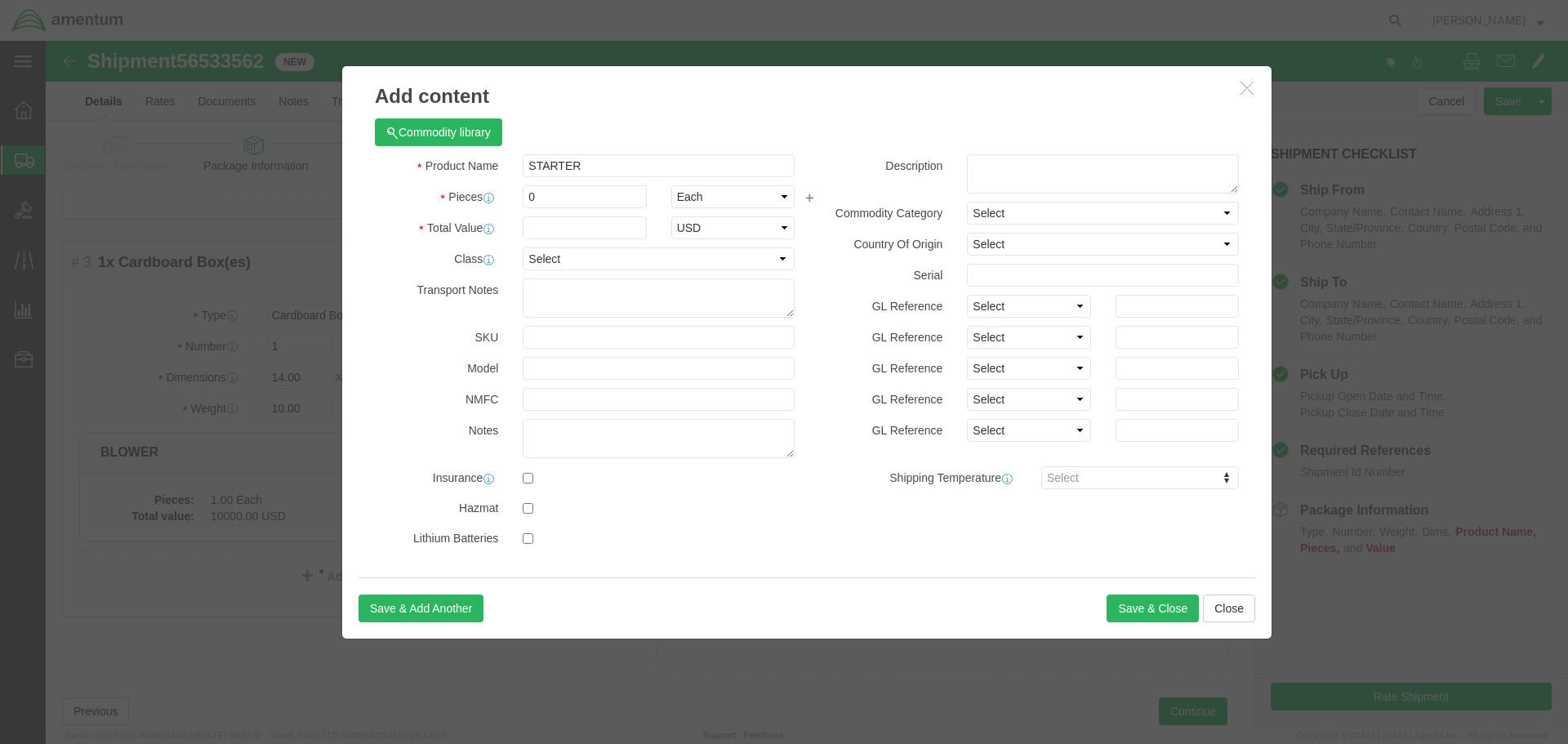
click h3 "Add content"
drag, startPoint x: 492, startPoint y: 156, endPoint x: 457, endPoint y: 158, distance: 35.1
click div "Pieces 0 Select Bag Barrels 100Board Feet Bottle Box Blister Pack Carats Can Ca…"
type input "1"
click input "text"
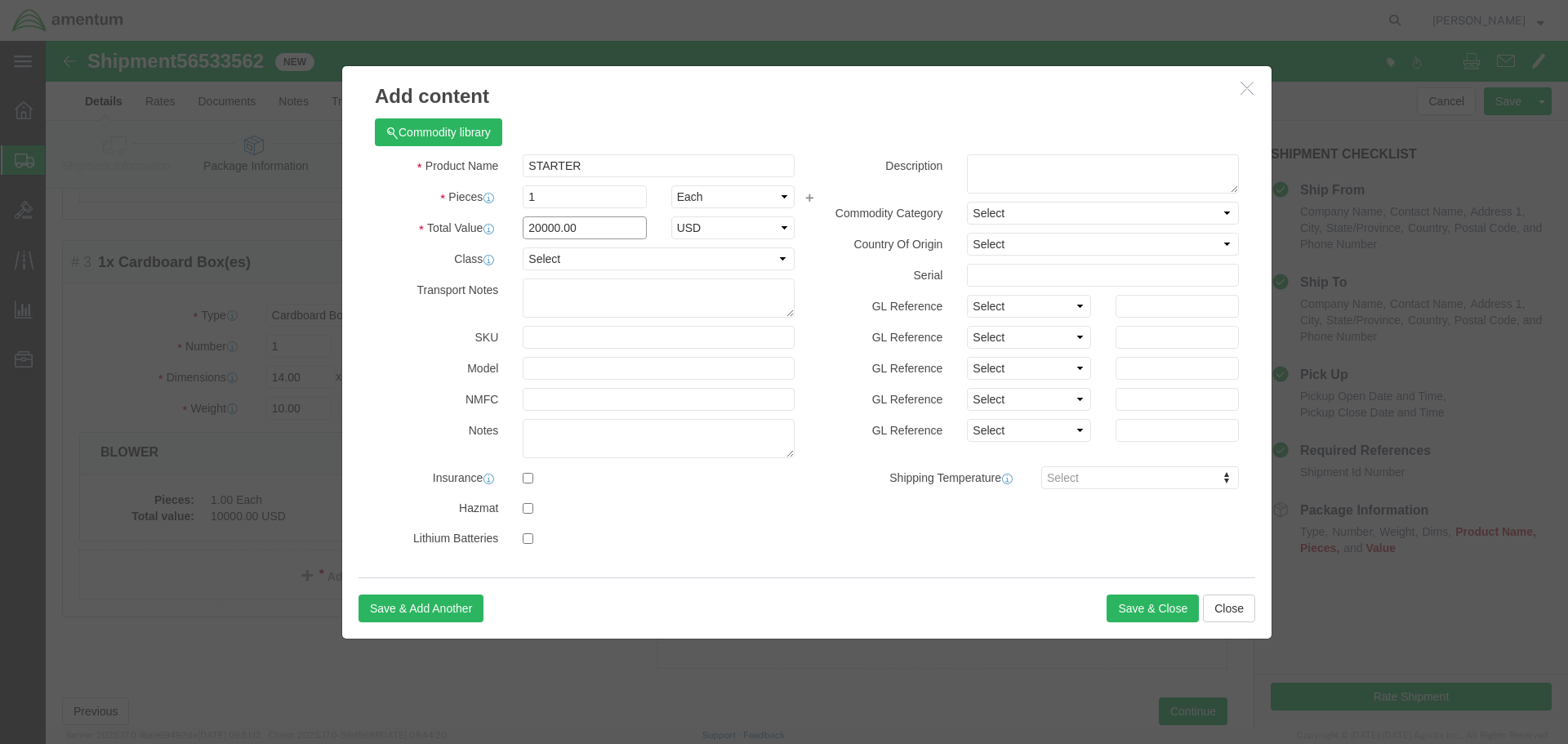
type input "20000.00"
click textarea
click button "Save & Close"
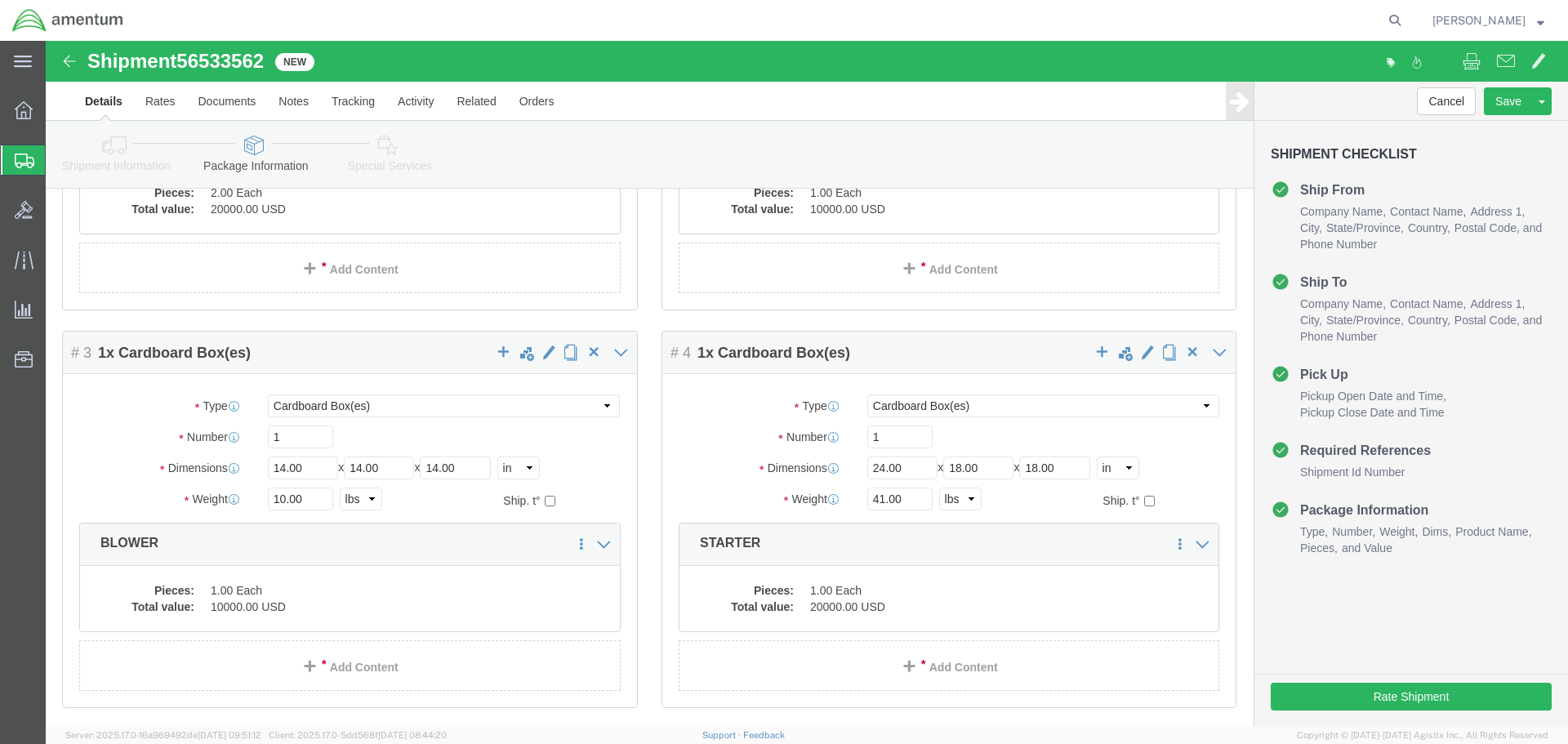
scroll to position [327, 0]
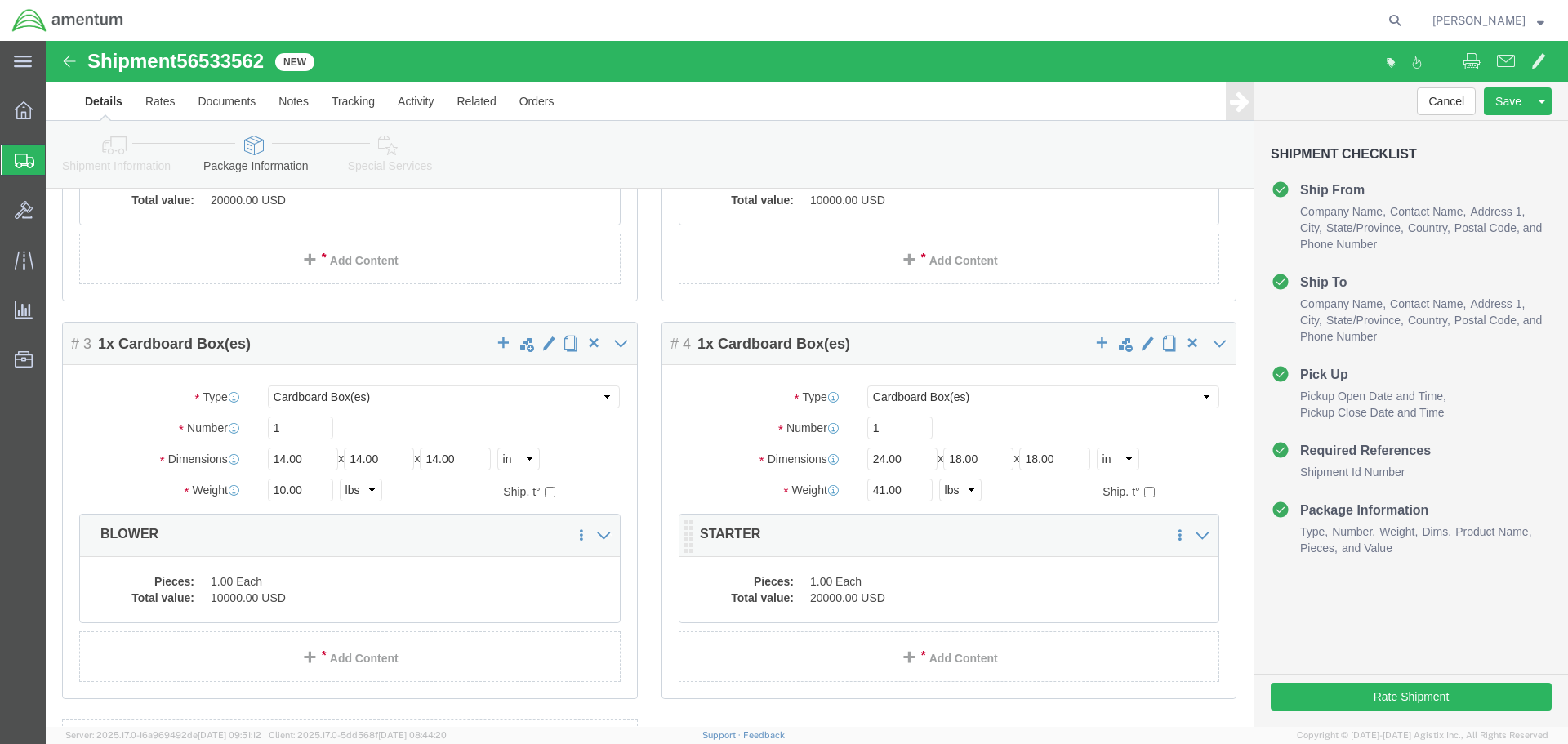
click dd "1.00 Each"
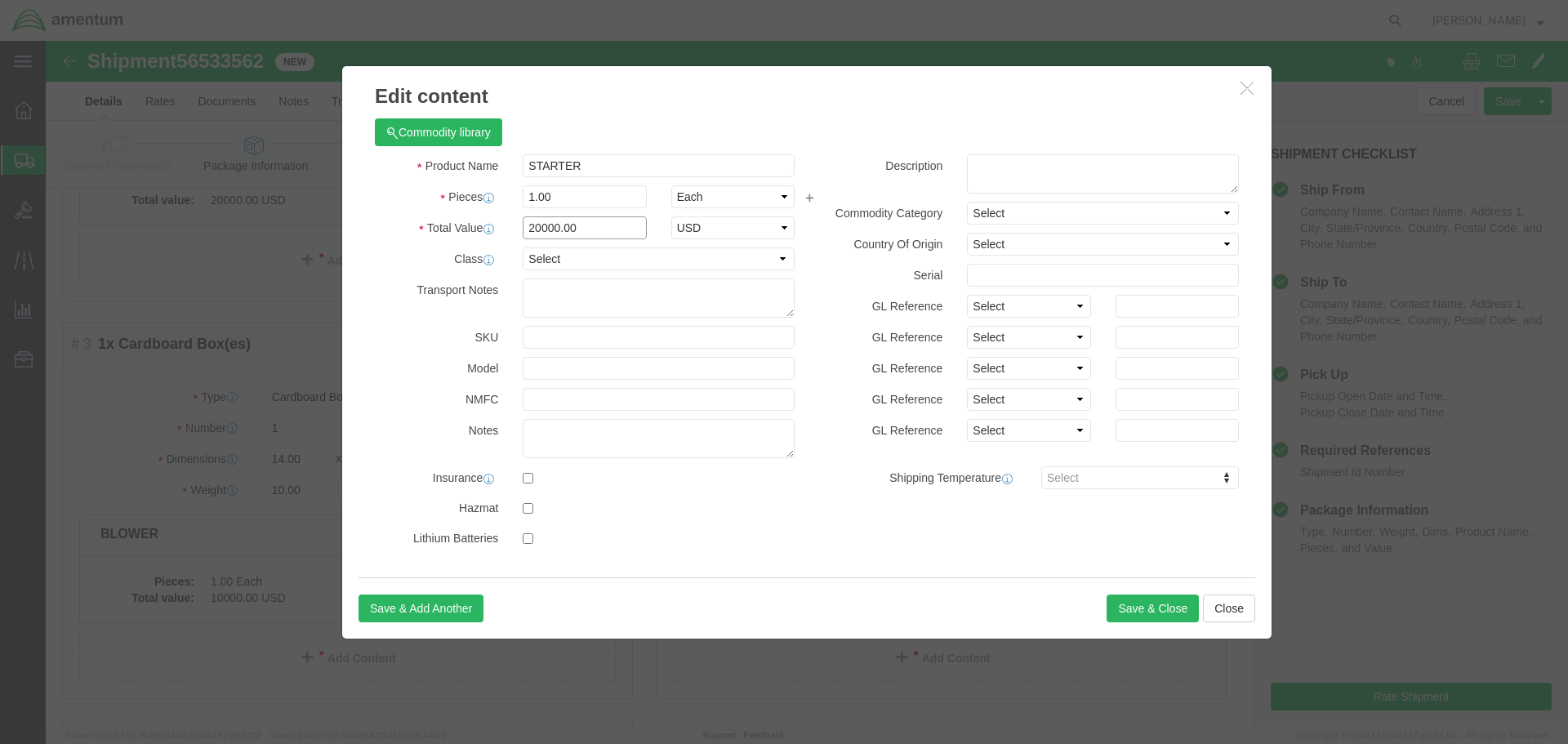
click input "20000.00"
type input "10000.00"
click button "Save & Close"
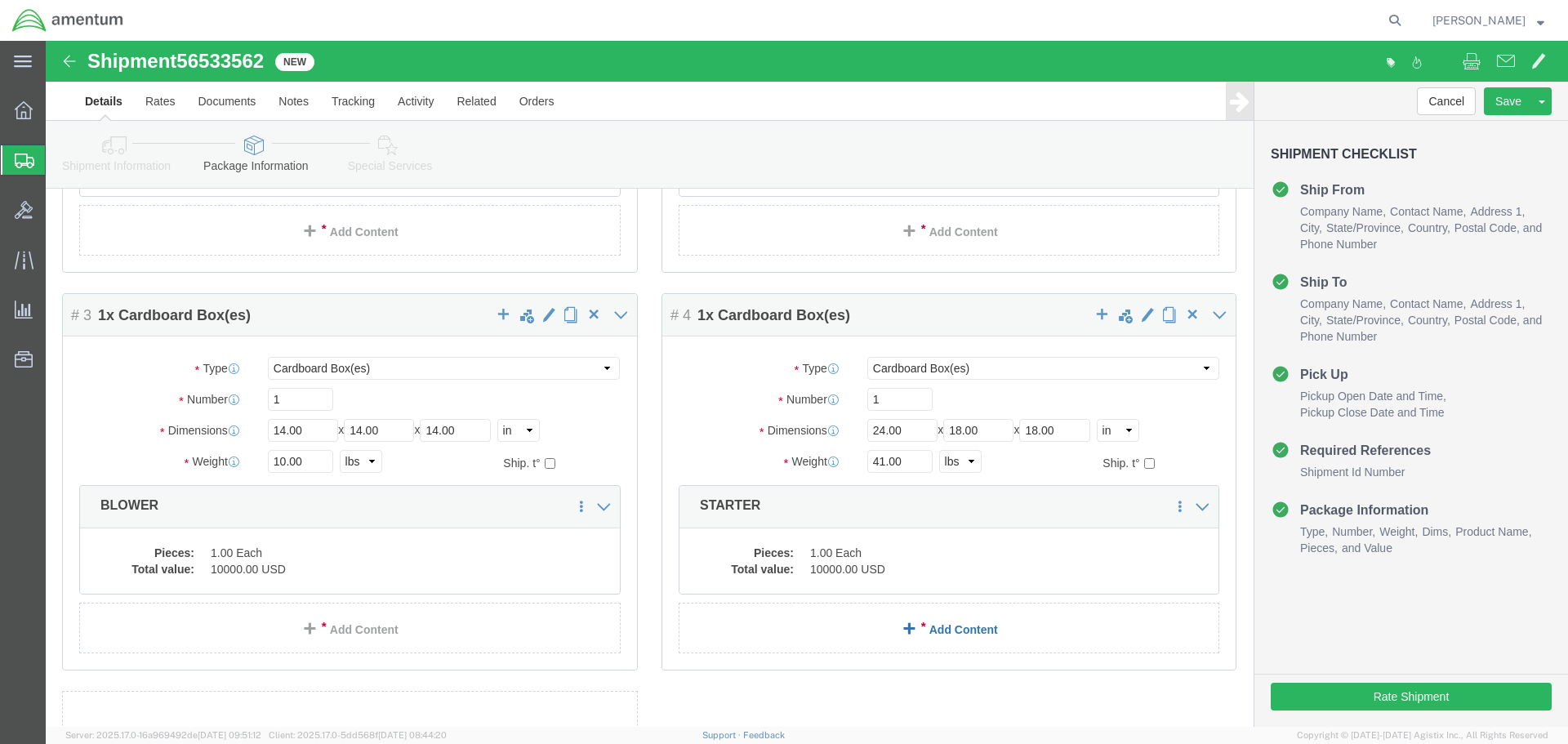
scroll to position [408, 0]
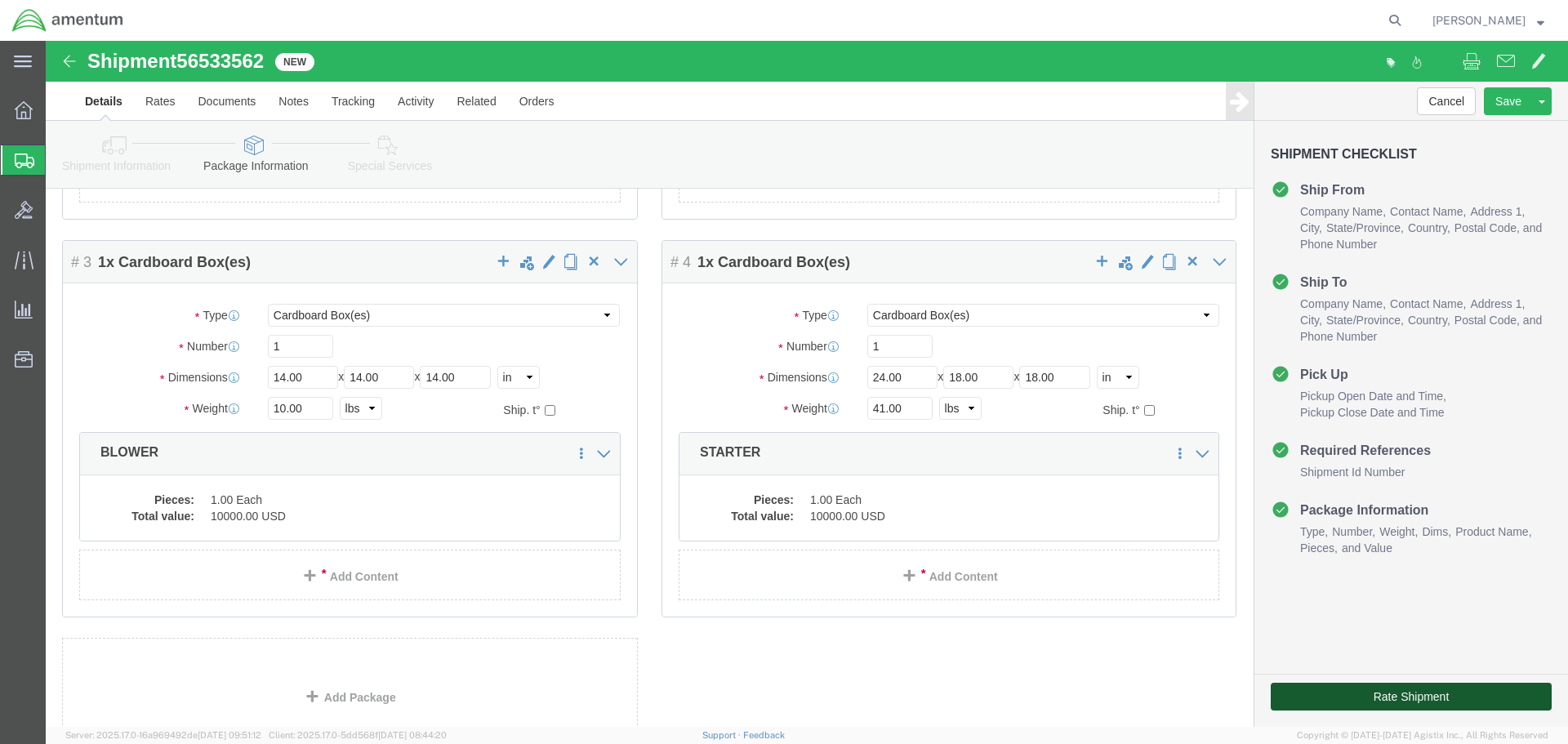
click button "Rate Shipment"
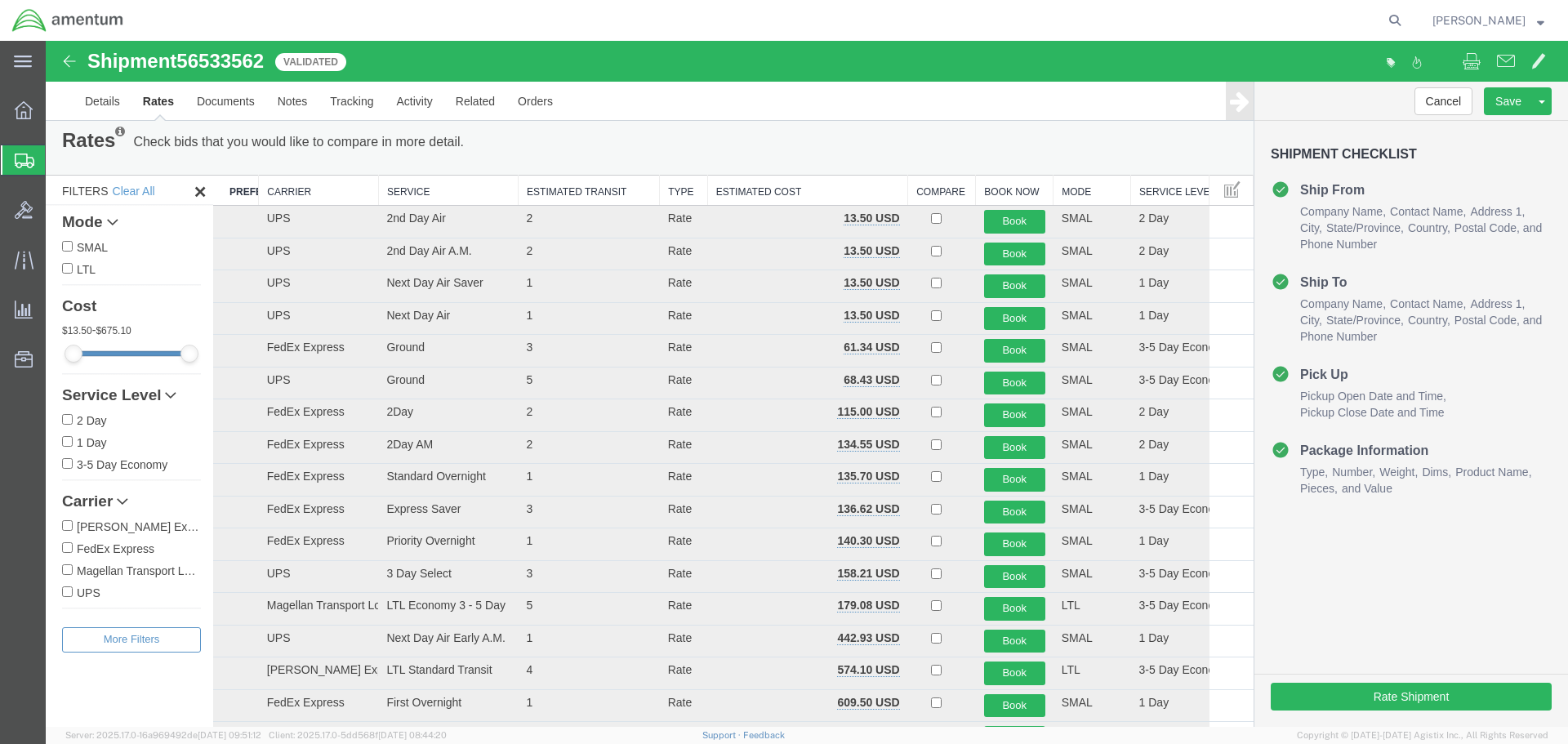
scroll to position [0, 0]
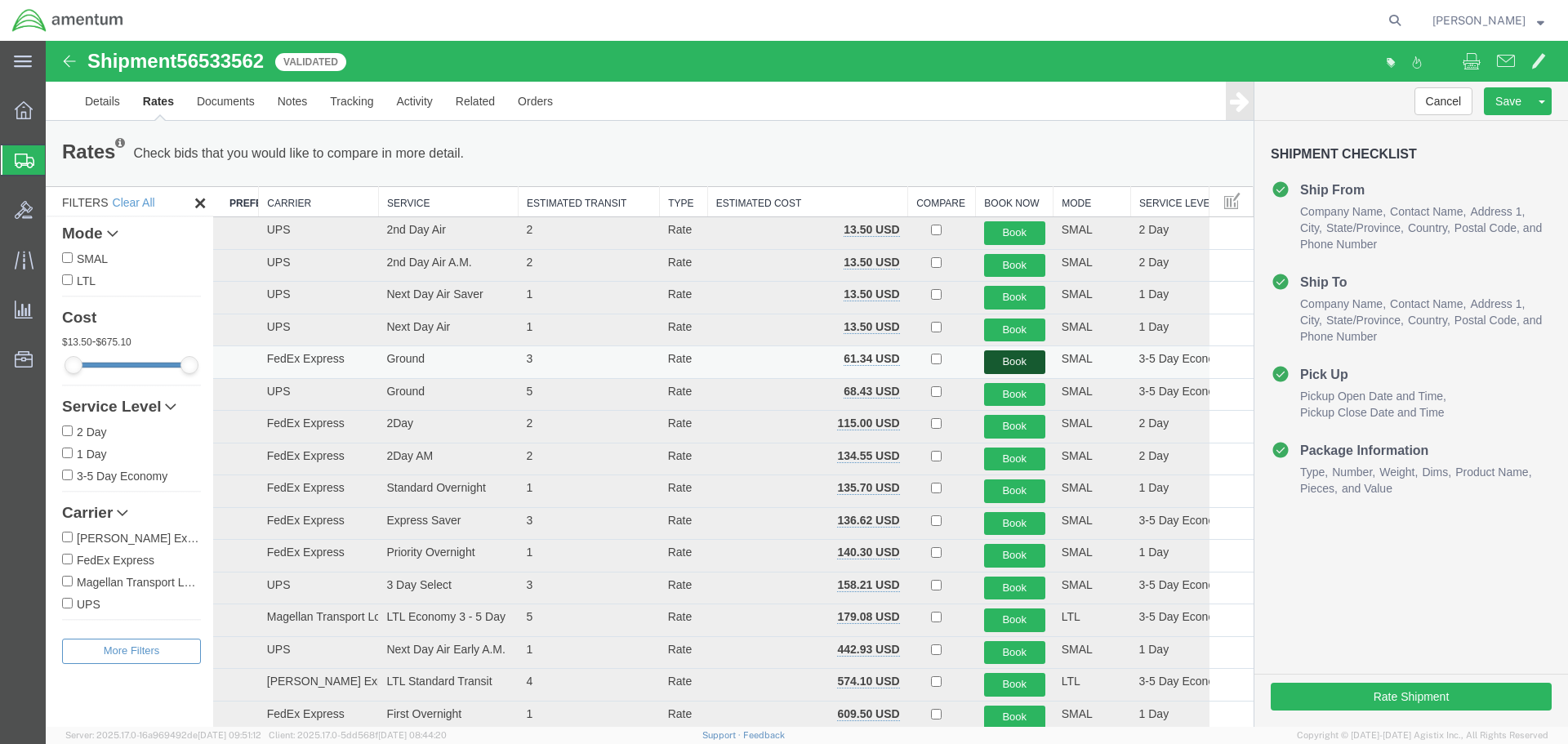
click at [1017, 359] on button "Book" at bounding box center [1015, 362] width 62 height 24
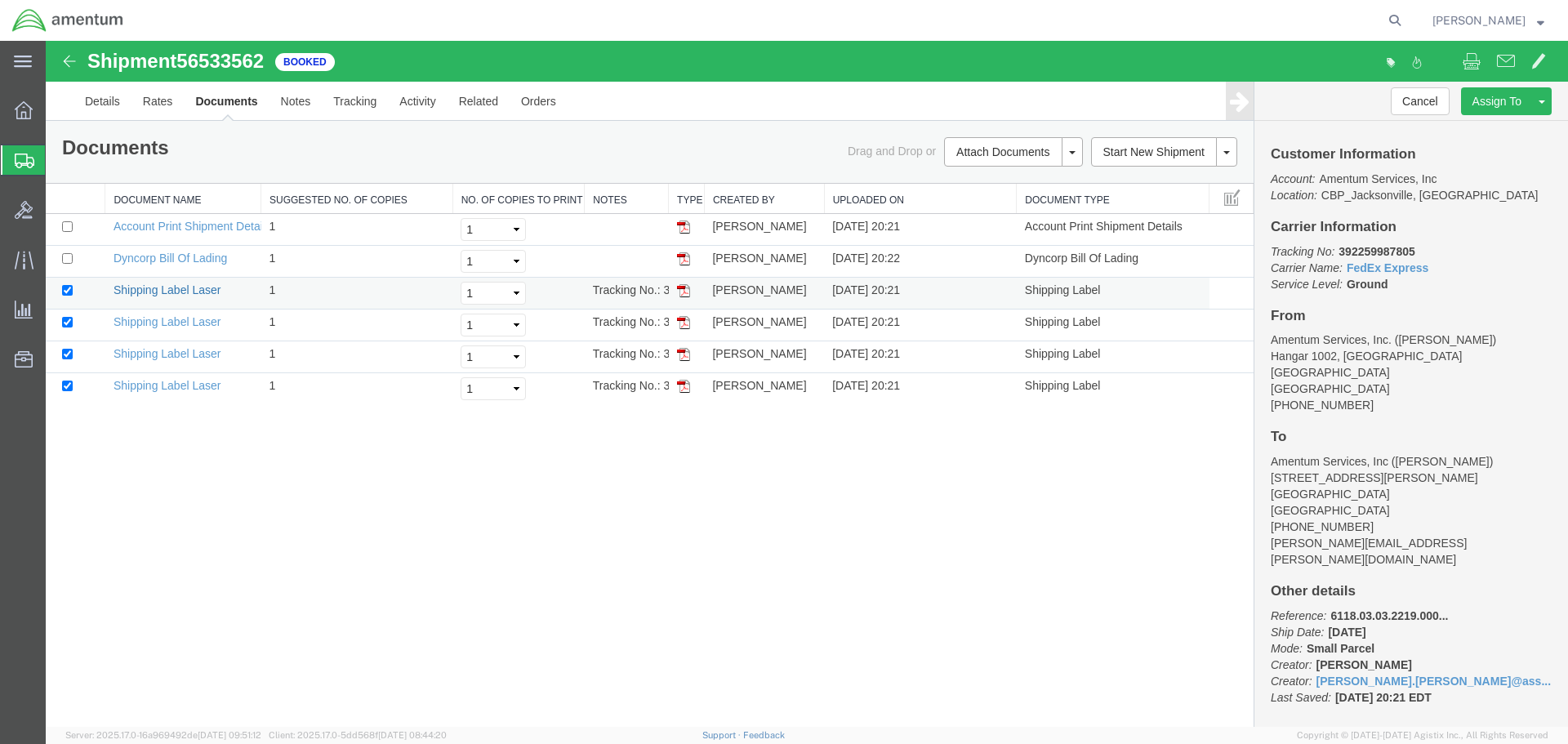
click at [152, 289] on link "Shipping Label Laser" at bounding box center [167, 290] width 108 height 13
click at [167, 321] on link "Shipping Label Laser" at bounding box center [167, 322] width 108 height 13
drag, startPoint x: 155, startPoint y: 353, endPoint x: 1014, endPoint y: 574, distance: 887.0
click at [155, 353] on link "Shipping Label Laser" at bounding box center [167, 353] width 108 height 13
click at [154, 389] on link "Shipping Label Laser" at bounding box center [167, 385] width 108 height 13
